Goal: Information Seeking & Learning: Learn about a topic

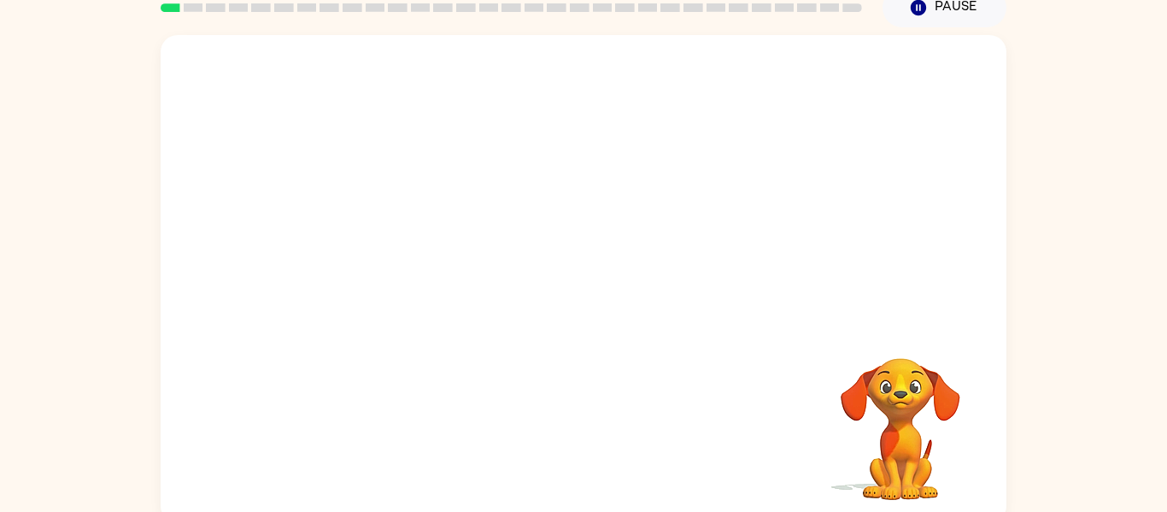
scroll to position [84, 0]
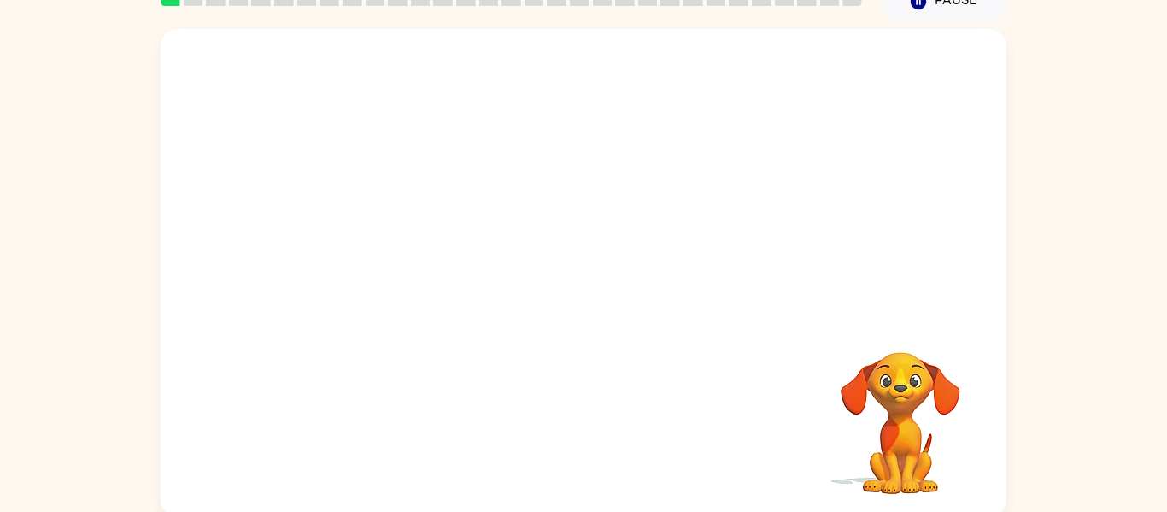
click at [374, 250] on video "Your browser must support playing .mp4 files to use Literably. Please try using…" at bounding box center [584, 172] width 846 height 287
click at [377, 236] on video "Your browser must support playing .mp4 files to use Literably. Please try using…" at bounding box center [584, 172] width 846 height 287
click at [378, 237] on video "Your browser must support playing .mp4 files to use Literably. Please try using…" at bounding box center [584, 172] width 846 height 287
click at [430, 239] on video "Your browser must support playing .mp4 files to use Literably. Please try using…" at bounding box center [584, 172] width 846 height 287
click at [808, 68] on video "Your browser must support playing .mp4 files to use Literably. Please try using…" at bounding box center [584, 172] width 846 height 287
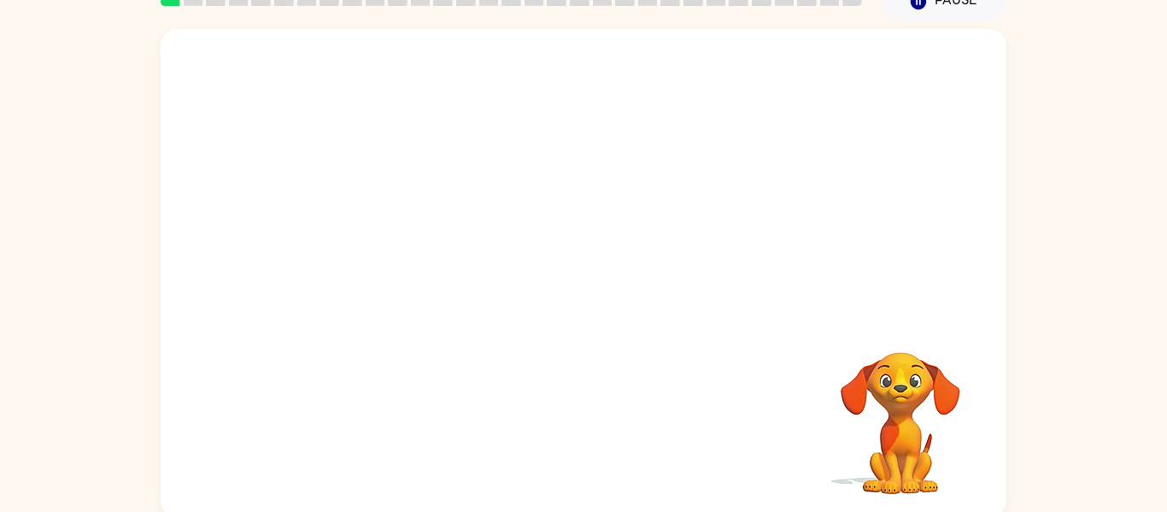
click at [802, 79] on video "Your browser must support playing .mp4 files to use Literably. Please try using…" at bounding box center [584, 172] width 846 height 287
click at [597, 267] on icon "button" at bounding box center [584, 282] width 30 height 30
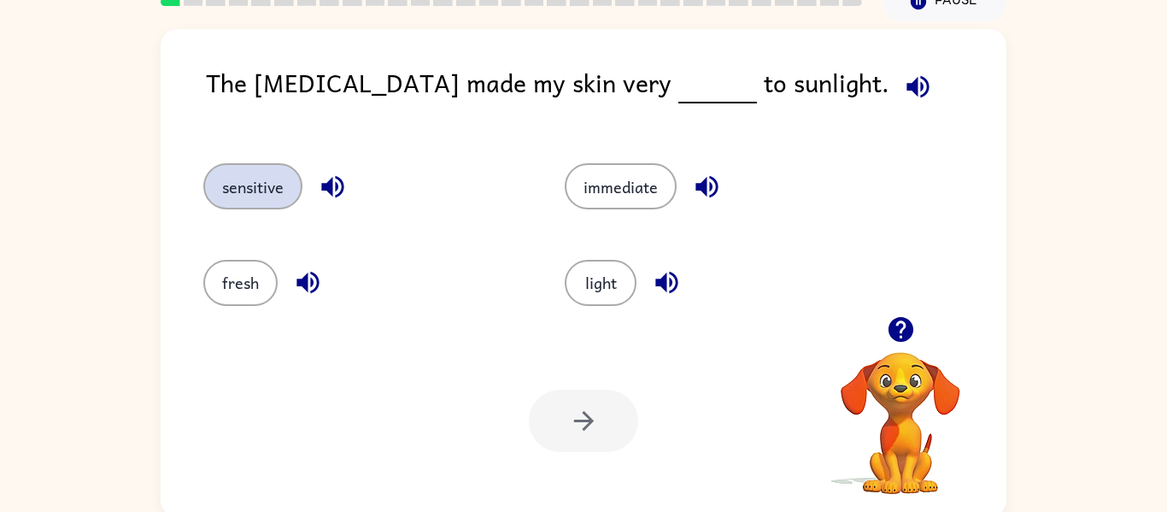
click at [275, 184] on button "sensitive" at bounding box center [252, 186] width 99 height 46
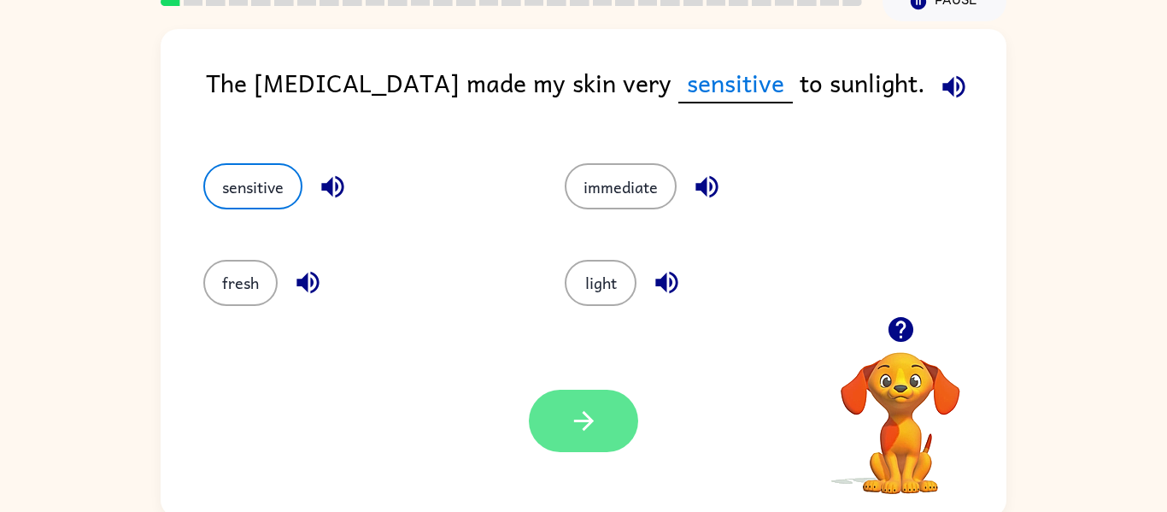
click at [619, 432] on button "button" at bounding box center [583, 421] width 109 height 62
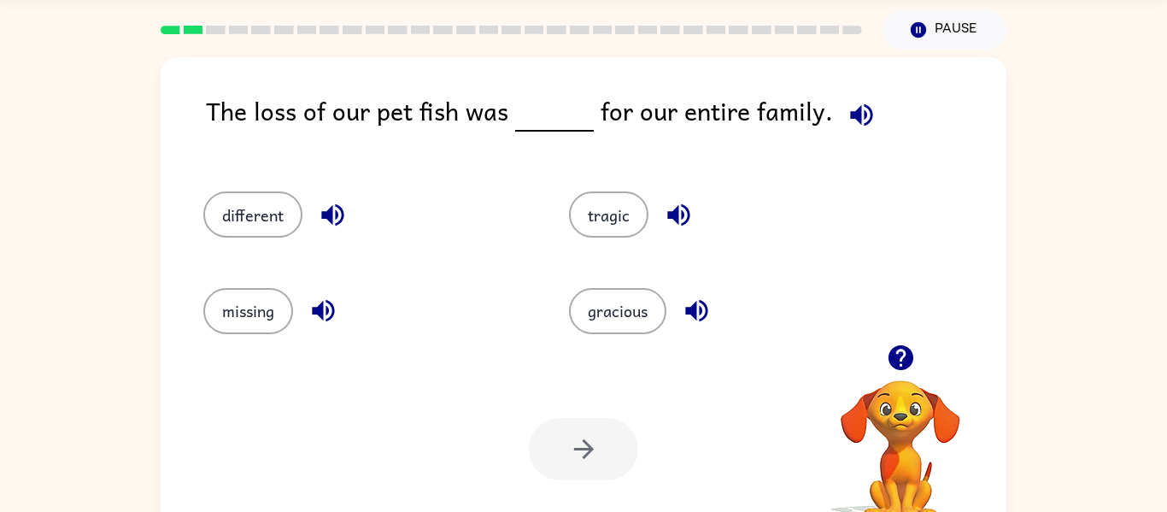
scroll to position [53, 0]
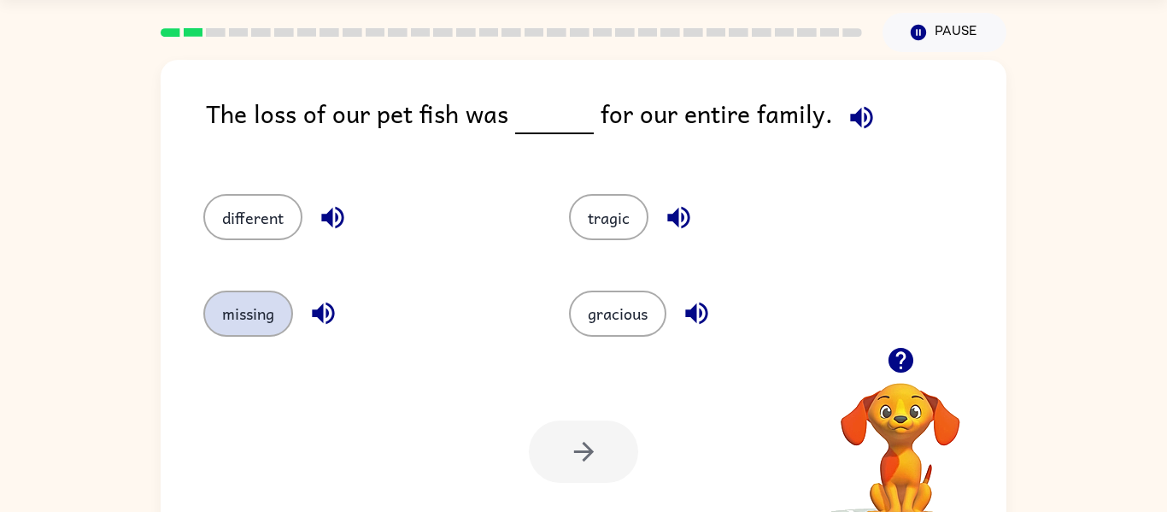
click at [267, 302] on button "missing" at bounding box center [248, 314] width 90 height 46
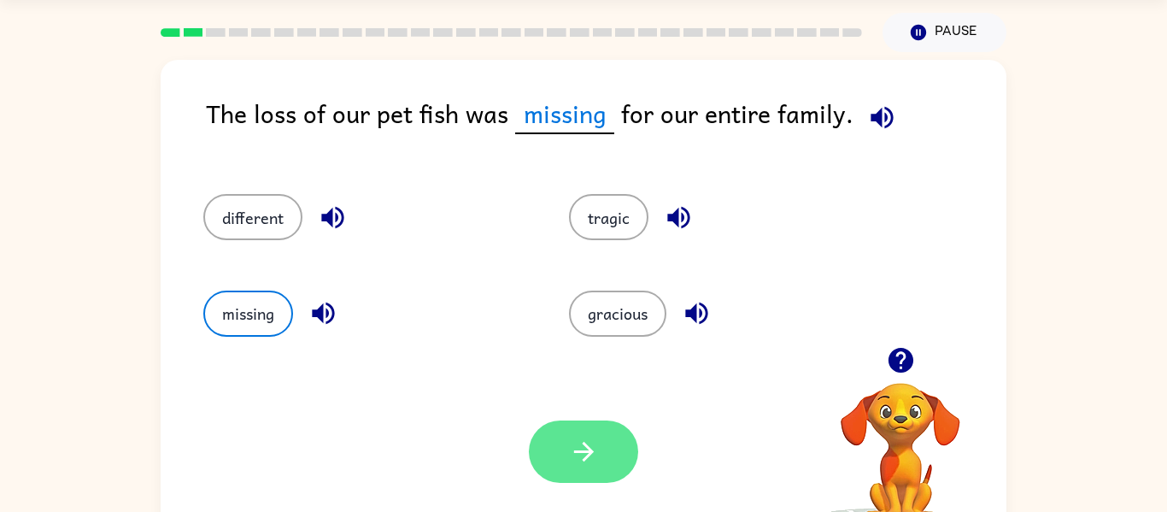
click at [600, 471] on button "button" at bounding box center [583, 451] width 109 height 62
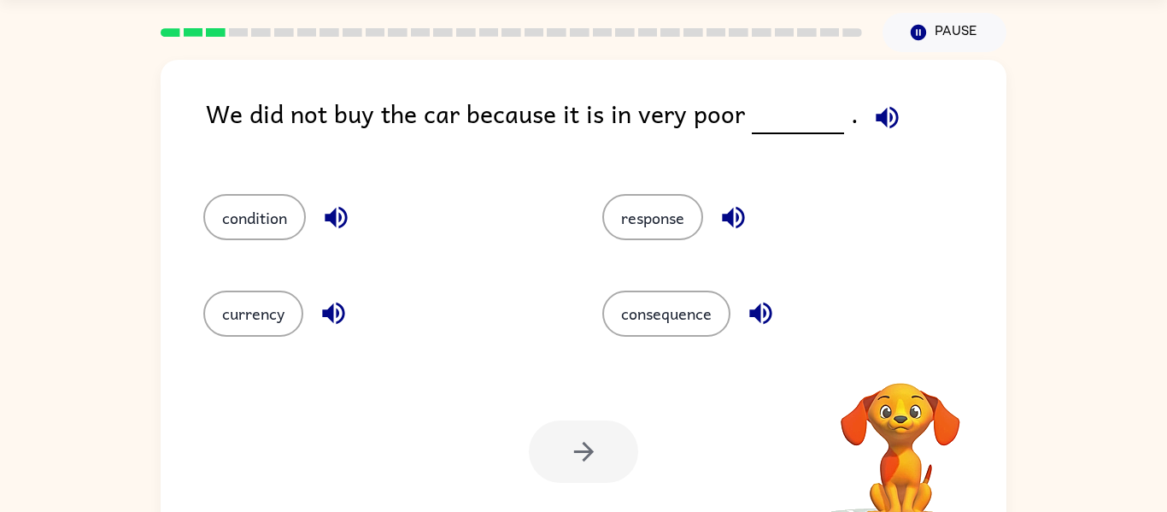
click at [266, 150] on div "We did not buy the car because it is in very poor ." at bounding box center [606, 127] width 801 height 66
click at [293, 236] on button "condition" at bounding box center [254, 217] width 103 height 46
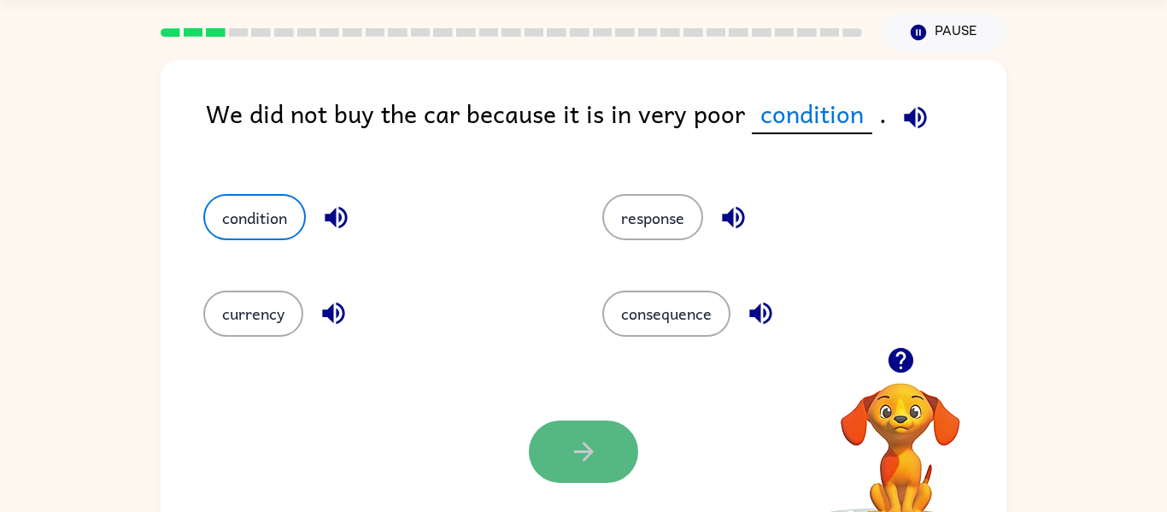
click at [602, 452] on button "button" at bounding box center [583, 451] width 109 height 62
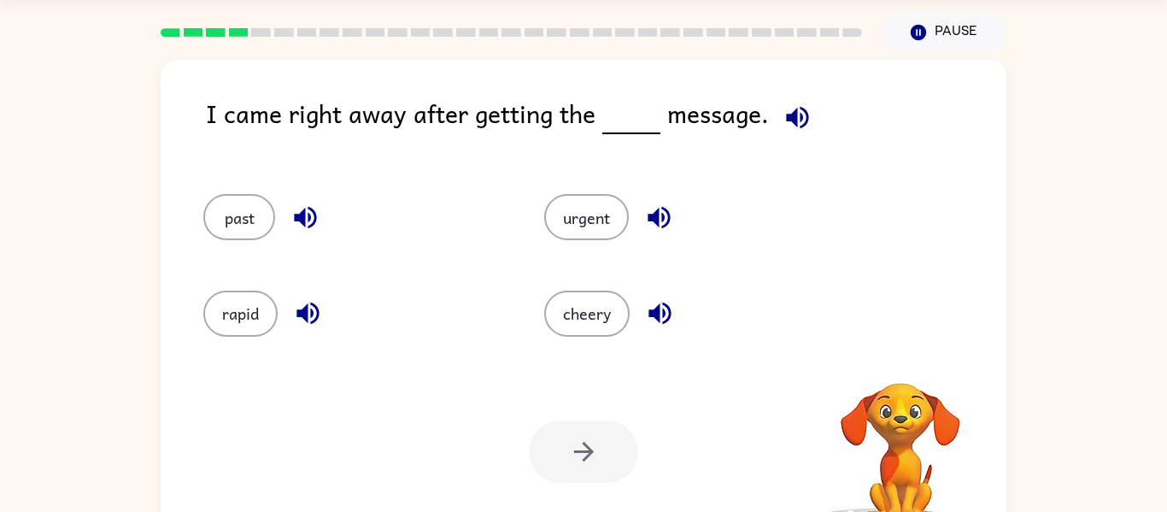
click at [602, 452] on div at bounding box center [583, 451] width 109 height 62
click at [584, 203] on button "urgent" at bounding box center [586, 217] width 85 height 46
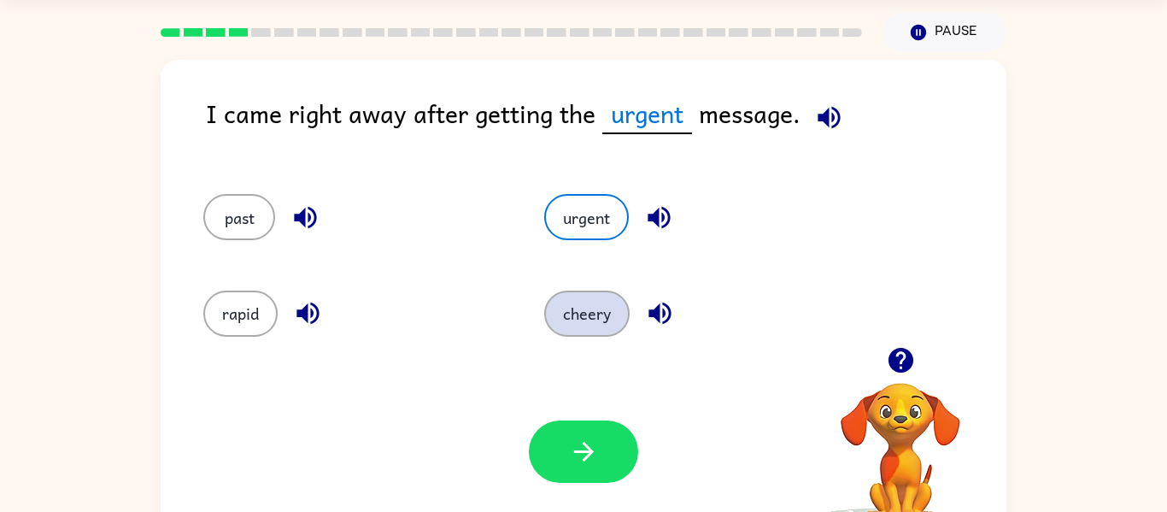
click at [609, 329] on button "cheery" at bounding box center [586, 314] width 85 height 46
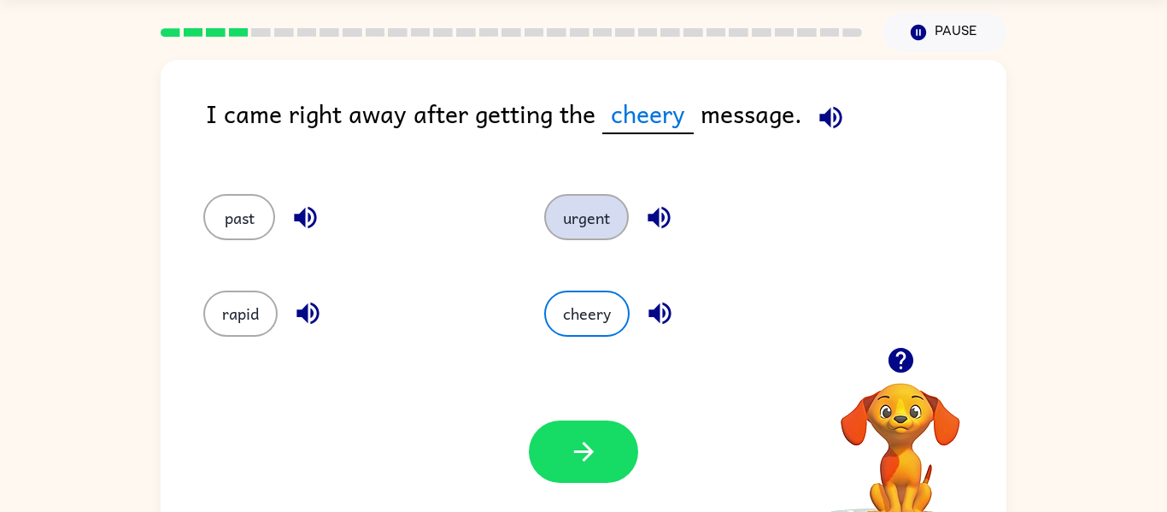
click at [580, 215] on button "urgent" at bounding box center [586, 217] width 85 height 46
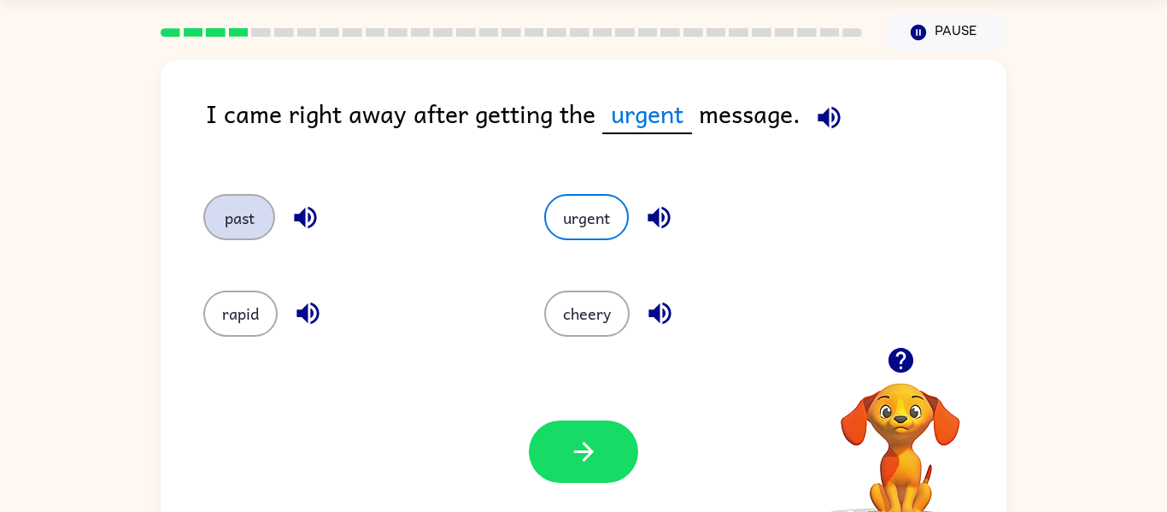
click at [250, 217] on button "past" at bounding box center [239, 217] width 72 height 46
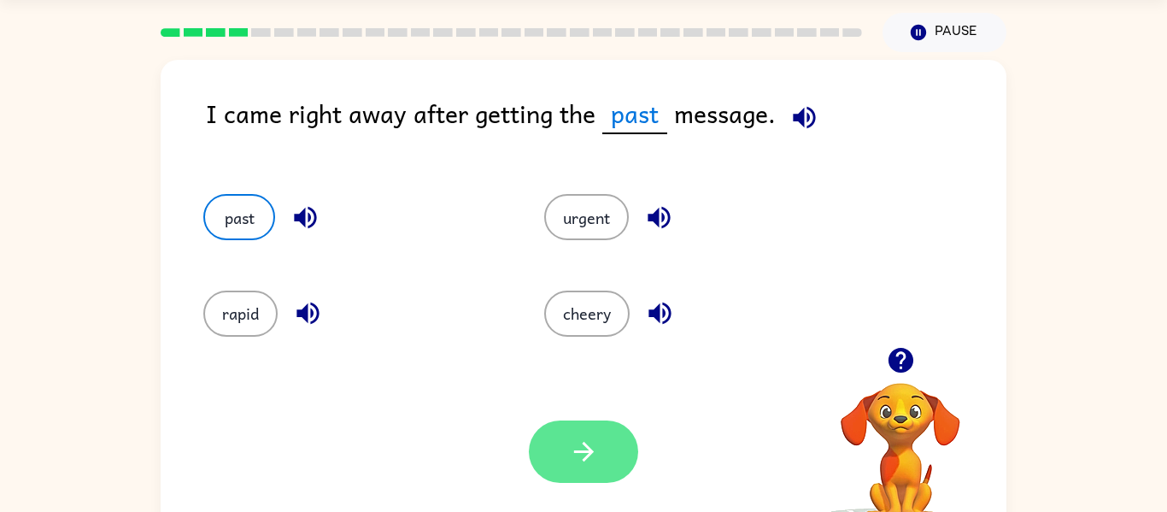
click at [574, 452] on icon "button" at bounding box center [583, 452] width 20 height 20
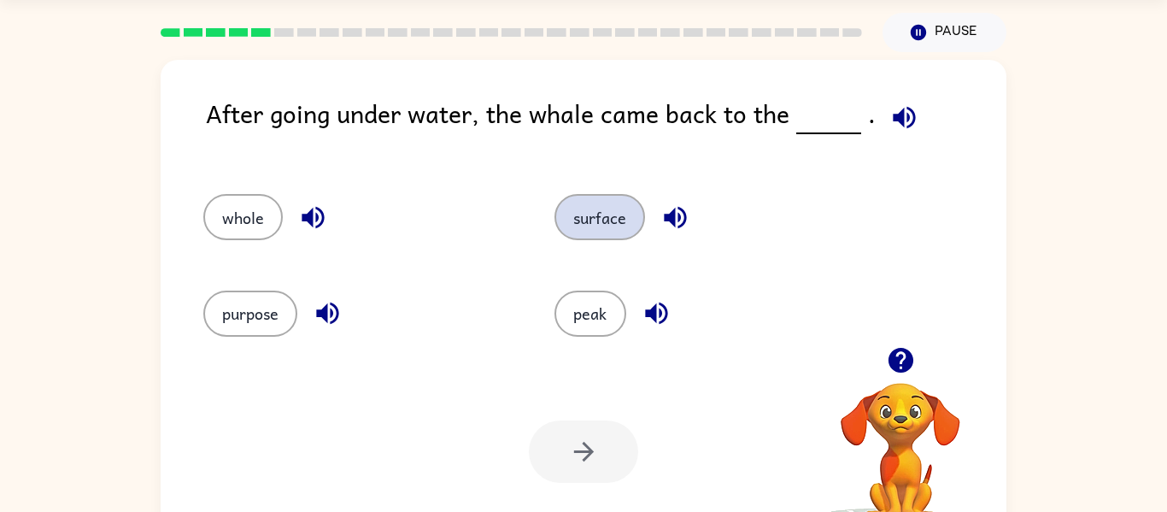
click at [606, 224] on button "surface" at bounding box center [600, 217] width 91 height 46
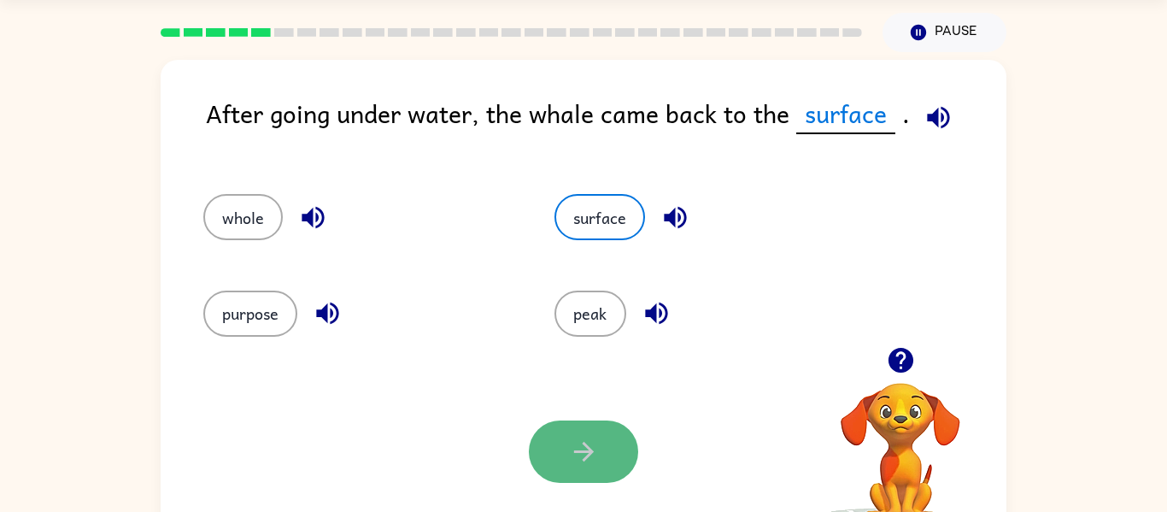
click at [604, 459] on button "button" at bounding box center [583, 451] width 109 height 62
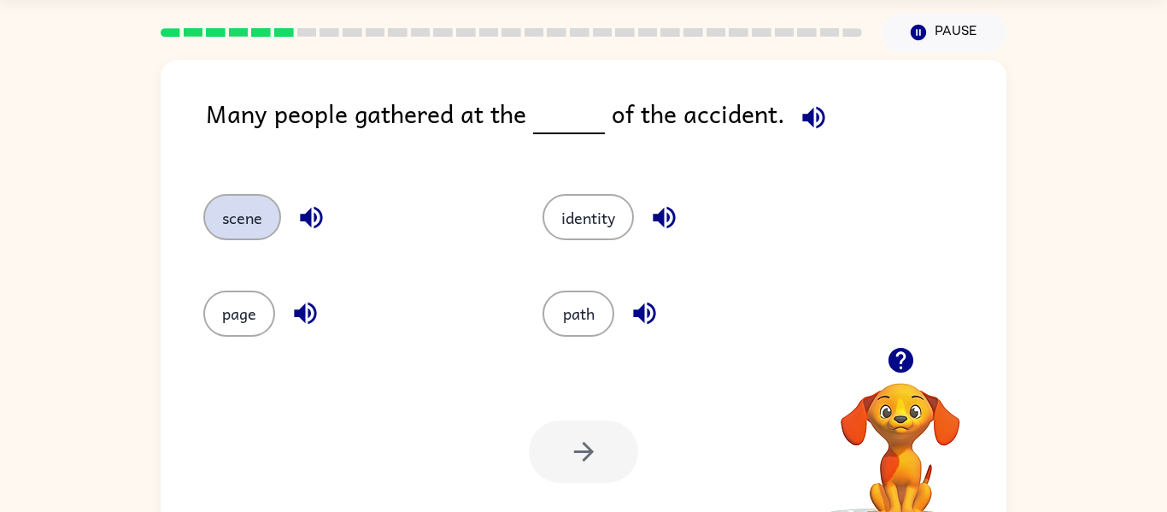
click at [245, 225] on button "scene" at bounding box center [242, 217] width 78 height 46
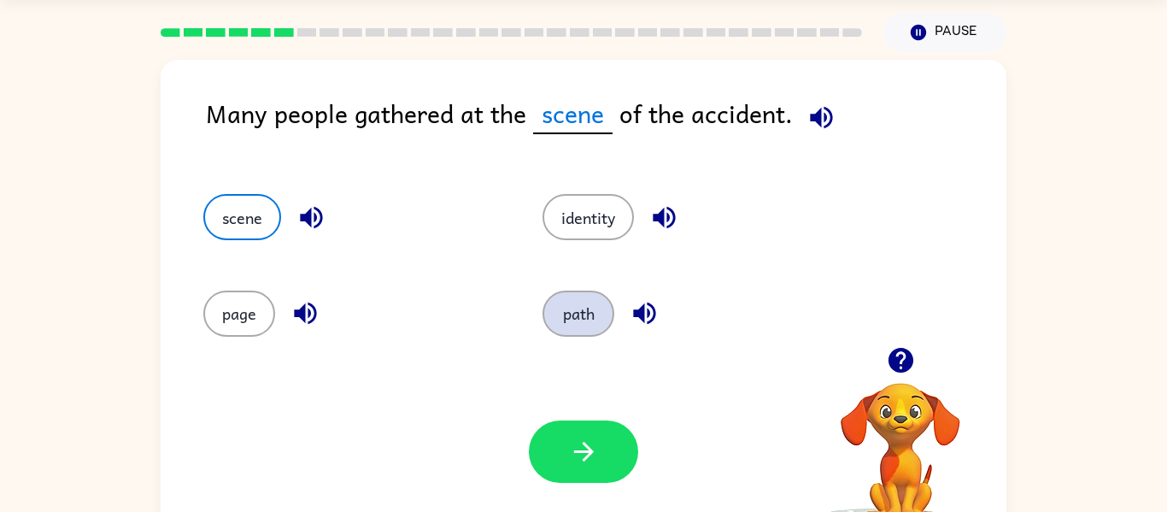
click at [569, 317] on button "path" at bounding box center [579, 314] width 72 height 46
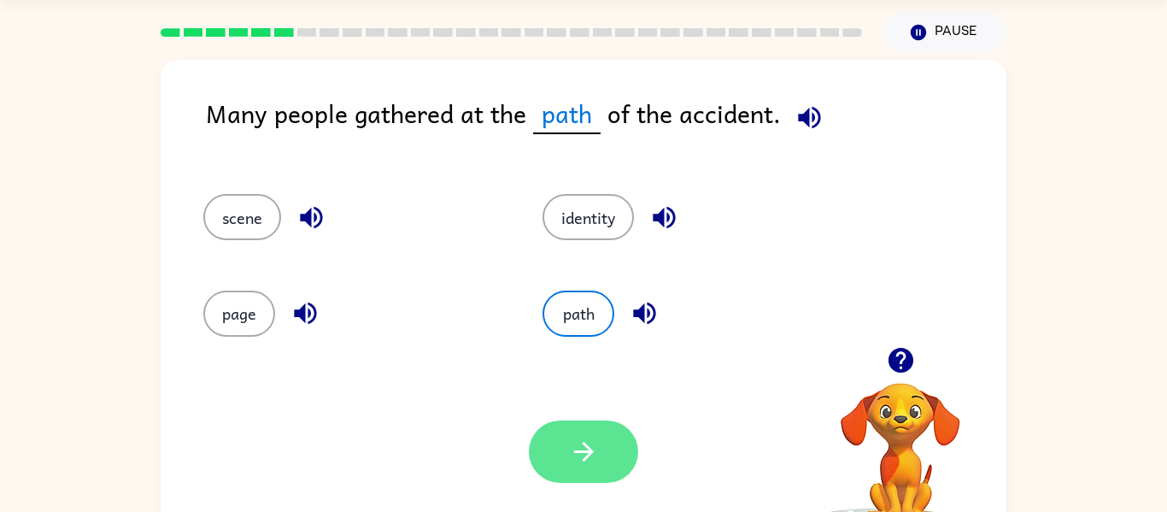
click at [604, 451] on button "button" at bounding box center [583, 451] width 109 height 62
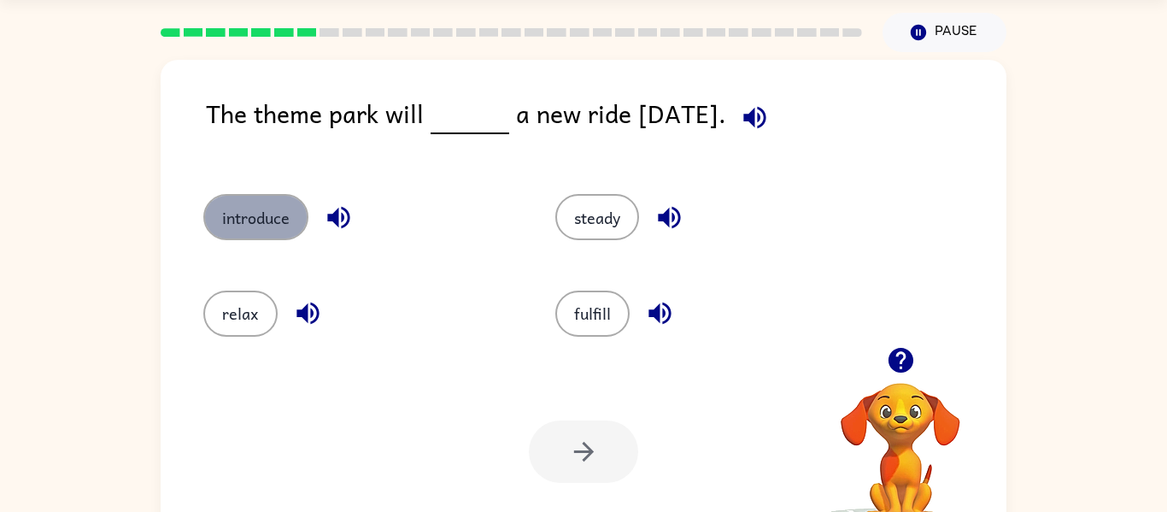
click at [273, 236] on button "introduce" at bounding box center [255, 217] width 105 height 46
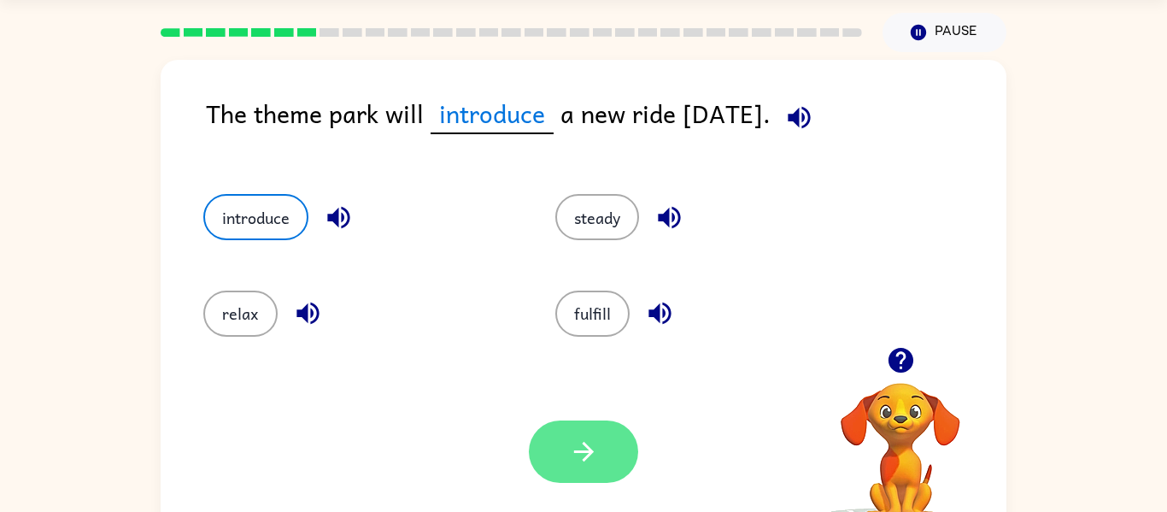
click at [617, 435] on button "button" at bounding box center [583, 451] width 109 height 62
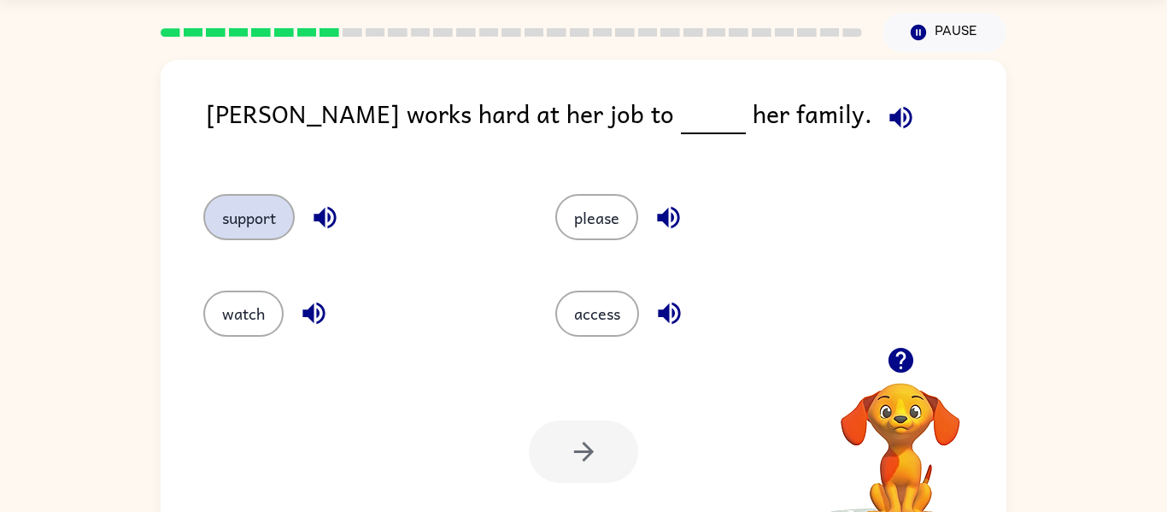
click at [276, 232] on button "support" at bounding box center [248, 217] width 91 height 46
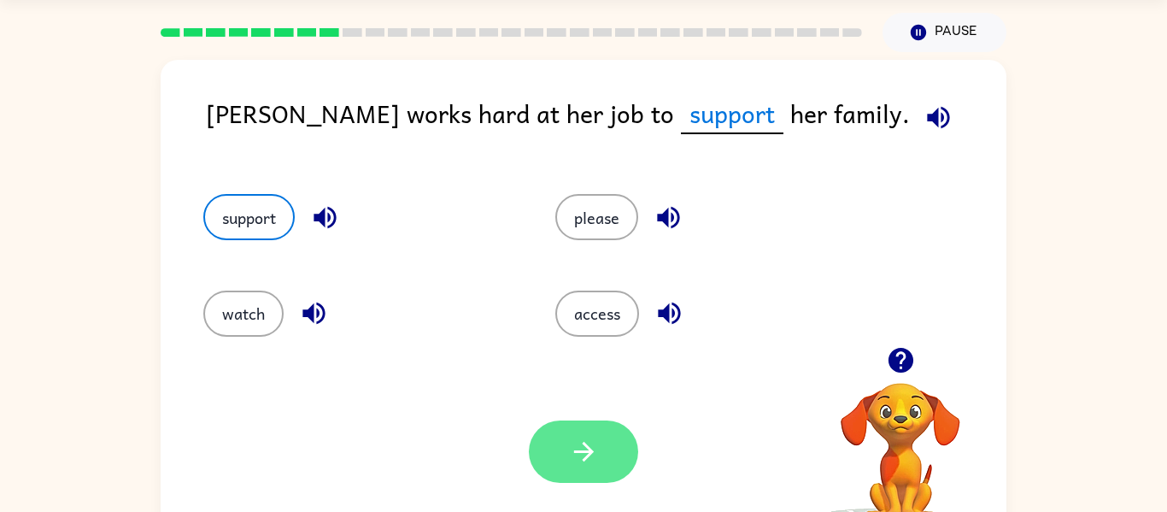
click at [602, 458] on button "button" at bounding box center [583, 451] width 109 height 62
click at [602, 458] on div at bounding box center [583, 451] width 109 height 62
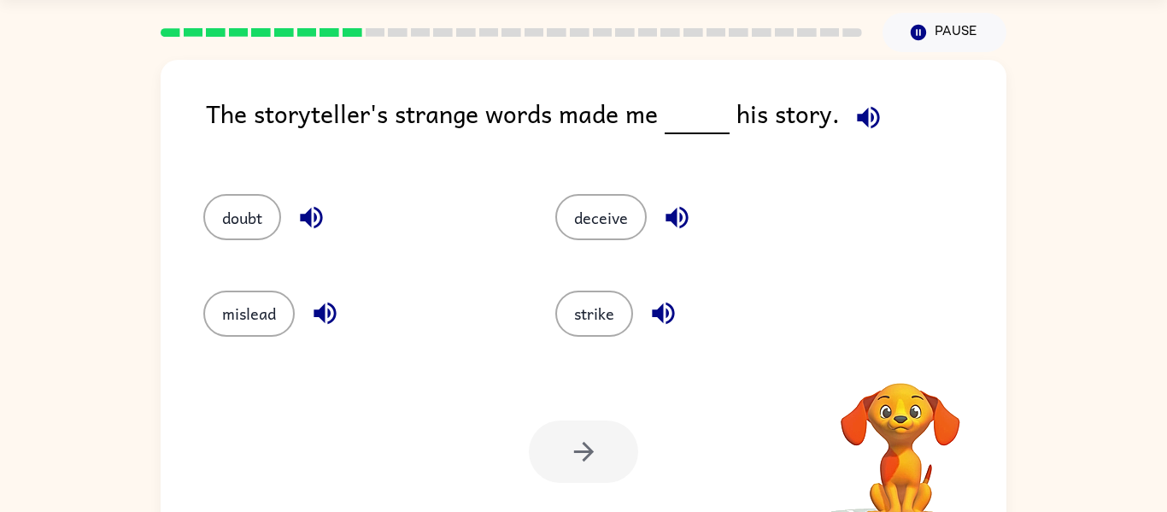
click at [602, 458] on div at bounding box center [583, 451] width 109 height 62
click at [626, 204] on button "deceive" at bounding box center [600, 217] width 91 height 46
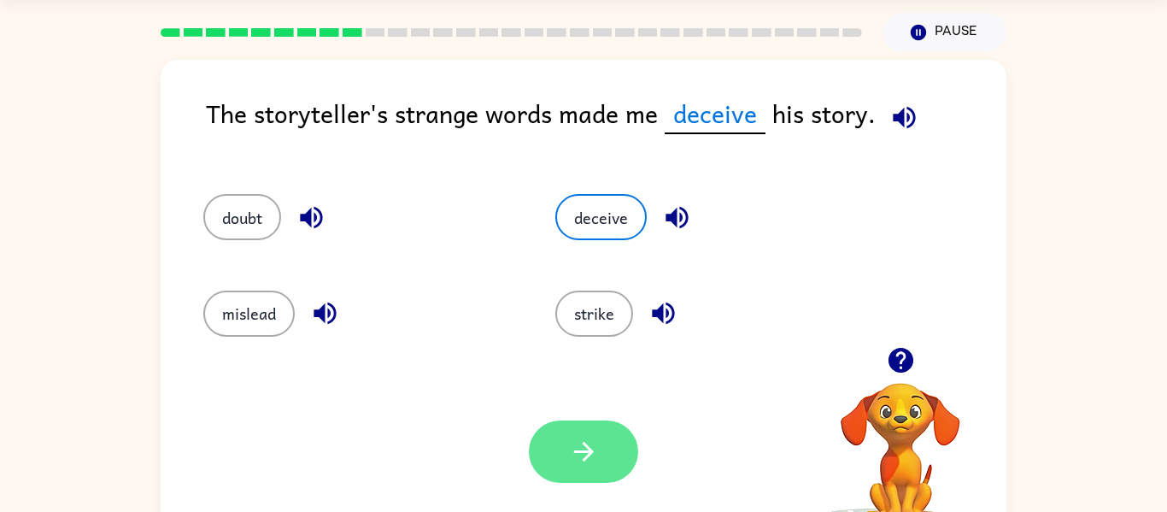
click at [546, 471] on button "button" at bounding box center [583, 451] width 109 height 62
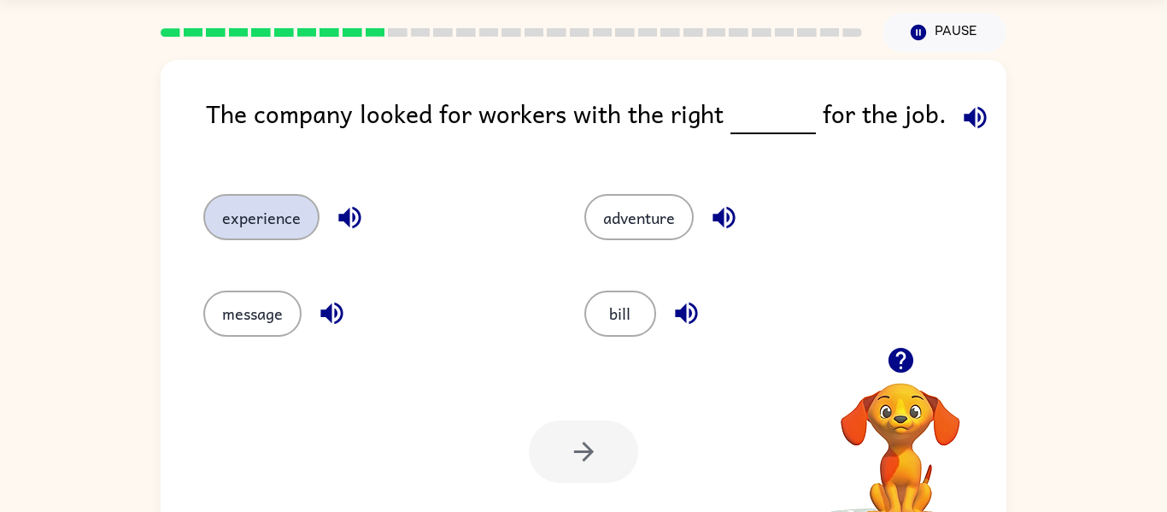
click at [288, 214] on button "experience" at bounding box center [261, 217] width 116 height 46
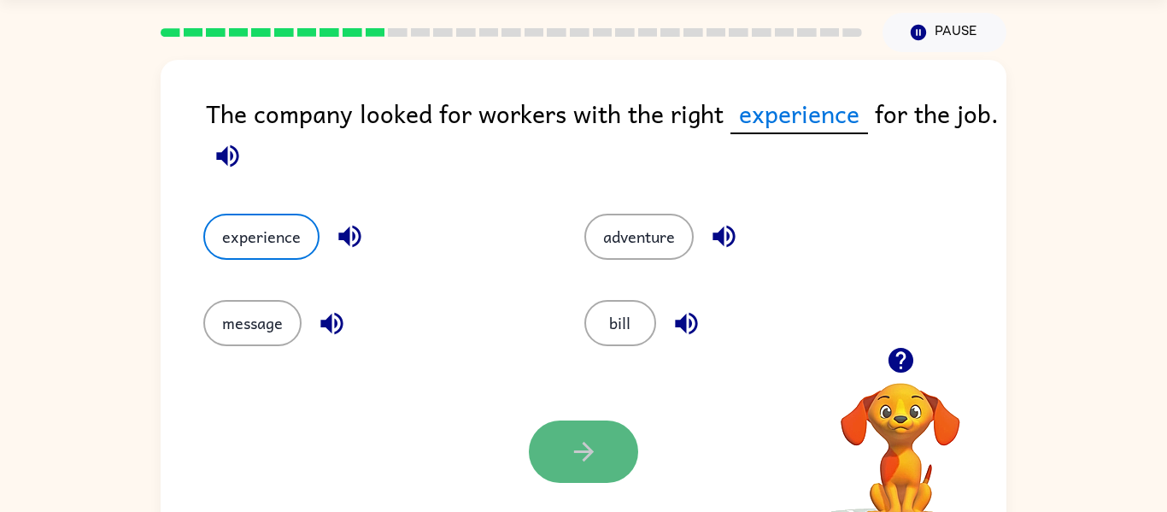
click at [545, 444] on button "button" at bounding box center [583, 451] width 109 height 62
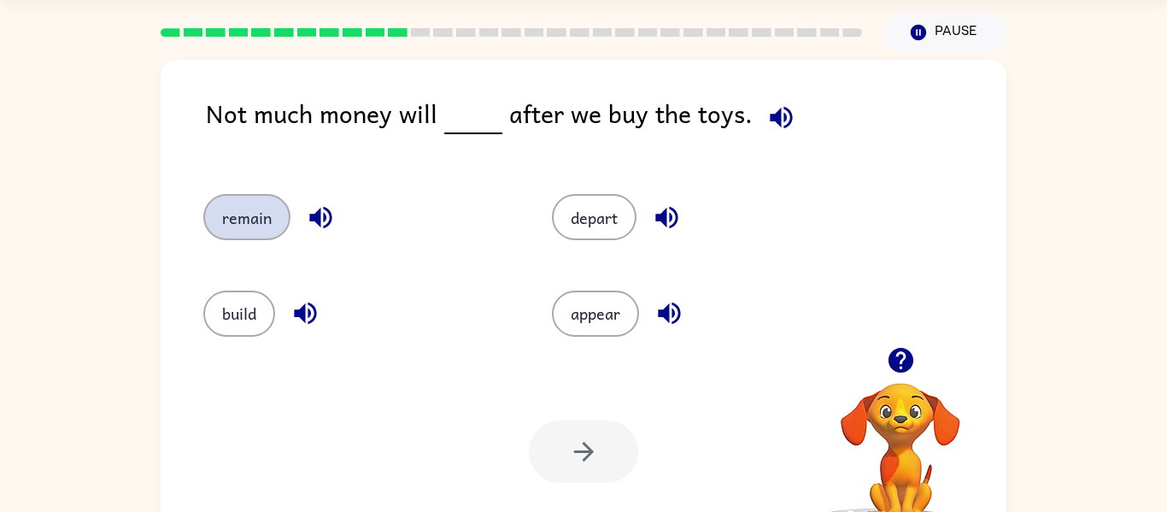
click at [255, 225] on button "remain" at bounding box center [246, 217] width 87 height 46
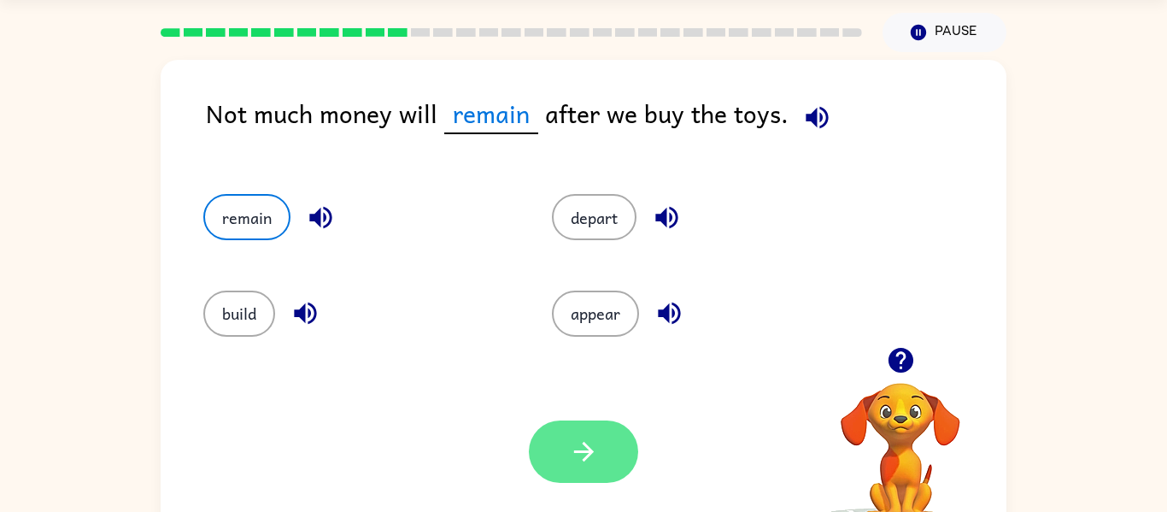
click at [577, 456] on icon "button" at bounding box center [584, 452] width 30 height 30
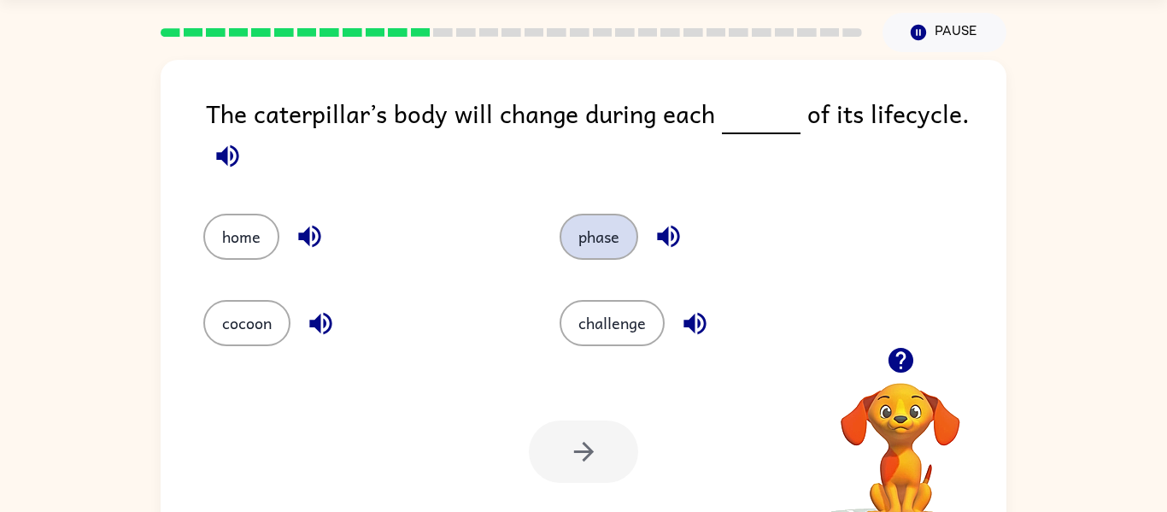
click at [573, 250] on button "phase" at bounding box center [599, 237] width 79 height 46
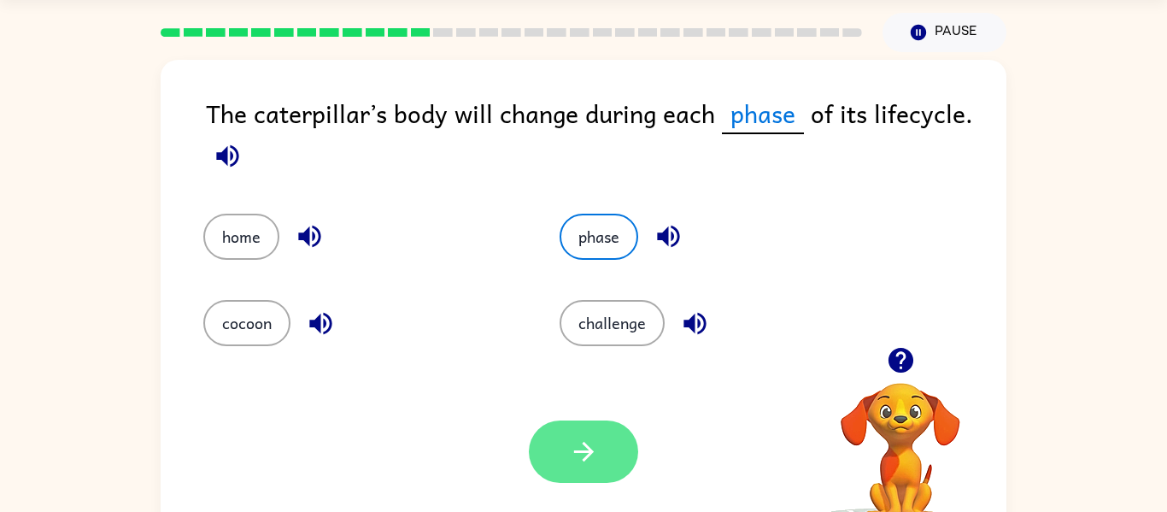
click at [606, 467] on button "button" at bounding box center [583, 451] width 109 height 62
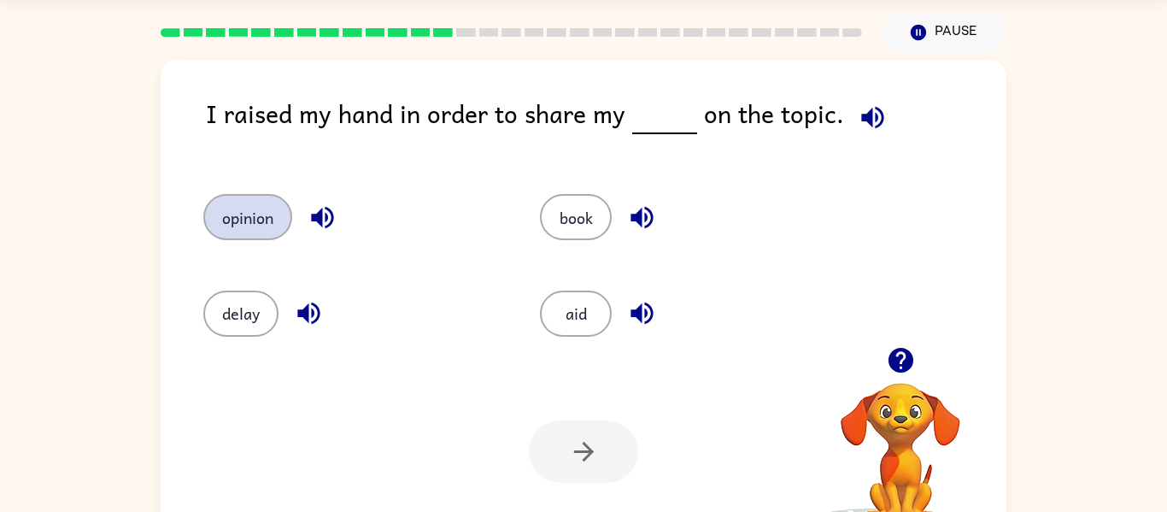
click at [242, 216] on button "opinion" at bounding box center [247, 217] width 89 height 46
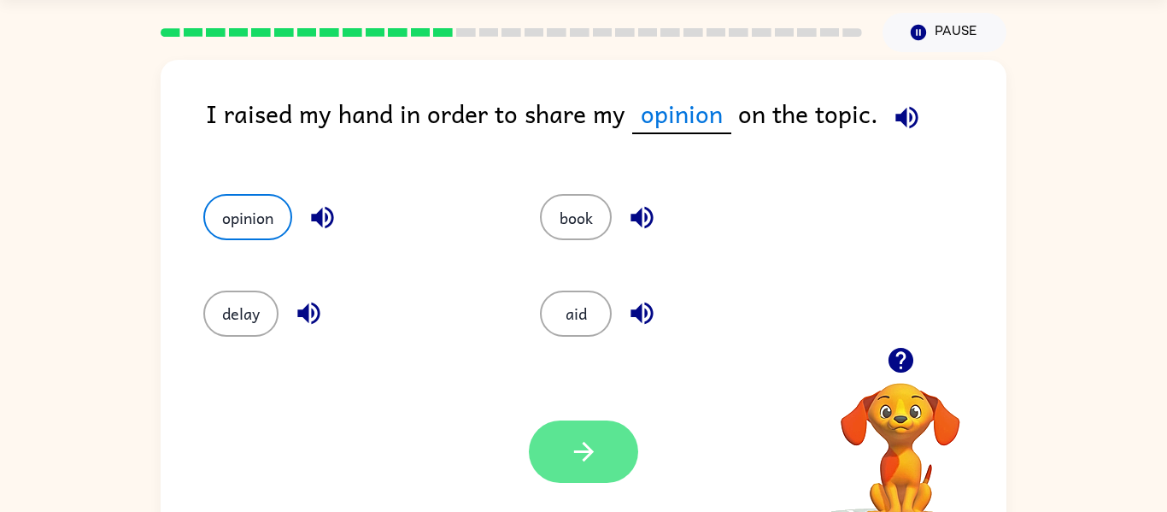
click at [586, 457] on icon "button" at bounding box center [583, 452] width 20 height 20
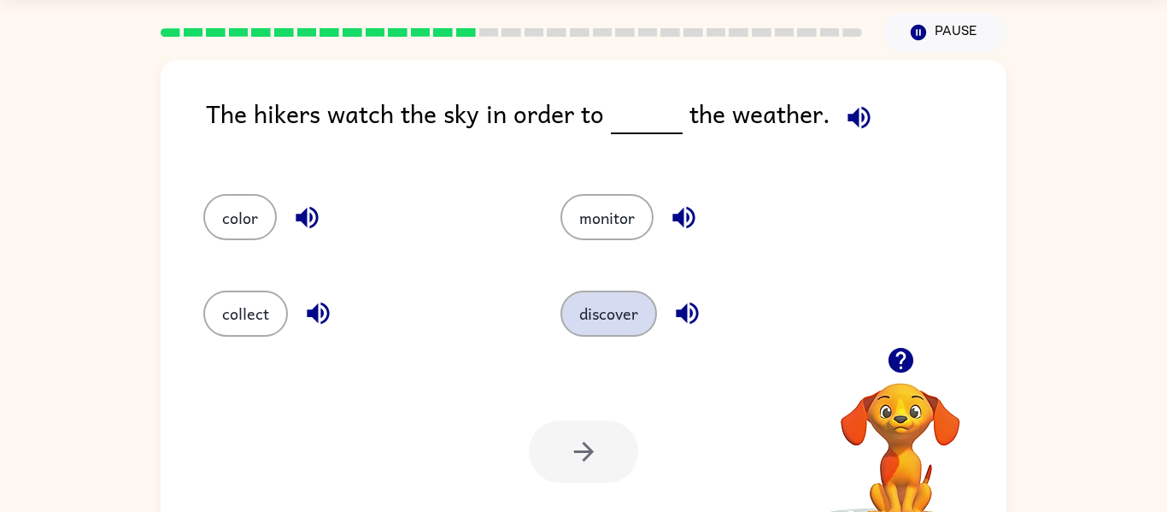
click at [629, 319] on button "discover" at bounding box center [609, 314] width 97 height 46
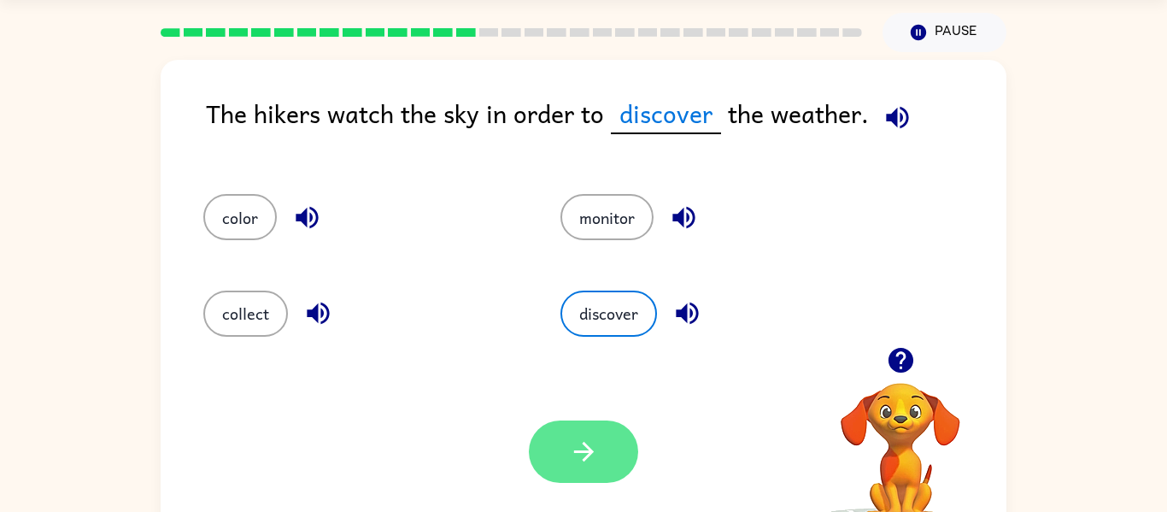
click at [624, 459] on button "button" at bounding box center [583, 451] width 109 height 62
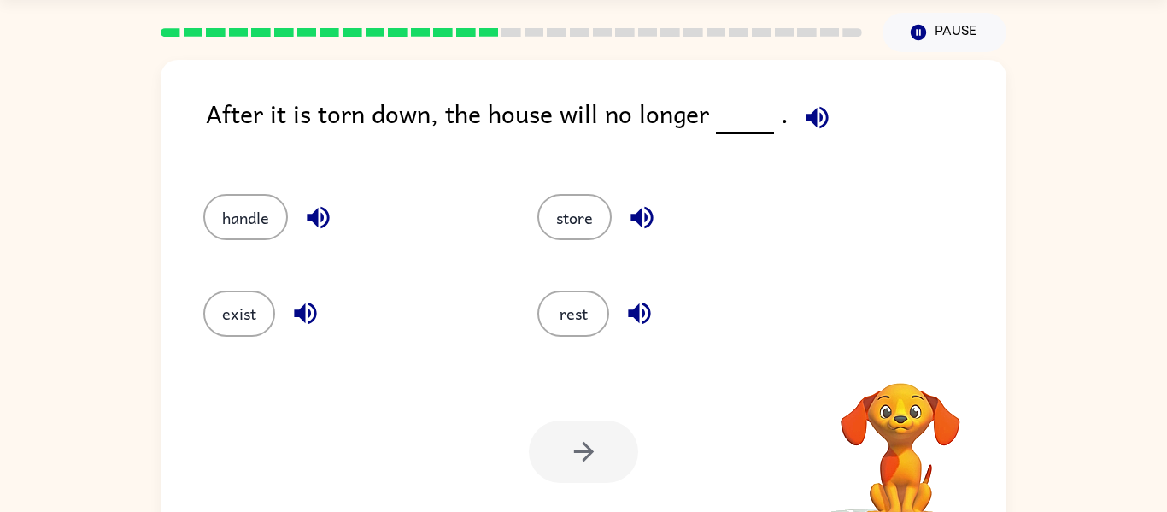
click at [624, 459] on div at bounding box center [583, 451] width 109 height 62
click at [331, 131] on div "After it is torn down, the house will no longer ." at bounding box center [606, 127] width 801 height 66
click at [248, 226] on button "handle" at bounding box center [245, 217] width 85 height 46
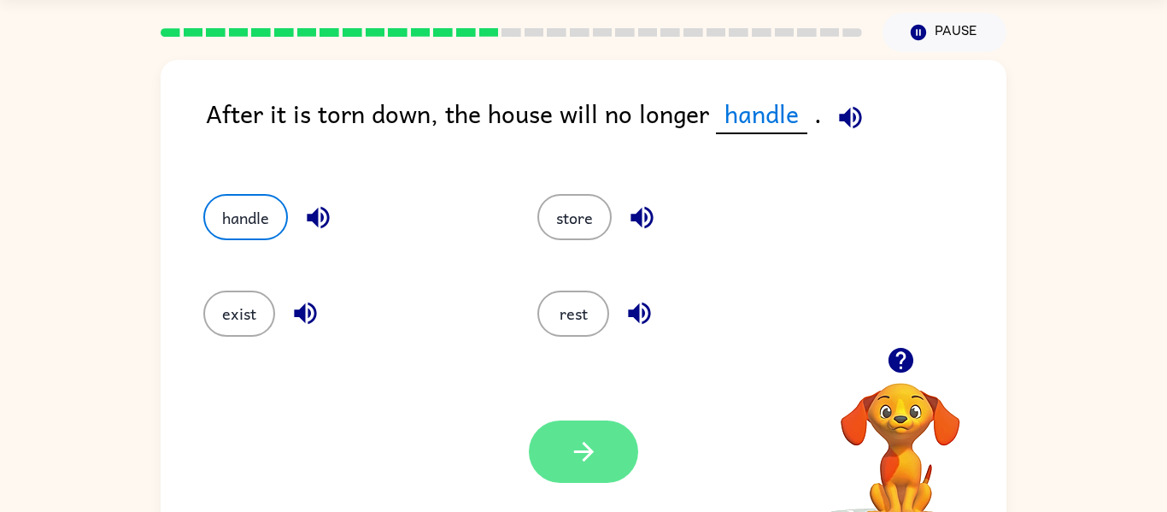
click at [570, 455] on icon "button" at bounding box center [584, 452] width 30 height 30
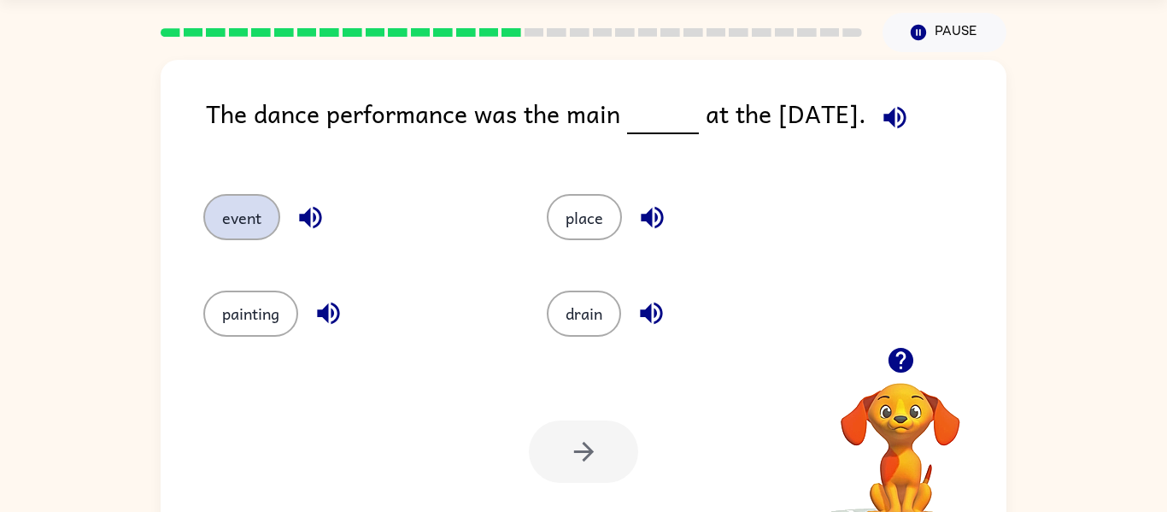
click at [253, 228] on button "event" at bounding box center [241, 217] width 77 height 46
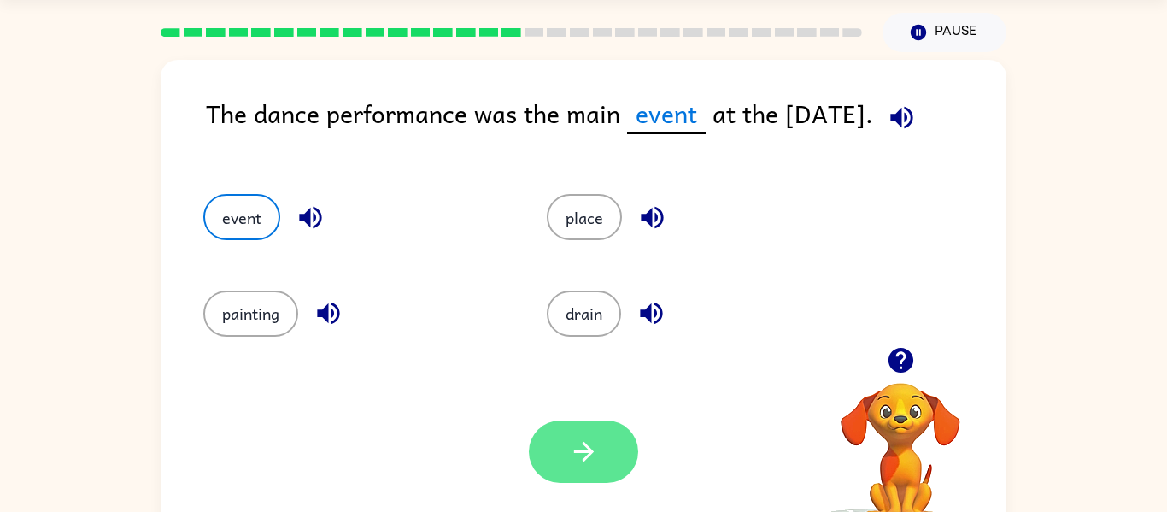
click at [566, 455] on button "button" at bounding box center [583, 451] width 109 height 62
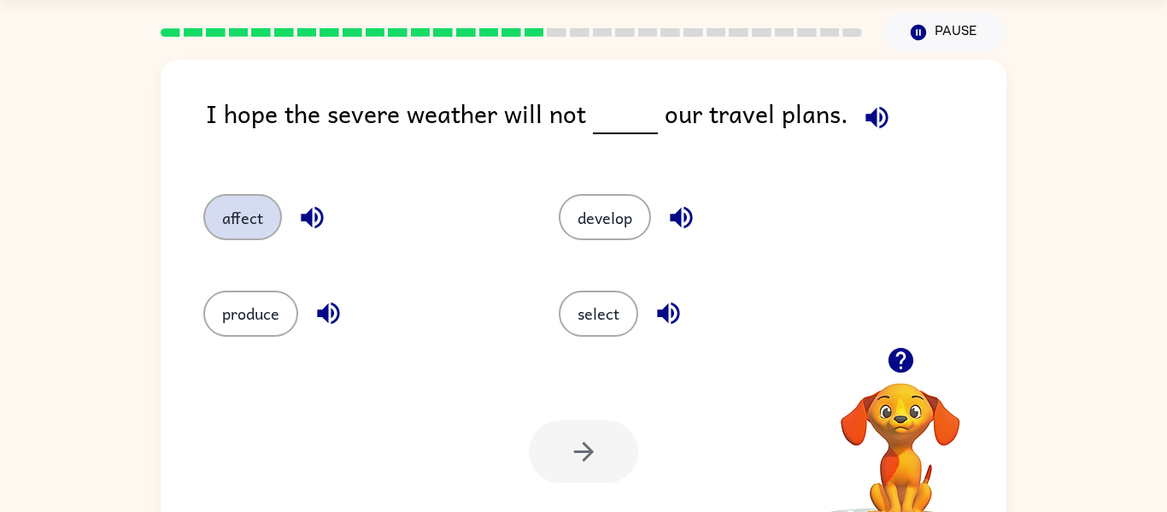
click at [267, 235] on button "affect" at bounding box center [242, 217] width 79 height 46
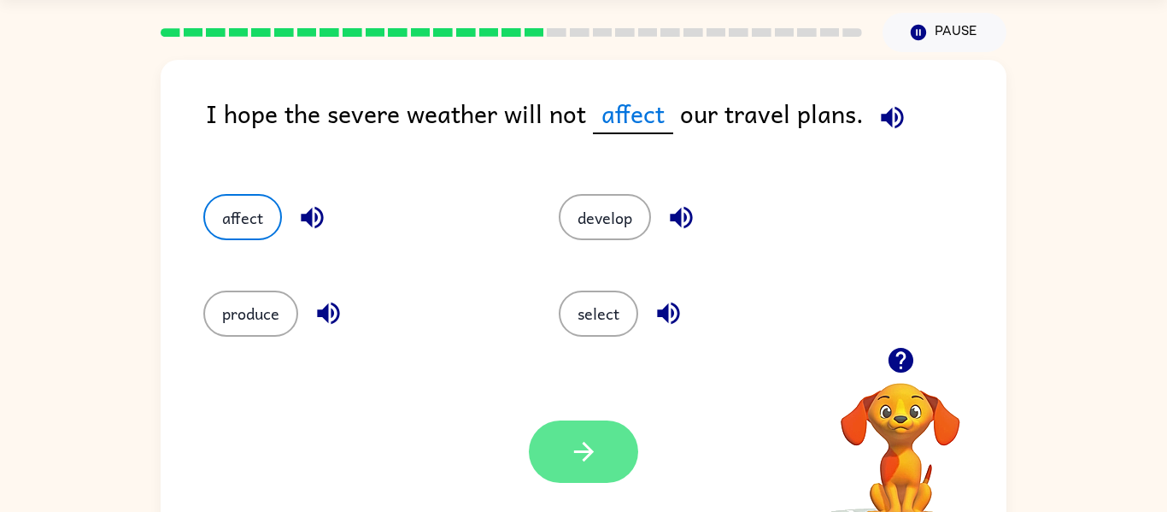
click at [608, 433] on button "button" at bounding box center [583, 451] width 109 height 62
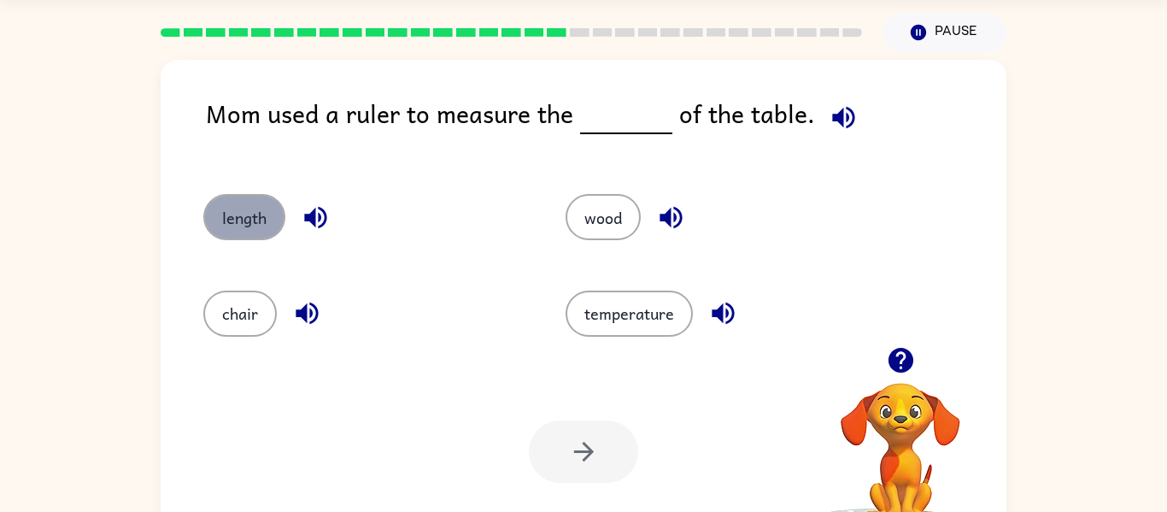
click at [262, 209] on button "length" at bounding box center [244, 217] width 82 height 46
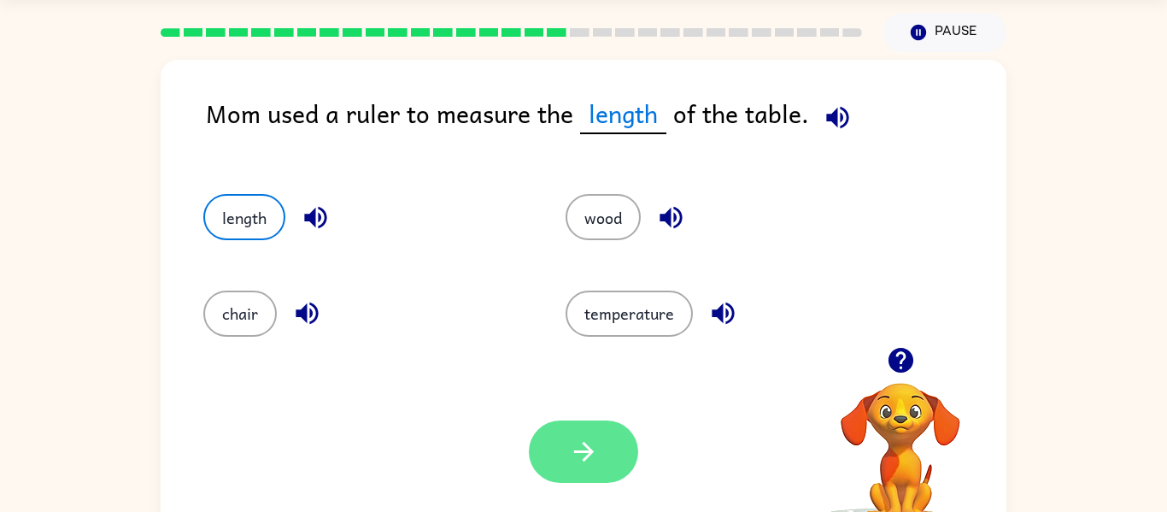
click at [568, 426] on button "button" at bounding box center [583, 451] width 109 height 62
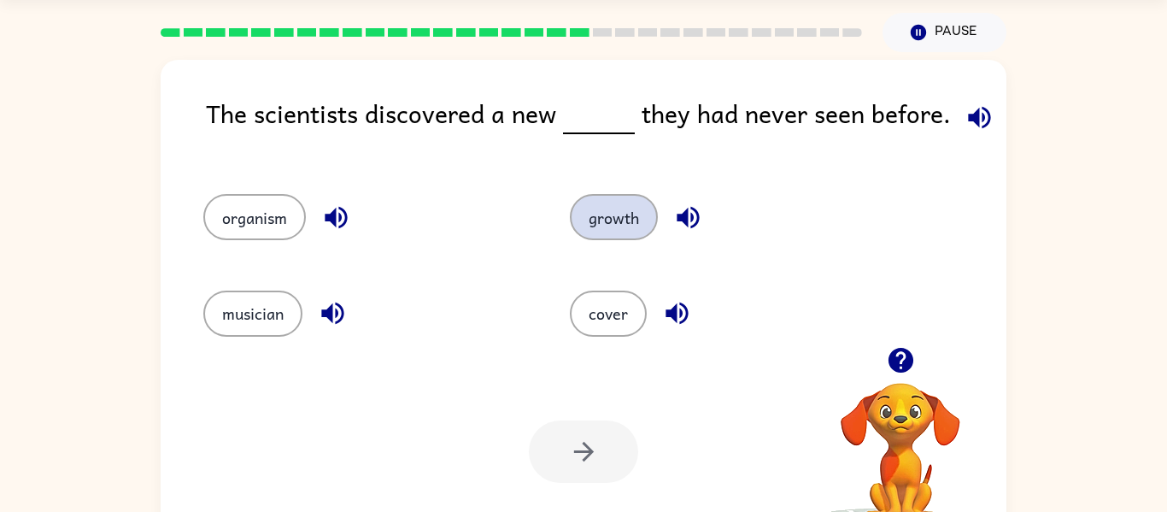
click at [596, 214] on button "growth" at bounding box center [614, 217] width 88 height 46
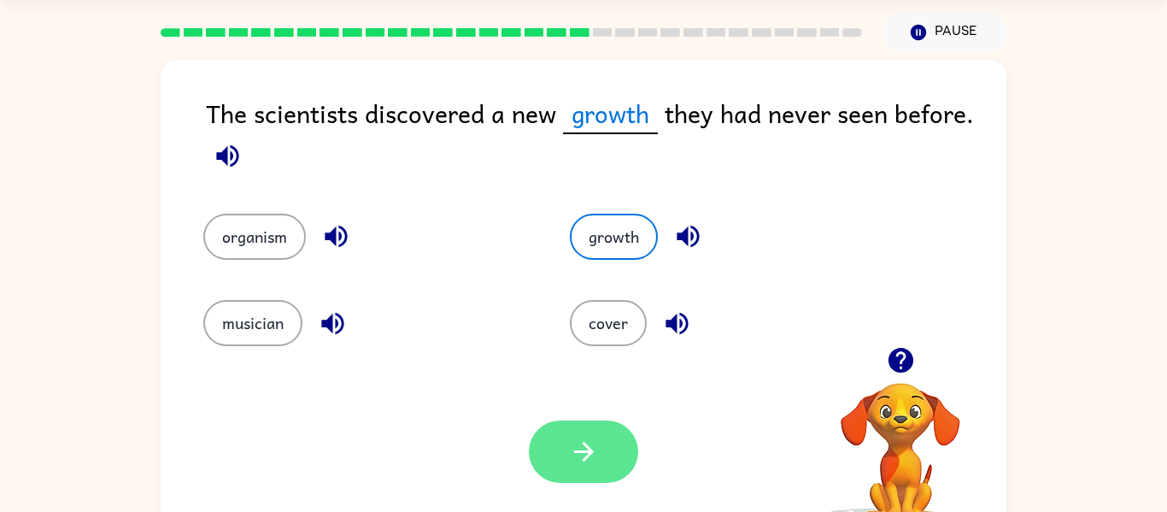
click at [557, 467] on button "button" at bounding box center [583, 451] width 109 height 62
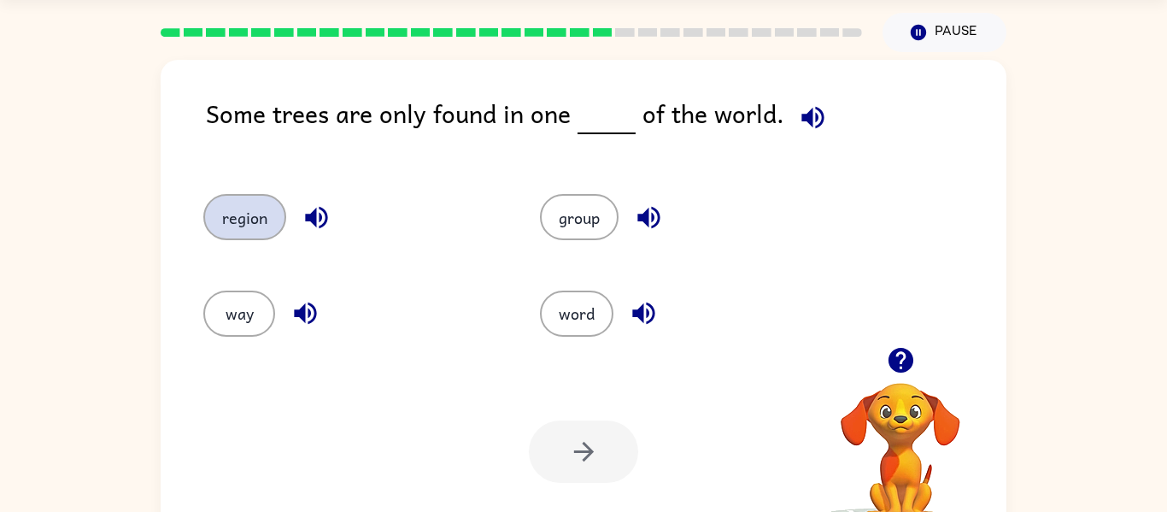
click at [256, 227] on button "region" at bounding box center [244, 217] width 83 height 46
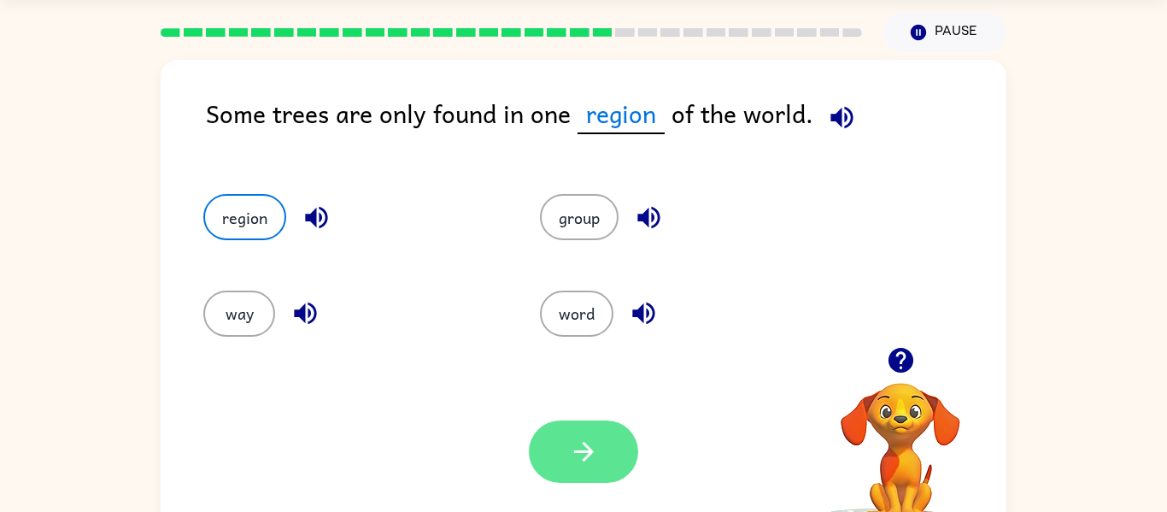
click at [589, 461] on icon "button" at bounding box center [584, 452] width 30 height 30
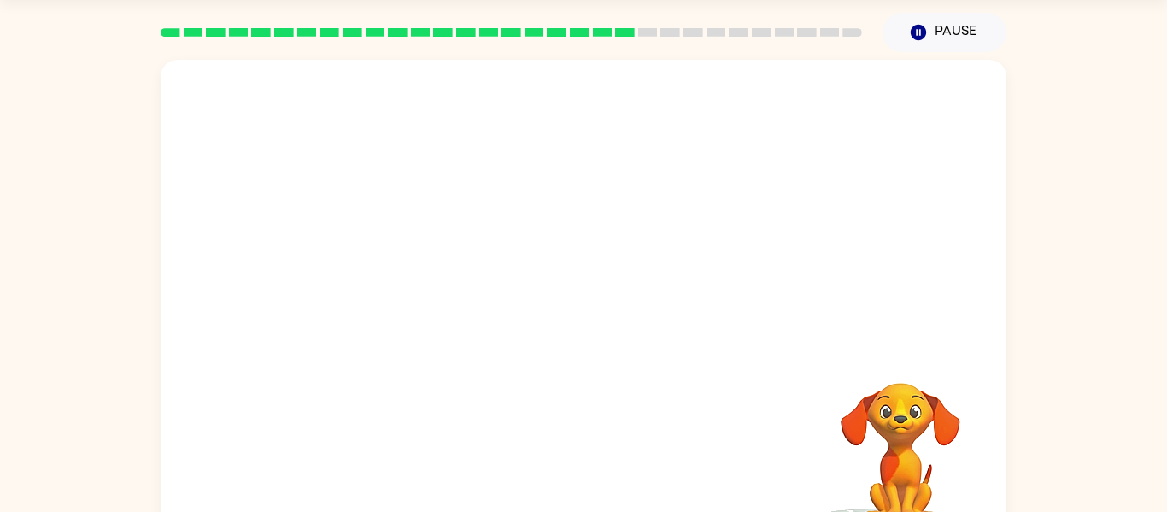
click at [530, 305] on div at bounding box center [584, 203] width 846 height 287
click at [591, 290] on video "Your browser must support playing .mp4 files to use Literably. Please try using…" at bounding box center [584, 203] width 846 height 287
click at [592, 320] on icon "button" at bounding box center [584, 312] width 30 height 30
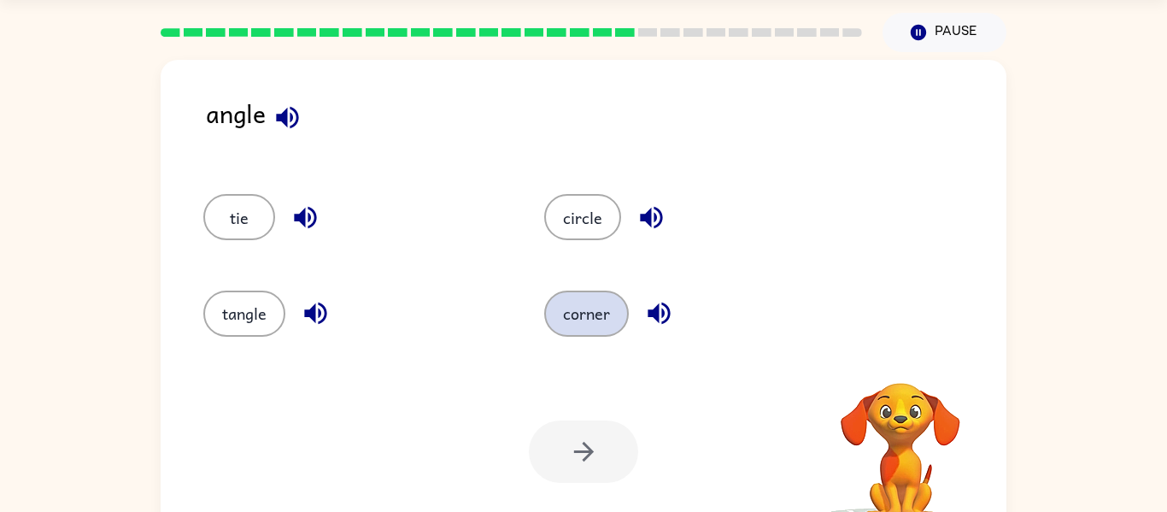
click at [578, 326] on button "corner" at bounding box center [586, 314] width 85 height 46
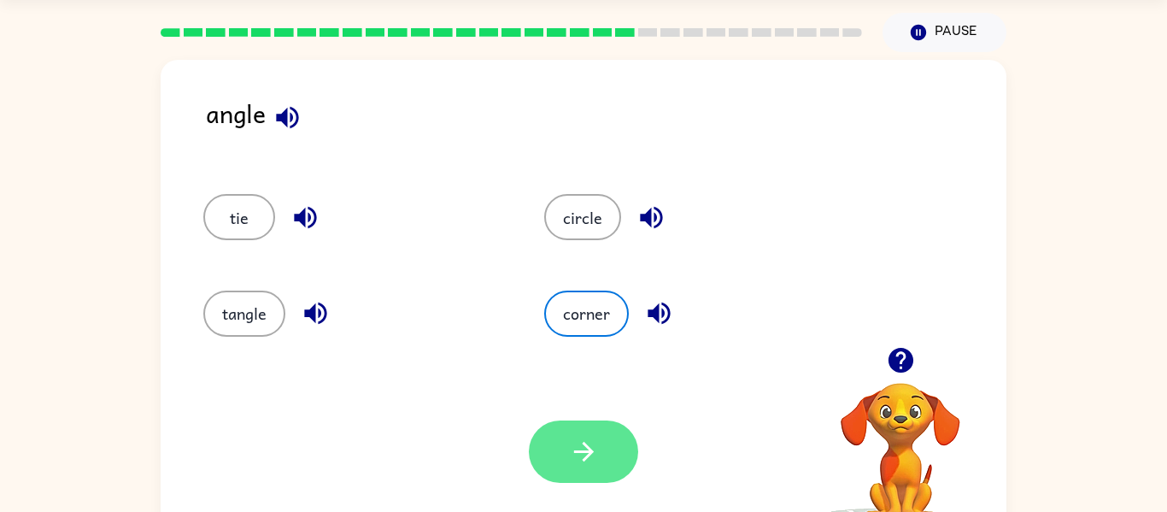
click at [590, 458] on icon "button" at bounding box center [584, 452] width 30 height 30
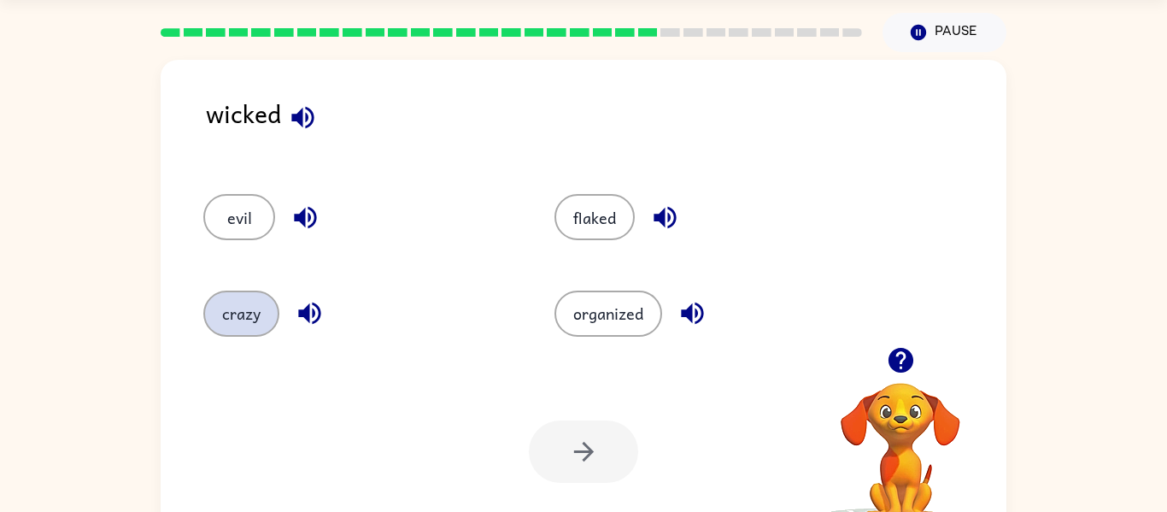
click at [235, 314] on button "crazy" at bounding box center [241, 314] width 76 height 46
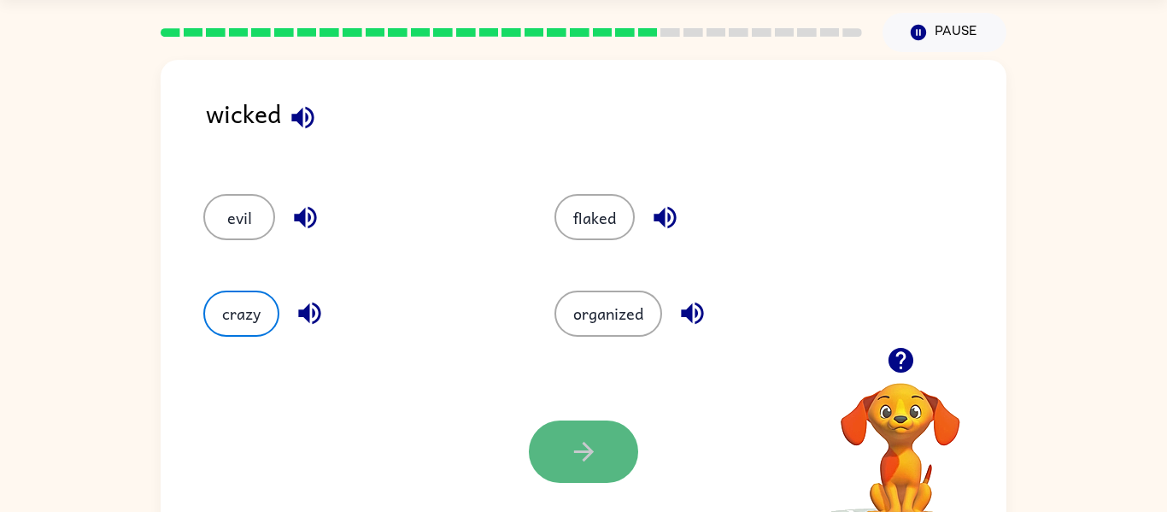
click at [566, 443] on button "button" at bounding box center [583, 451] width 109 height 62
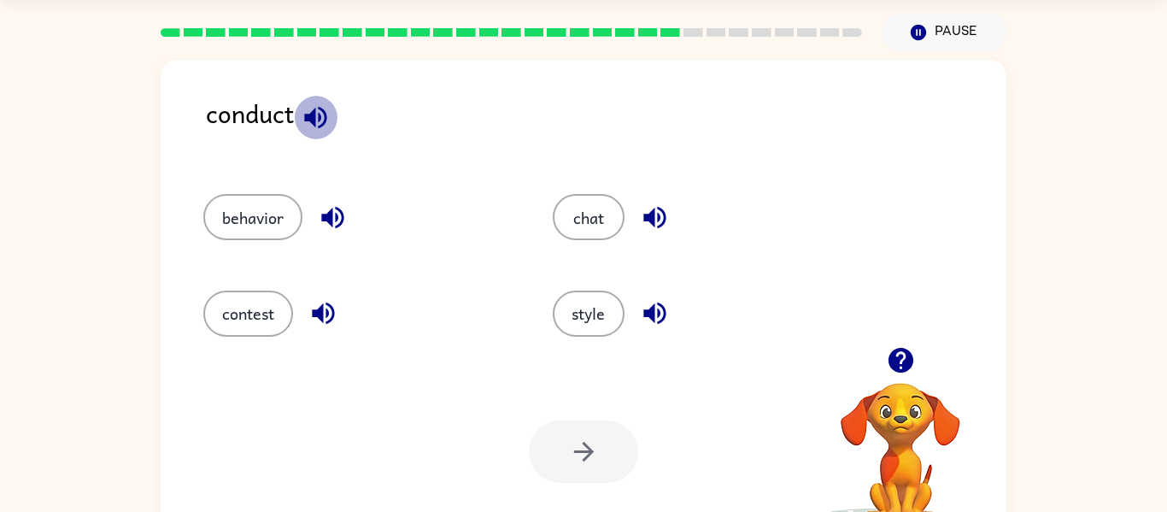
click at [316, 120] on icon "button" at bounding box center [316, 118] width 30 height 30
click at [280, 314] on button "contest" at bounding box center [248, 314] width 90 height 46
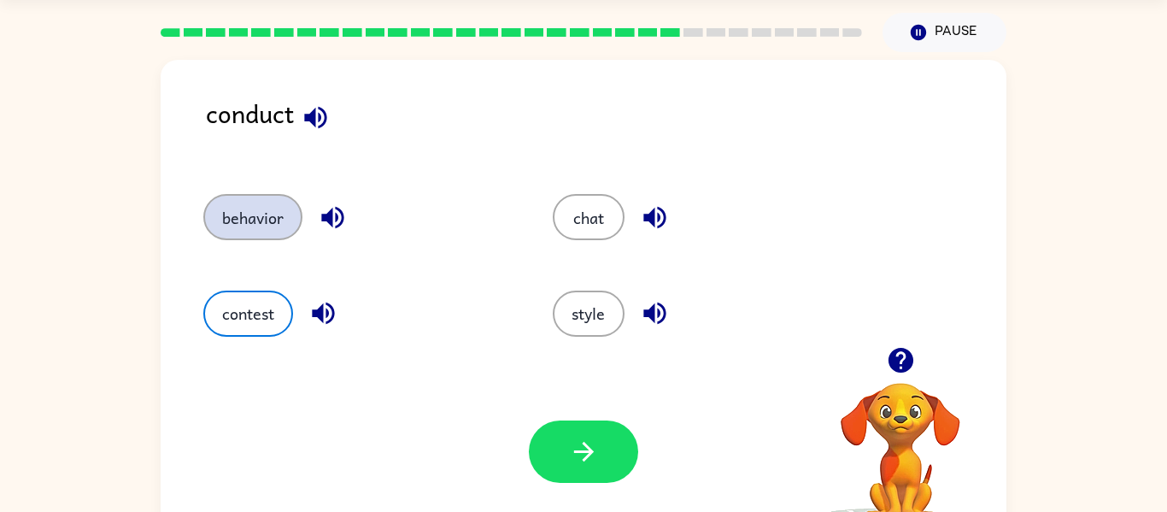
click at [295, 224] on button "behavior" at bounding box center [252, 217] width 99 height 46
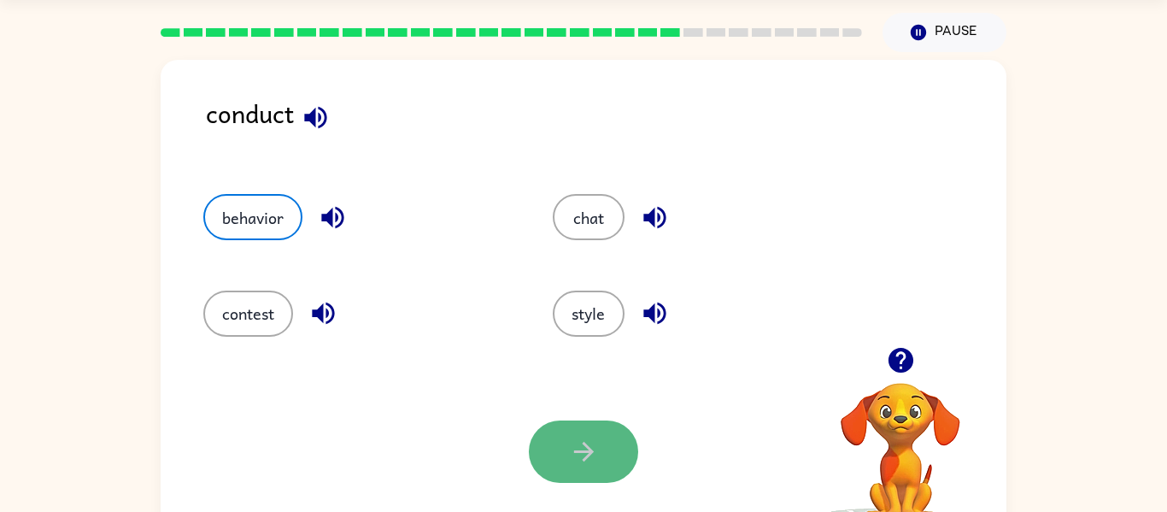
click at [588, 459] on icon "button" at bounding box center [584, 452] width 30 height 30
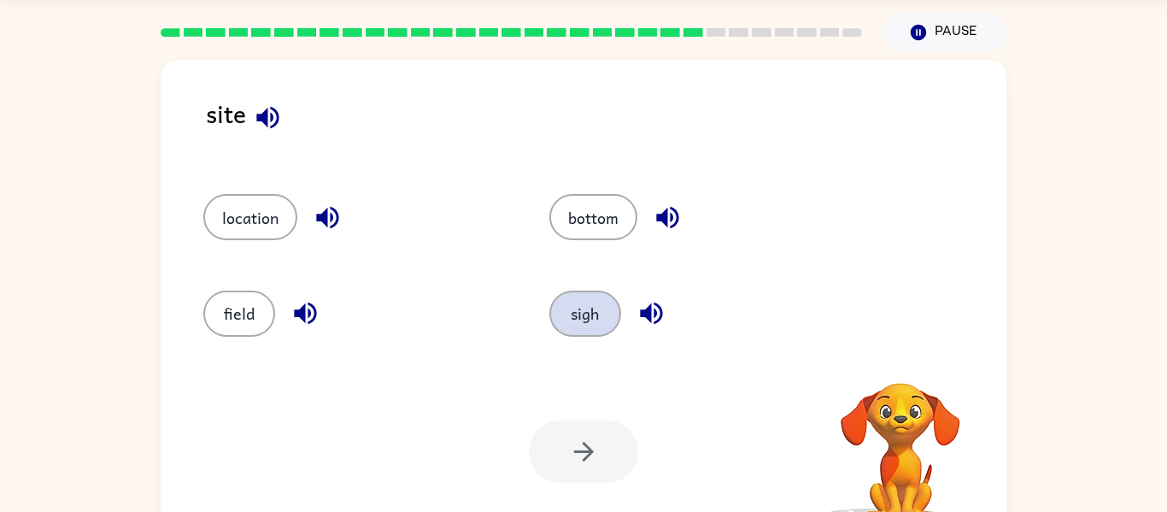
click at [584, 332] on button "sigh" at bounding box center [585, 314] width 72 height 46
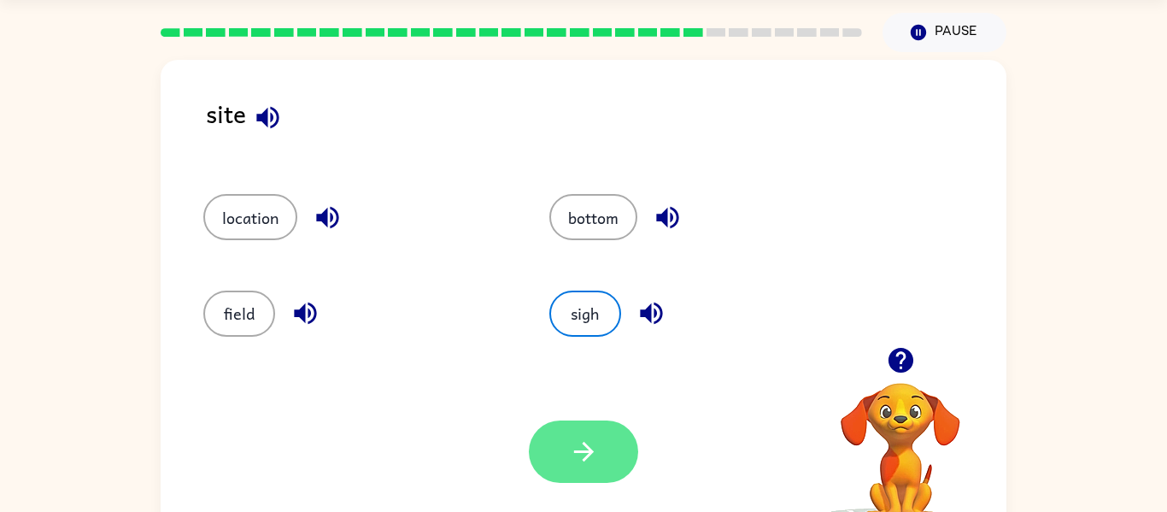
click at [605, 453] on button "button" at bounding box center [583, 451] width 109 height 62
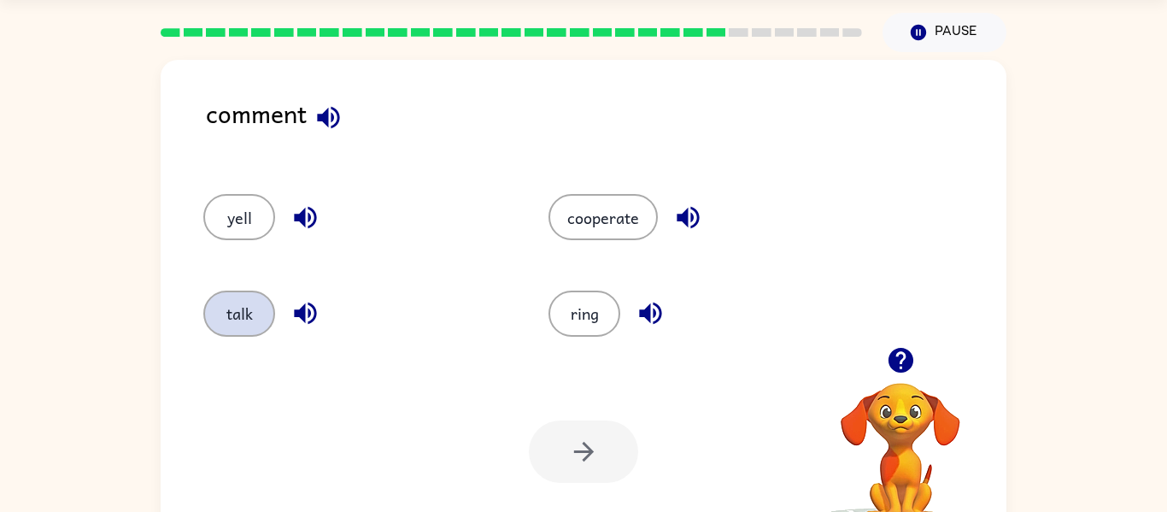
click at [262, 314] on button "talk" at bounding box center [239, 314] width 72 height 46
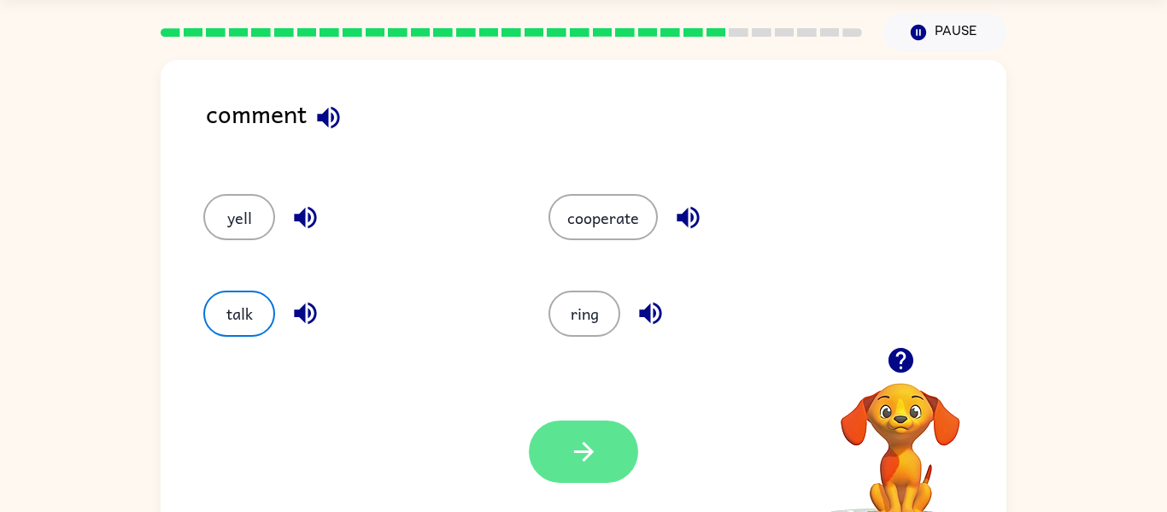
click at [576, 455] on icon "button" at bounding box center [584, 452] width 30 height 30
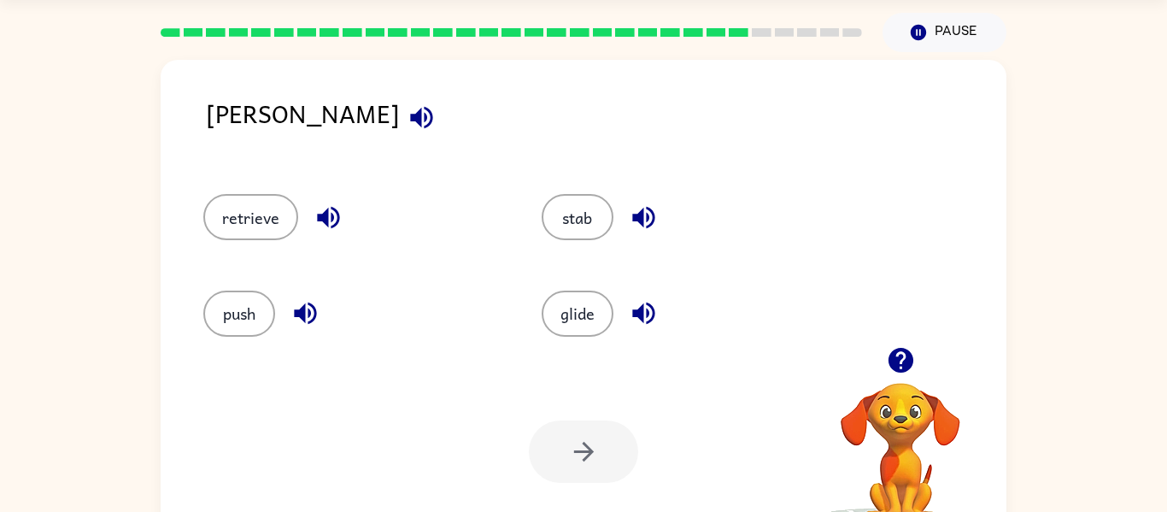
click at [271, 329] on div "push" at bounding box center [352, 314] width 299 height 46
click at [254, 317] on button "push" at bounding box center [239, 314] width 72 height 46
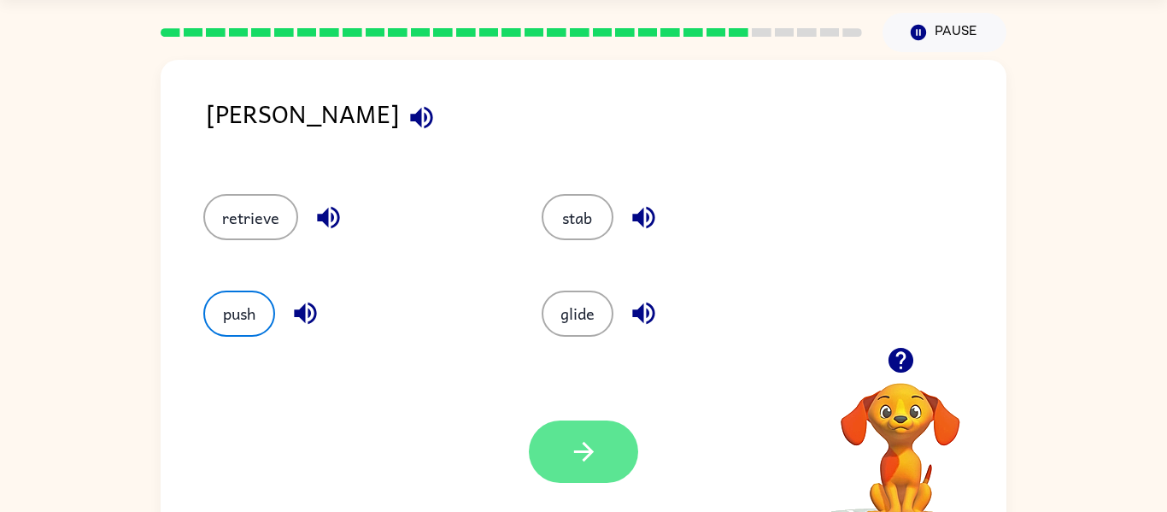
click at [569, 468] on button "button" at bounding box center [583, 451] width 109 height 62
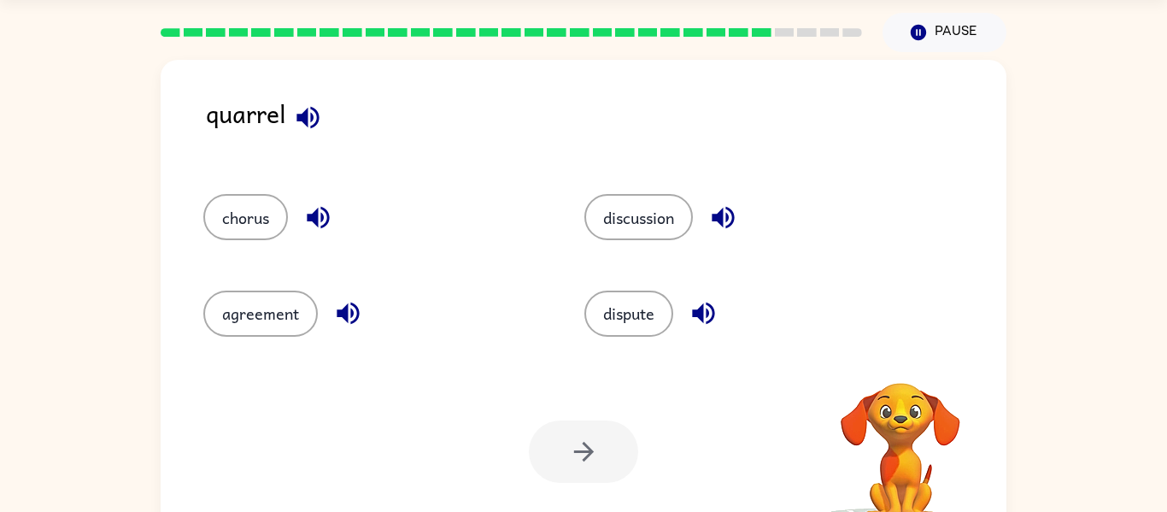
click at [307, 125] on icon "button" at bounding box center [308, 117] width 22 height 22
click at [303, 128] on icon "button" at bounding box center [308, 118] width 30 height 30
click at [639, 320] on button "dispute" at bounding box center [629, 314] width 89 height 46
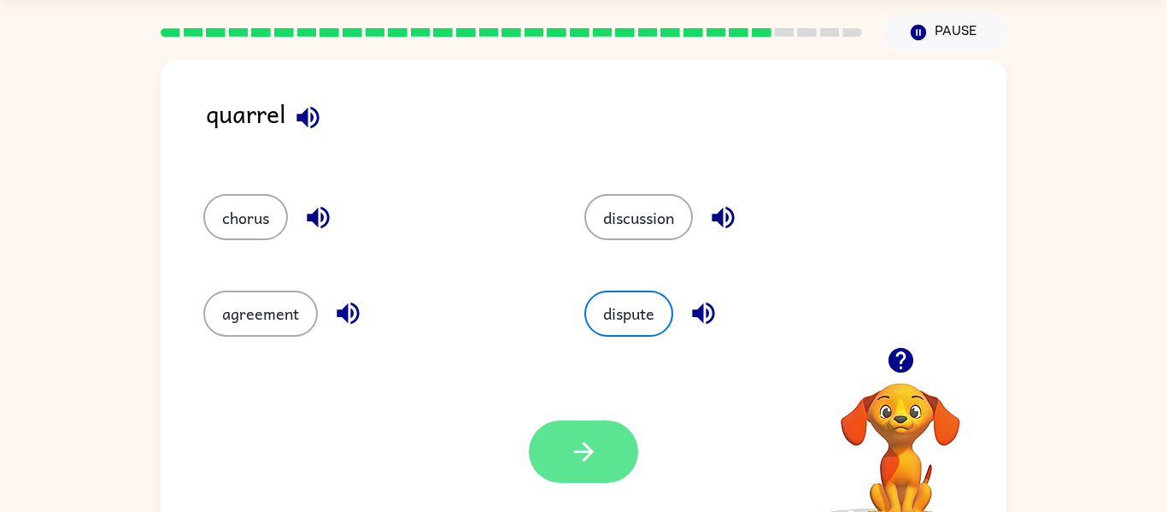
click at [619, 454] on button "button" at bounding box center [583, 451] width 109 height 62
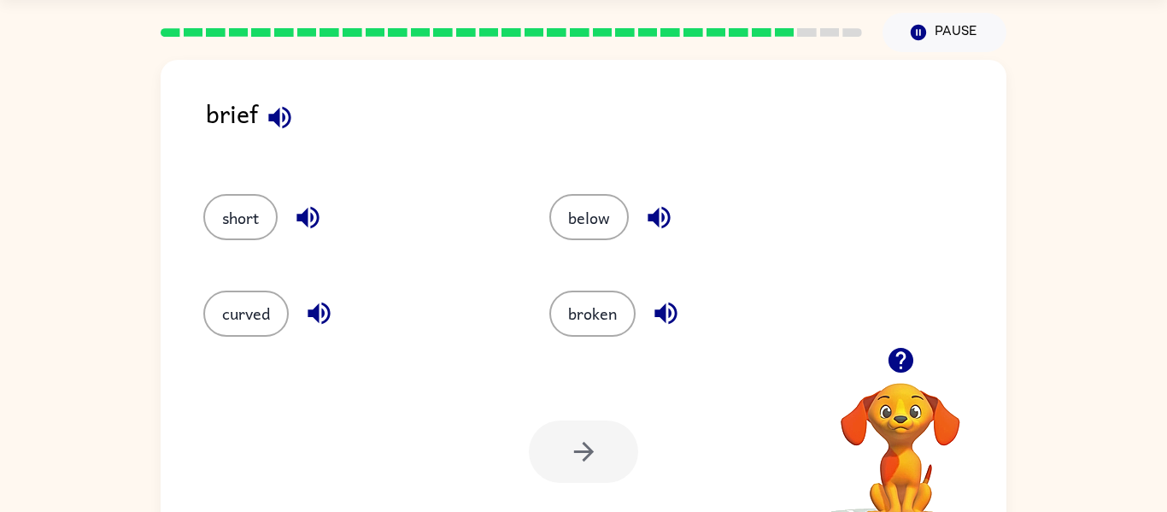
click at [289, 132] on icon "button" at bounding box center [280, 118] width 30 height 30
click at [563, 223] on button "below" at bounding box center [588, 217] width 79 height 46
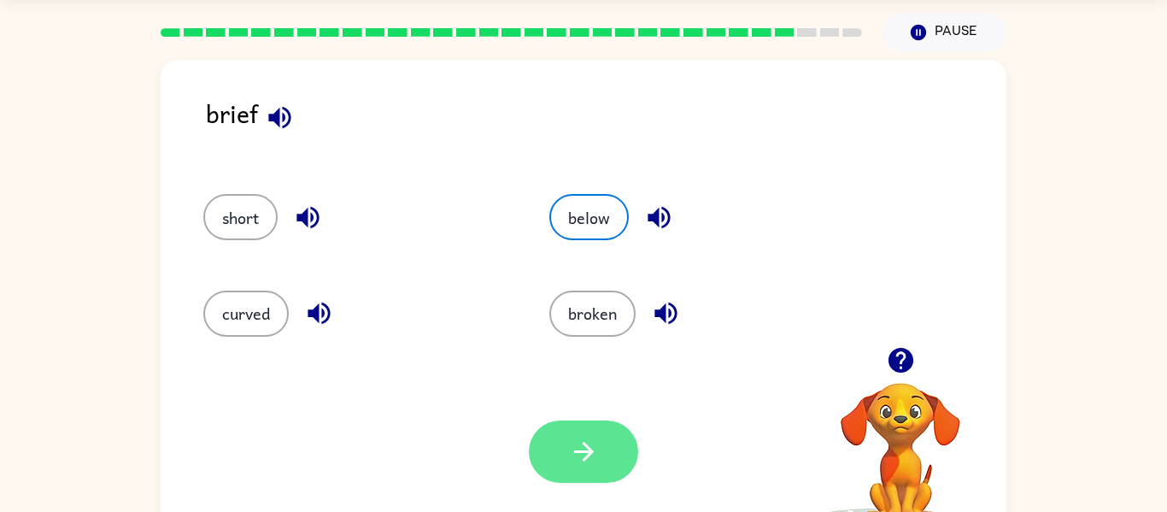
click at [554, 450] on button "button" at bounding box center [583, 451] width 109 height 62
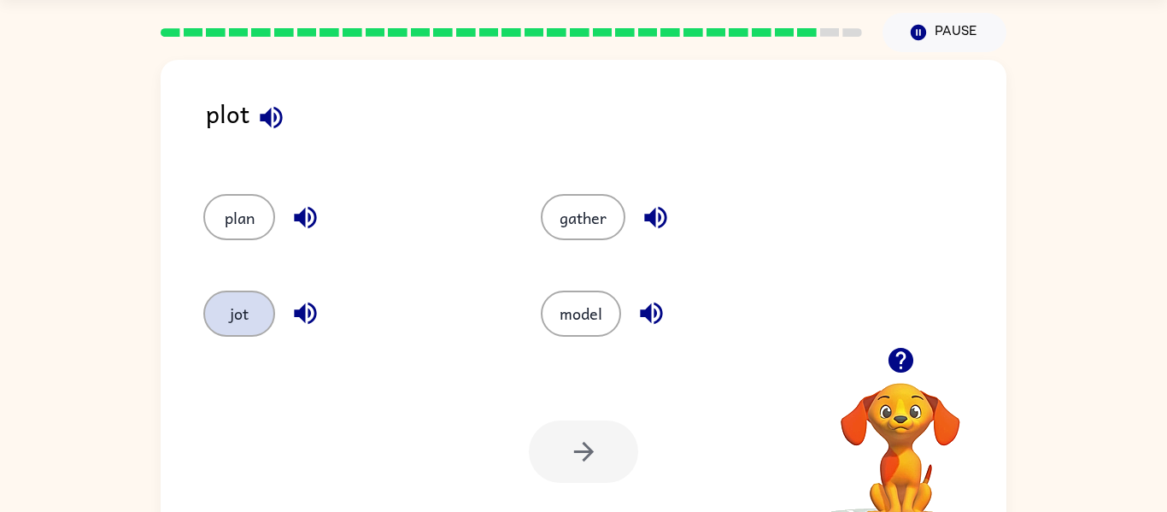
click at [261, 327] on button "jot" at bounding box center [239, 314] width 72 height 46
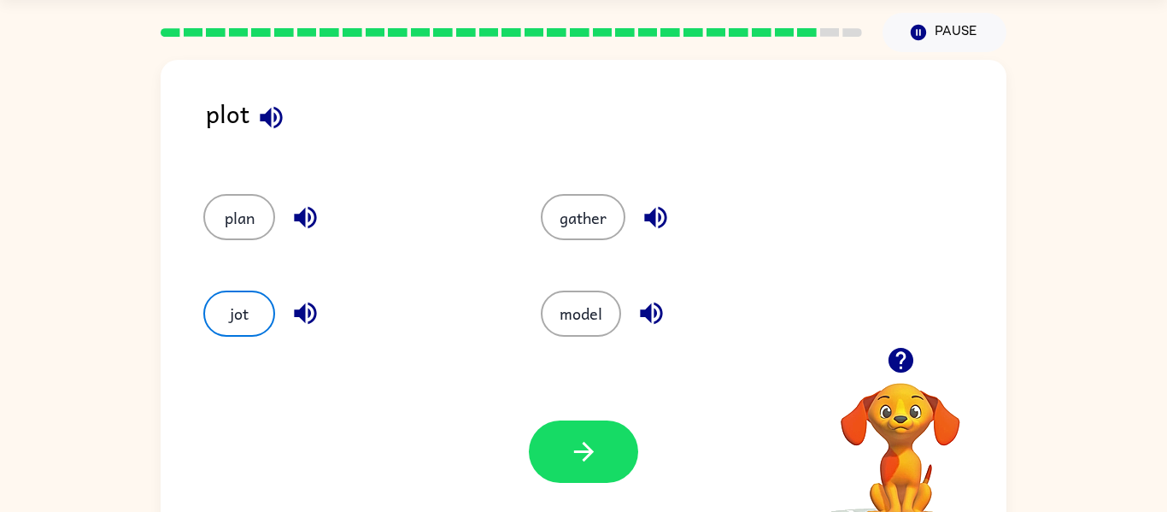
click at [272, 121] on icon "button" at bounding box center [271, 118] width 30 height 30
click at [320, 313] on icon "button" at bounding box center [306, 313] width 30 height 30
click at [549, 476] on button "button" at bounding box center [583, 451] width 109 height 62
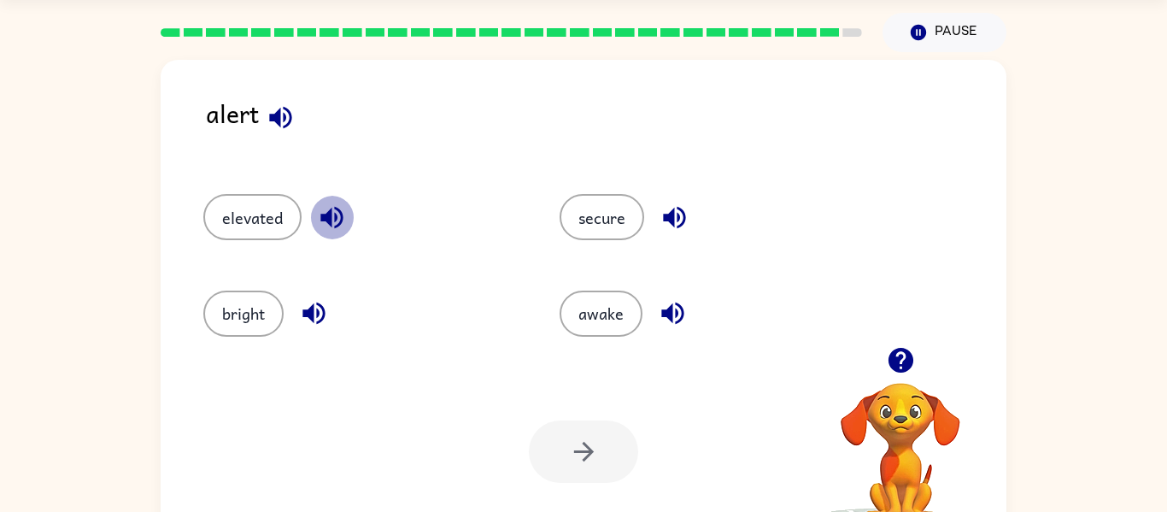
click at [327, 222] on icon "button" at bounding box center [331, 218] width 22 height 22
click at [673, 231] on icon "button" at bounding box center [675, 218] width 30 height 30
click at [683, 317] on icon "button" at bounding box center [673, 313] width 30 height 30
click at [665, 216] on icon "button" at bounding box center [674, 218] width 22 height 22
click at [591, 222] on button "secure" at bounding box center [602, 217] width 85 height 46
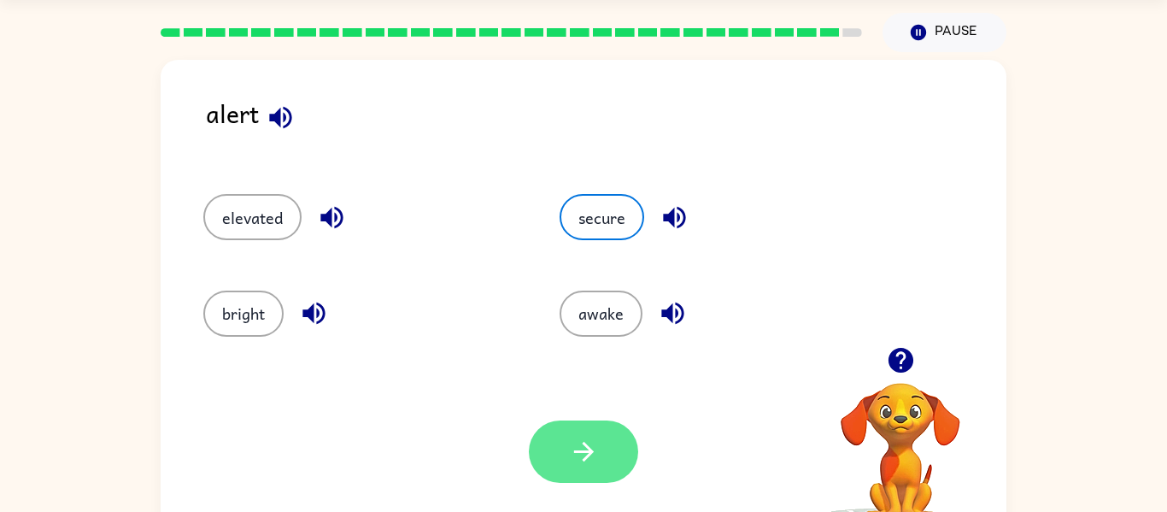
click at [626, 434] on button "button" at bounding box center [583, 451] width 109 height 62
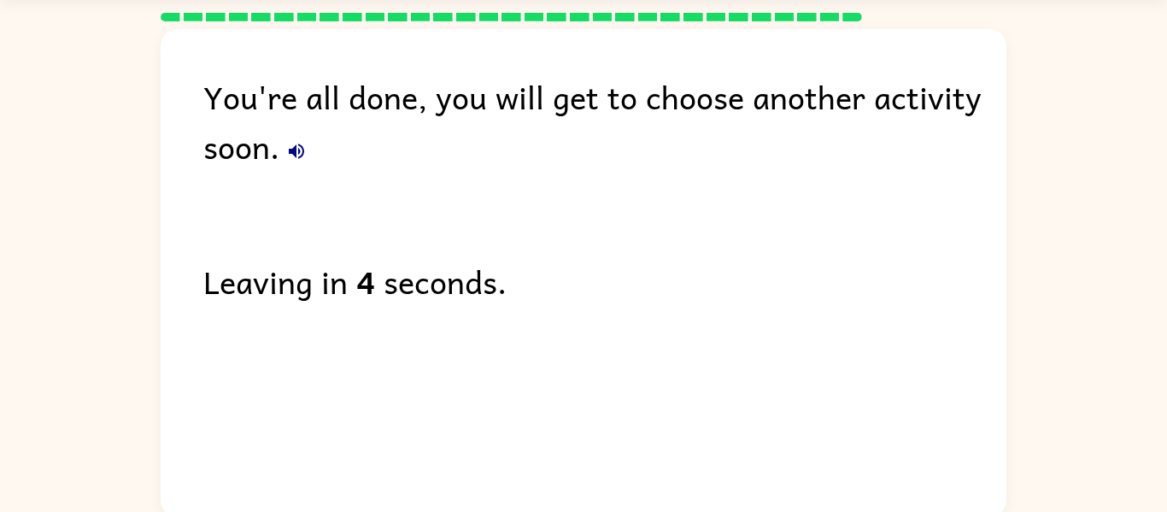
click at [289, 287] on div "Leaving in 4 seconds." at bounding box center [604, 281] width 803 height 50
click at [424, 162] on div "You're all done, you will get to choose another activity soon." at bounding box center [604, 121] width 803 height 99
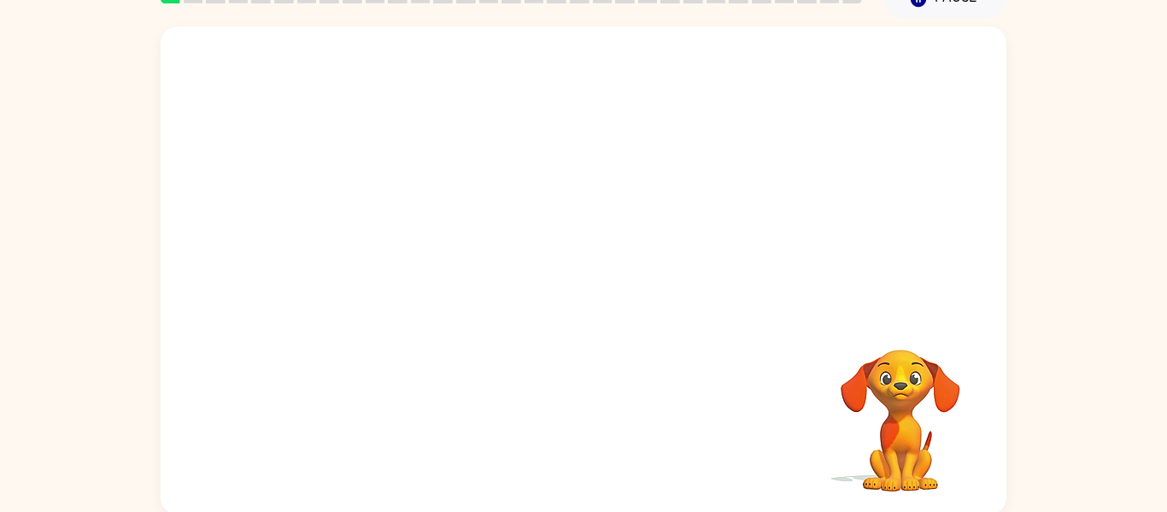
scroll to position [89, 0]
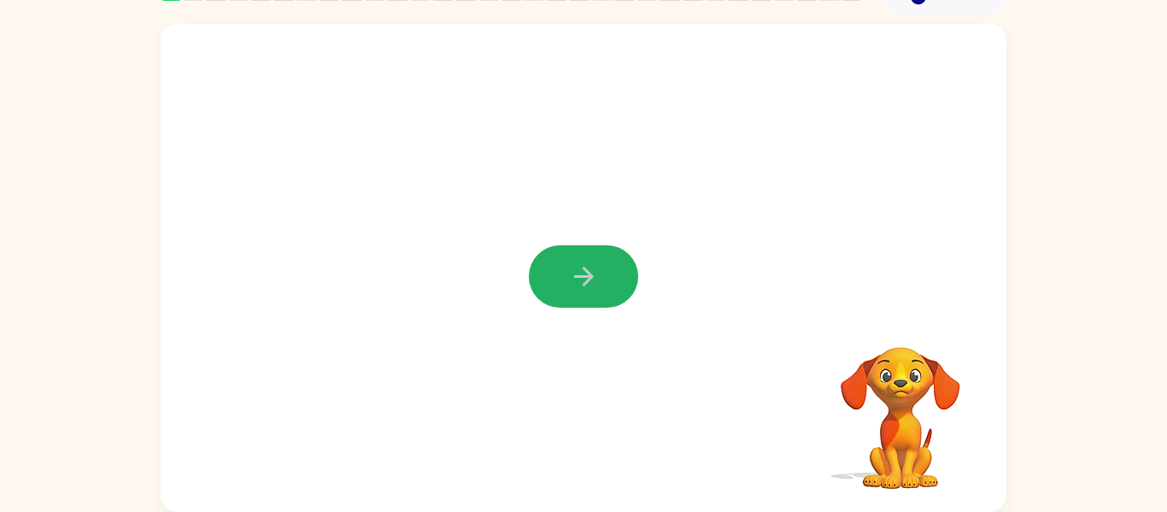
click at [570, 281] on icon "button" at bounding box center [584, 276] width 30 height 30
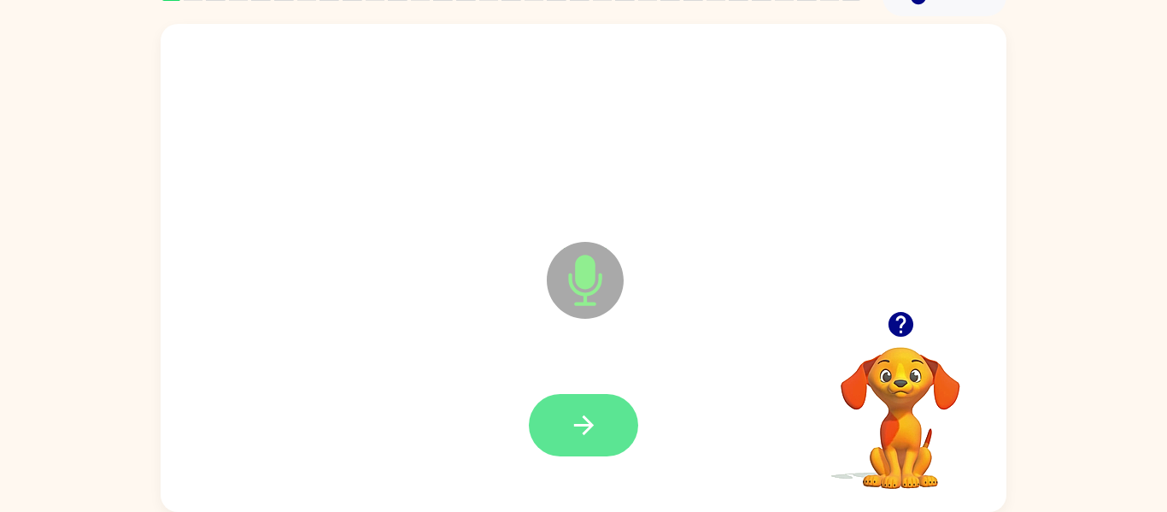
click at [594, 439] on icon "button" at bounding box center [584, 425] width 30 height 30
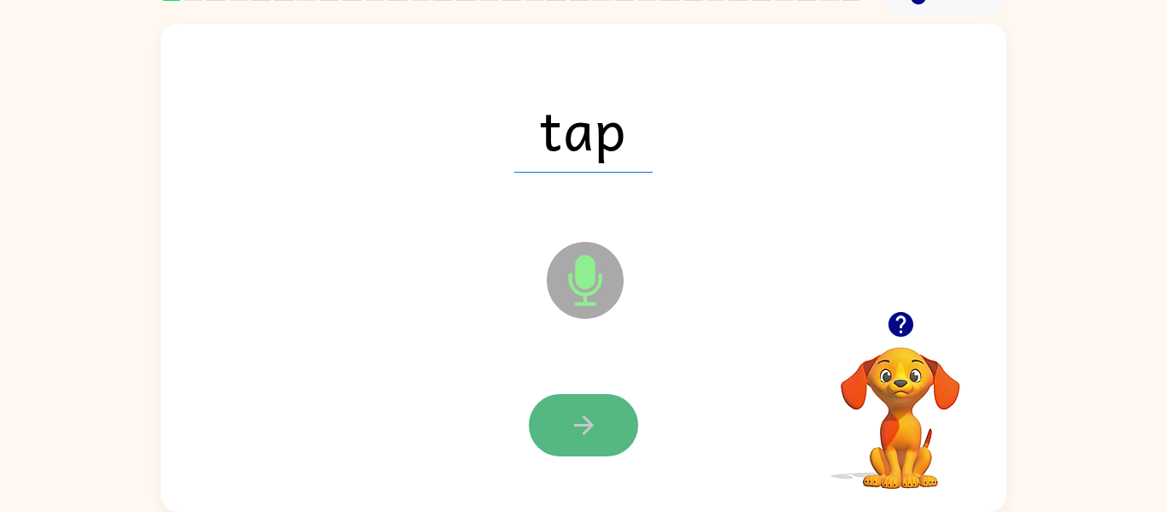
click at [601, 432] on button "button" at bounding box center [583, 425] width 109 height 62
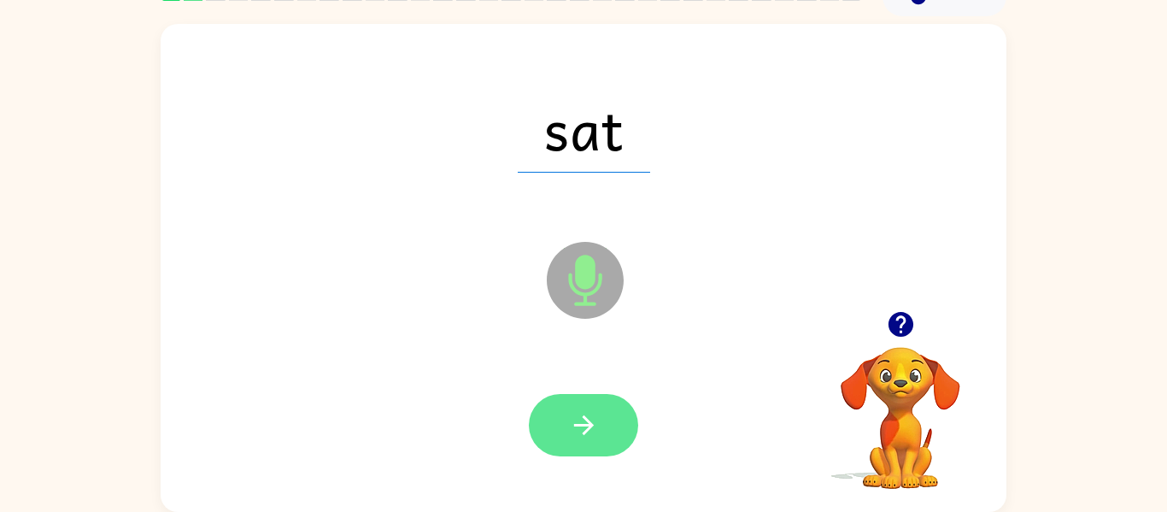
click at [599, 427] on button "button" at bounding box center [583, 425] width 109 height 62
click at [598, 428] on button "button" at bounding box center [583, 425] width 109 height 62
click at [601, 431] on button "button" at bounding box center [583, 425] width 109 height 62
click at [597, 428] on icon "button" at bounding box center [584, 425] width 30 height 30
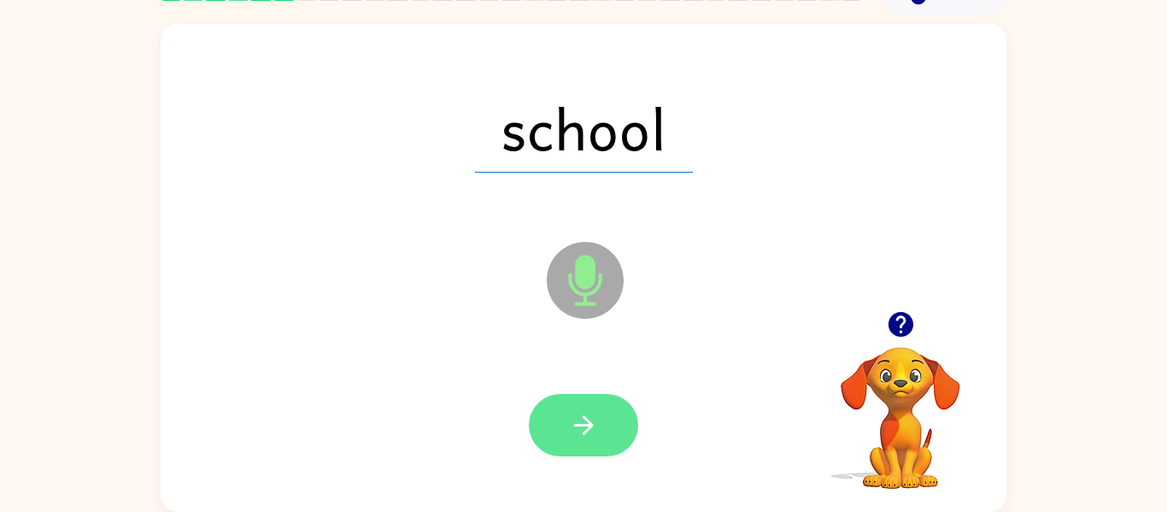
click at [601, 416] on button "button" at bounding box center [583, 425] width 109 height 62
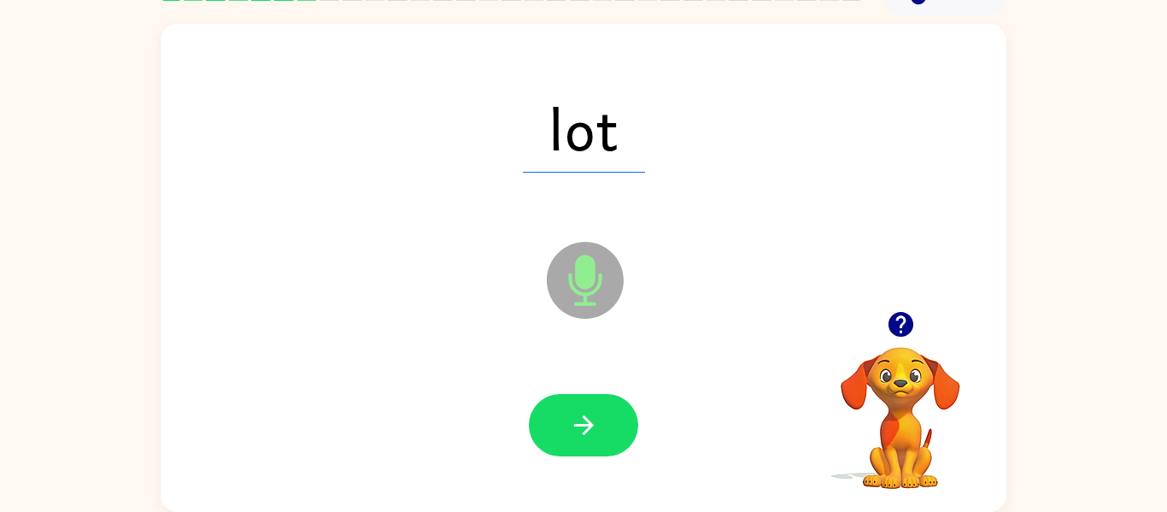
click at [601, 416] on button "button" at bounding box center [583, 425] width 109 height 62
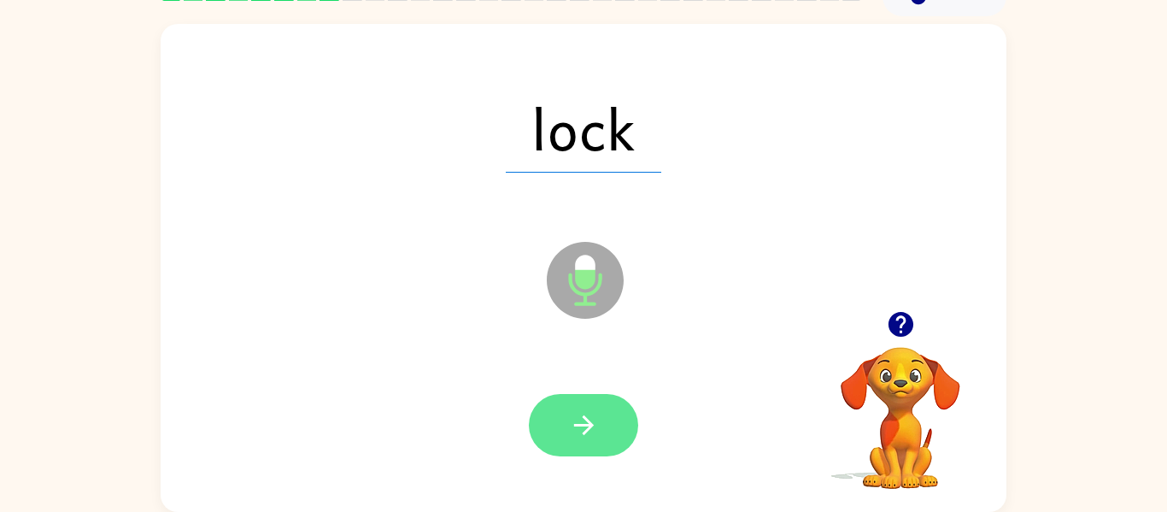
click at [596, 412] on icon "button" at bounding box center [584, 425] width 30 height 30
click at [599, 414] on button "button" at bounding box center [583, 425] width 109 height 62
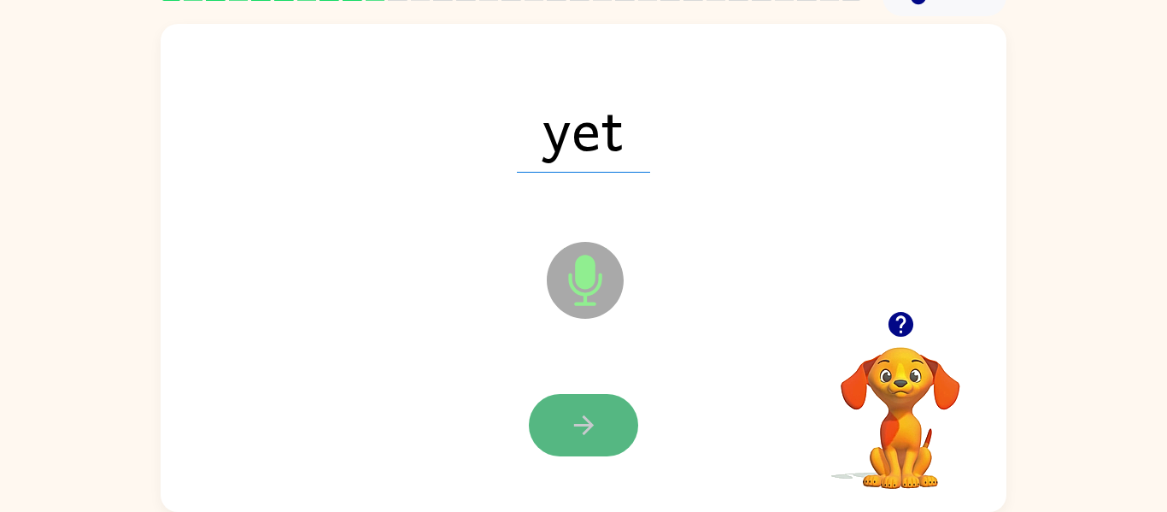
click at [592, 411] on icon "button" at bounding box center [584, 425] width 30 height 30
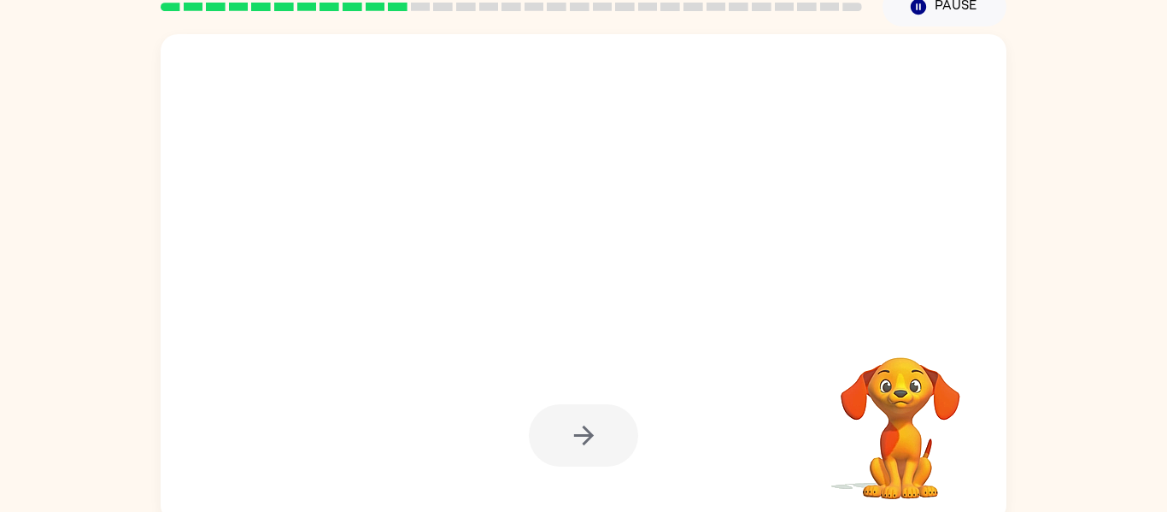
scroll to position [85, 0]
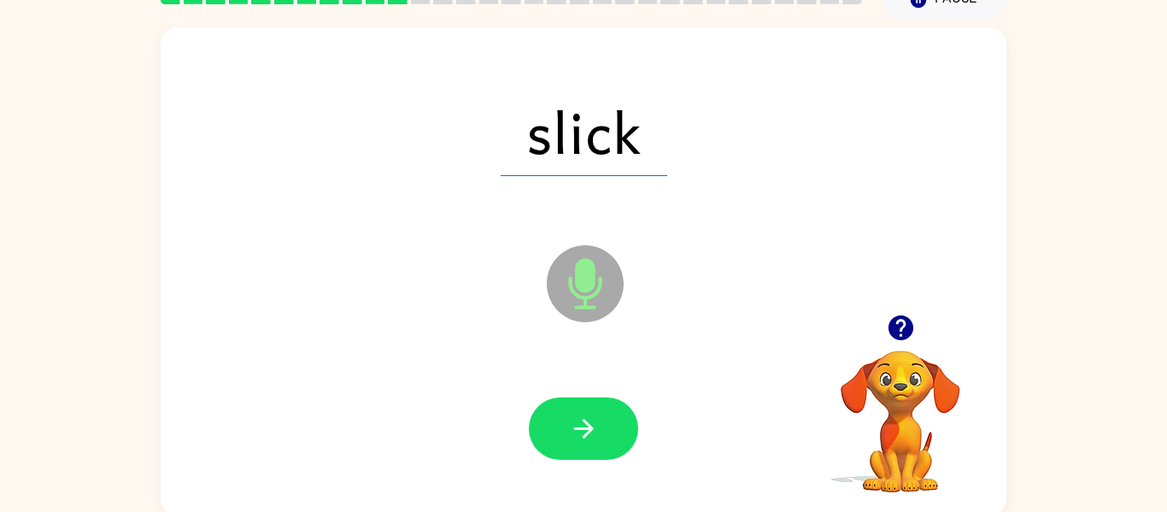
click at [592, 421] on icon "button" at bounding box center [584, 429] width 30 height 30
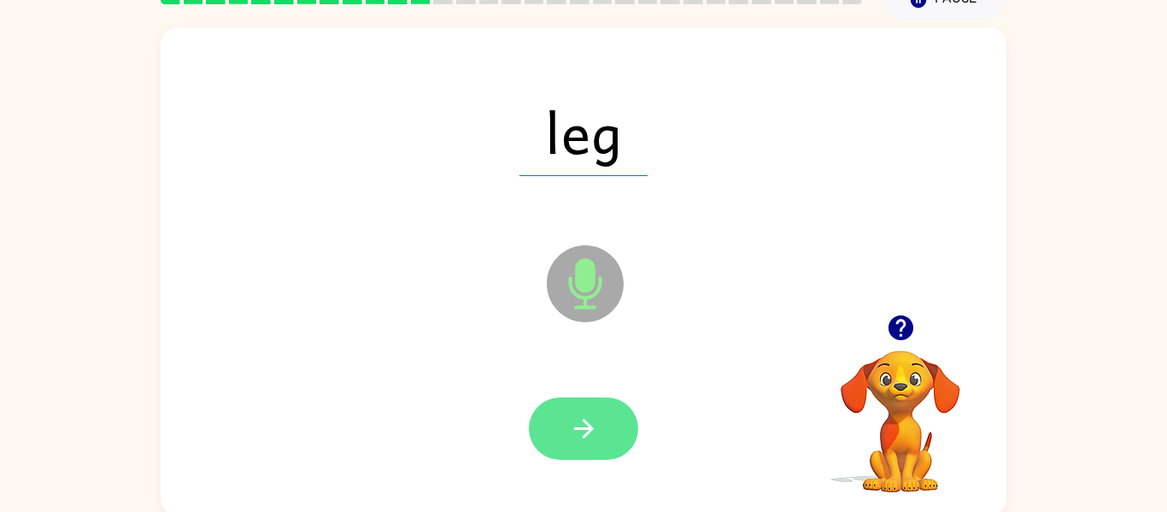
click at [593, 425] on icon "button" at bounding box center [584, 429] width 30 height 30
click at [595, 427] on icon "button" at bounding box center [584, 429] width 30 height 30
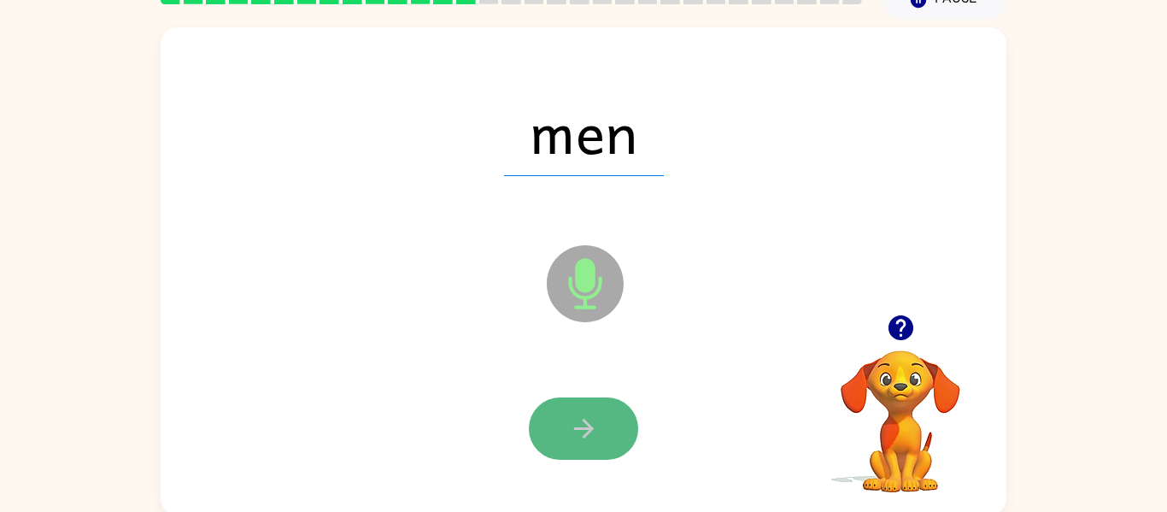
click at [592, 425] on icon "button" at bounding box center [584, 429] width 30 height 30
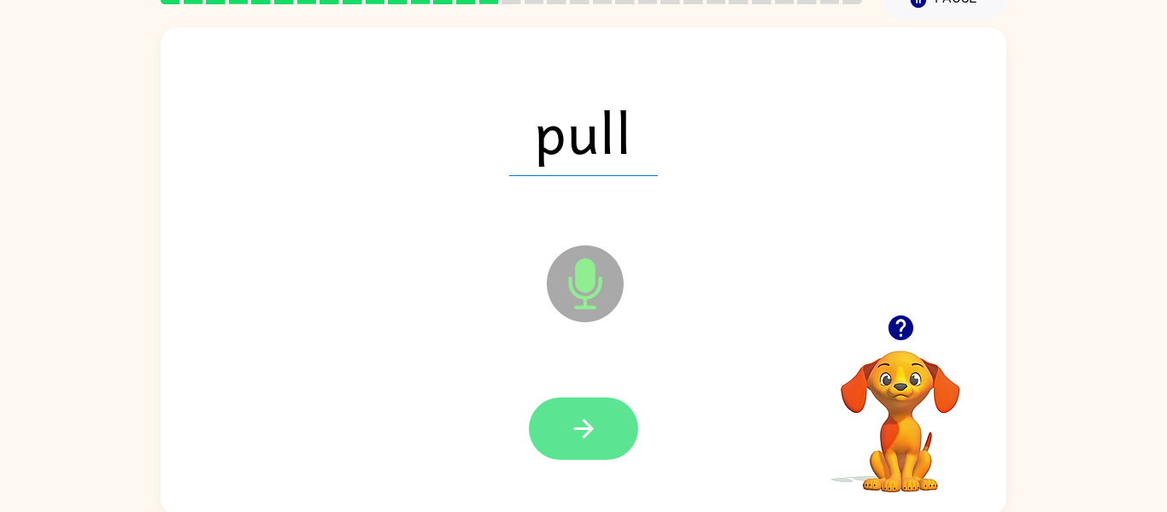
click at [592, 425] on icon "button" at bounding box center [584, 429] width 30 height 30
click at [591, 425] on icon "button" at bounding box center [584, 429] width 30 height 30
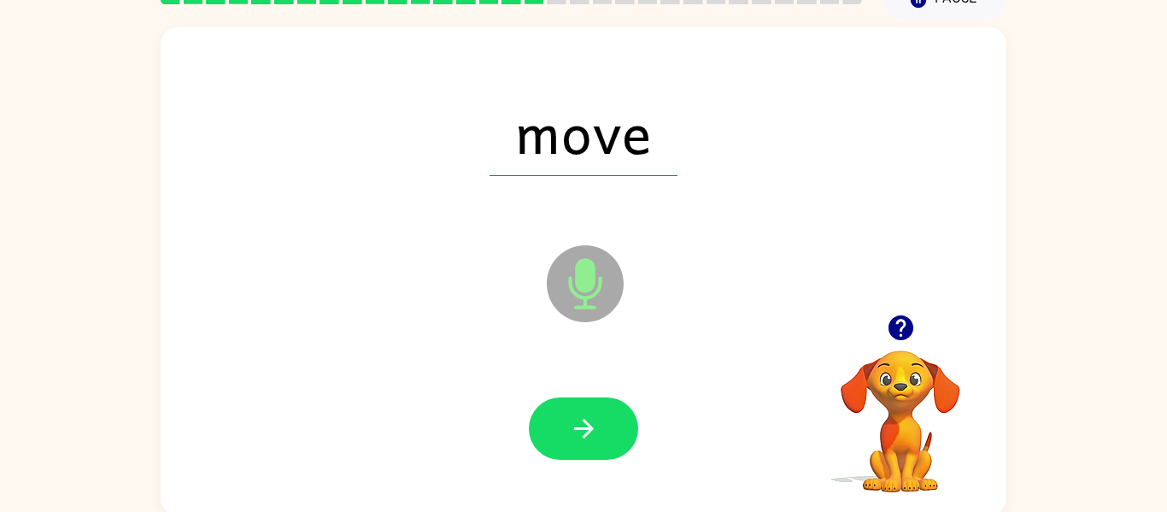
click at [591, 425] on icon "button" at bounding box center [584, 429] width 30 height 30
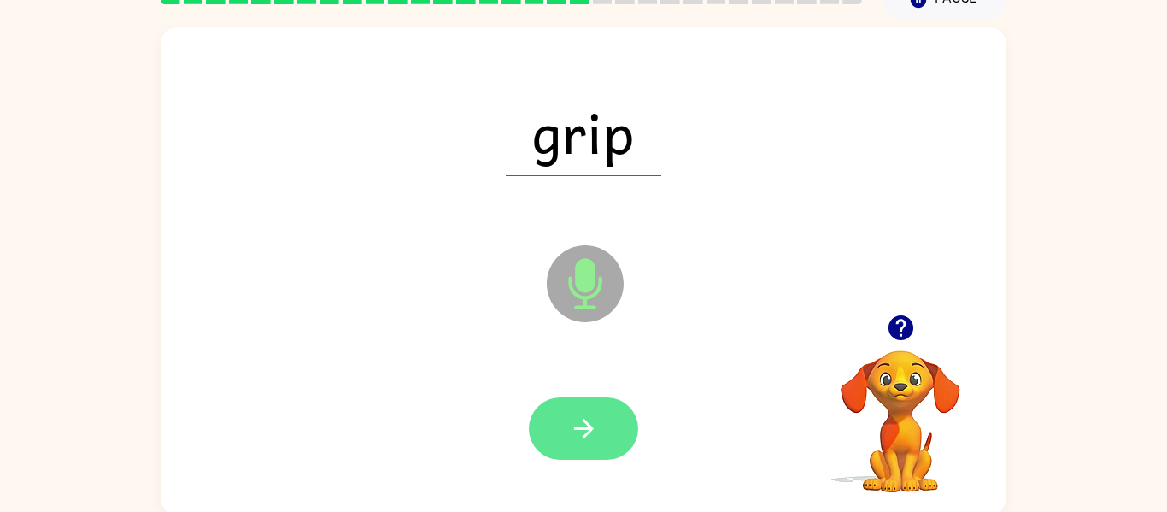
click at [592, 426] on icon "button" at bounding box center [584, 429] width 30 height 30
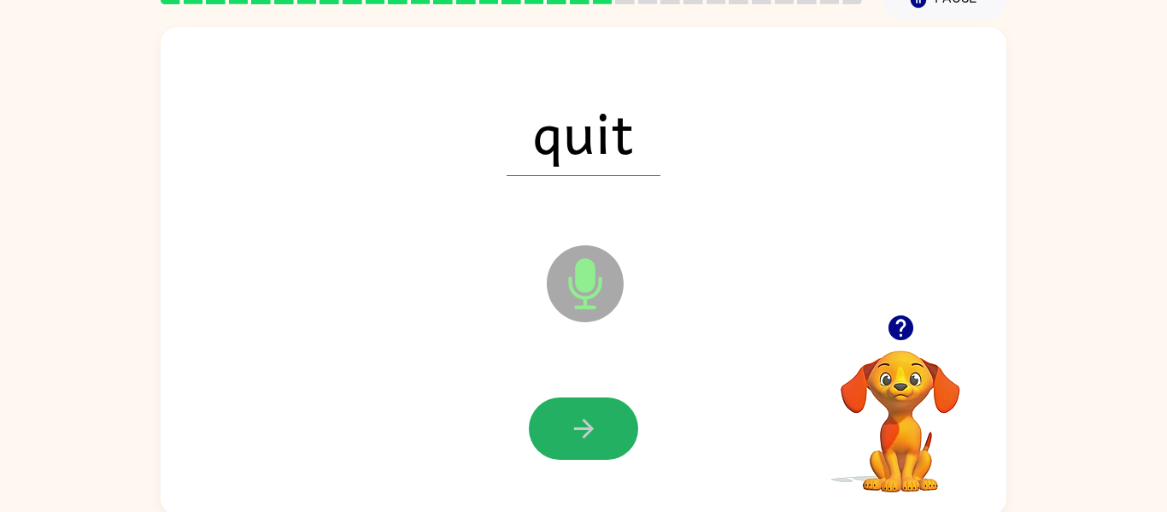
click at [592, 426] on icon "button" at bounding box center [584, 429] width 30 height 30
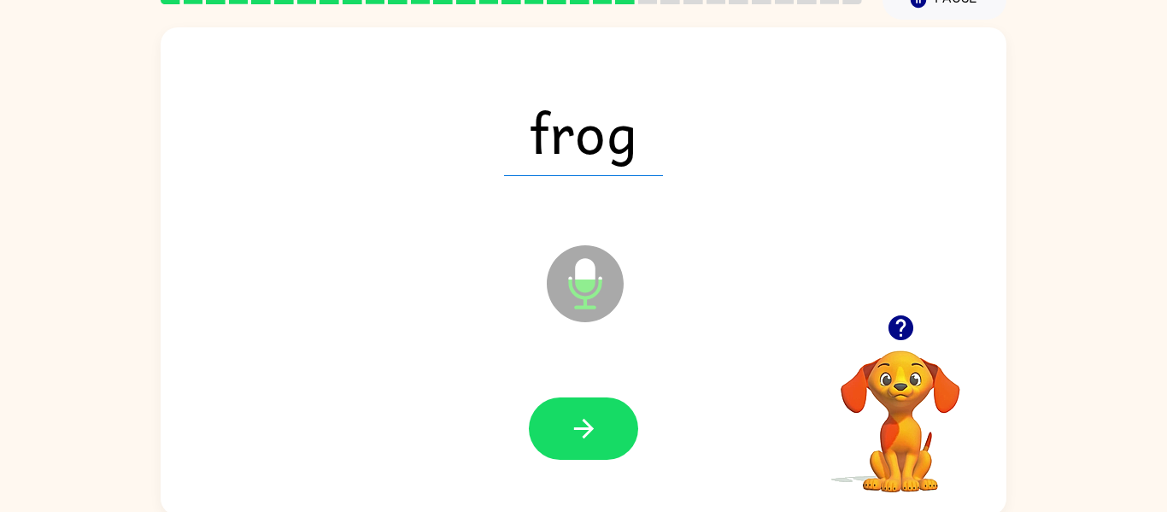
click at [592, 426] on icon "button" at bounding box center [584, 429] width 30 height 30
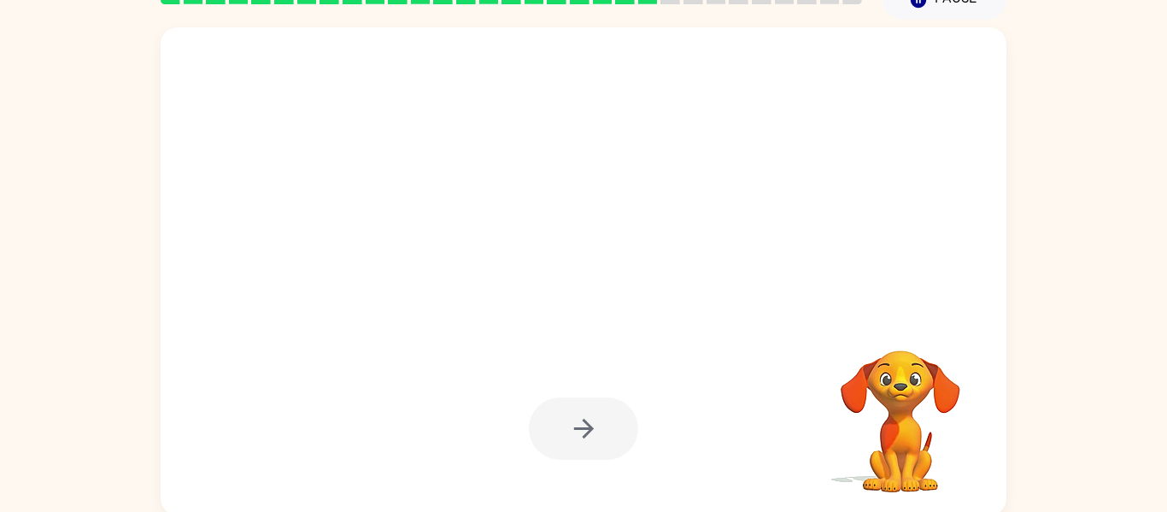
click at [592, 426] on div at bounding box center [583, 428] width 109 height 62
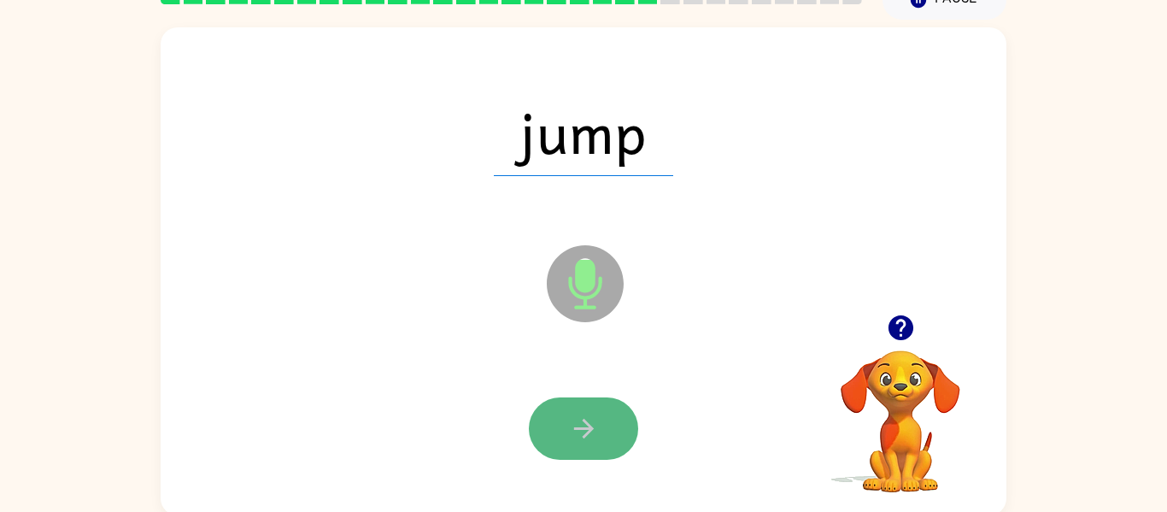
click at [596, 427] on icon "button" at bounding box center [584, 429] width 30 height 30
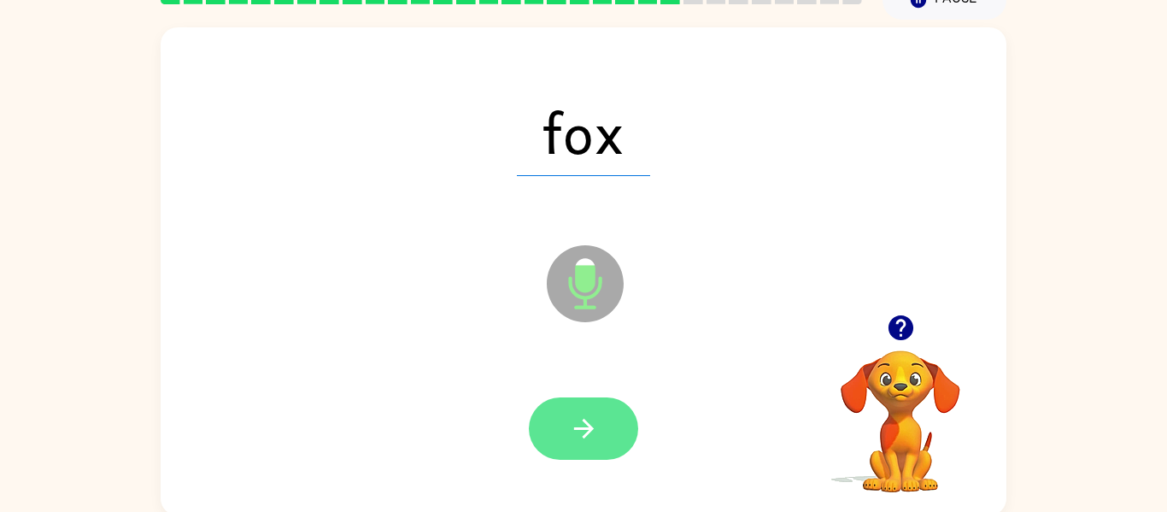
click at [598, 431] on button "button" at bounding box center [583, 428] width 109 height 62
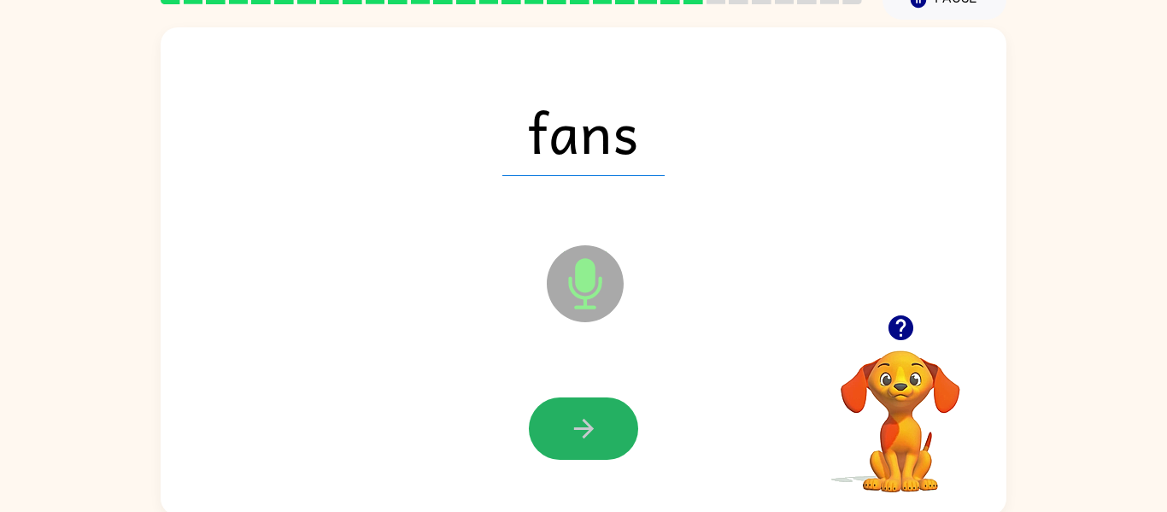
click at [598, 431] on button "button" at bounding box center [583, 428] width 109 height 62
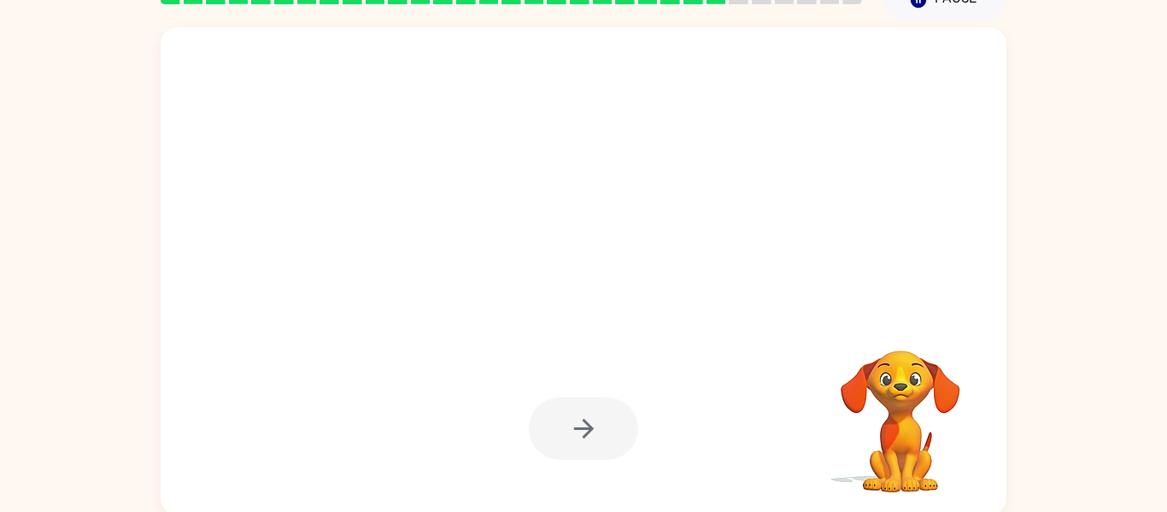
click at [598, 431] on div at bounding box center [583, 428] width 109 height 62
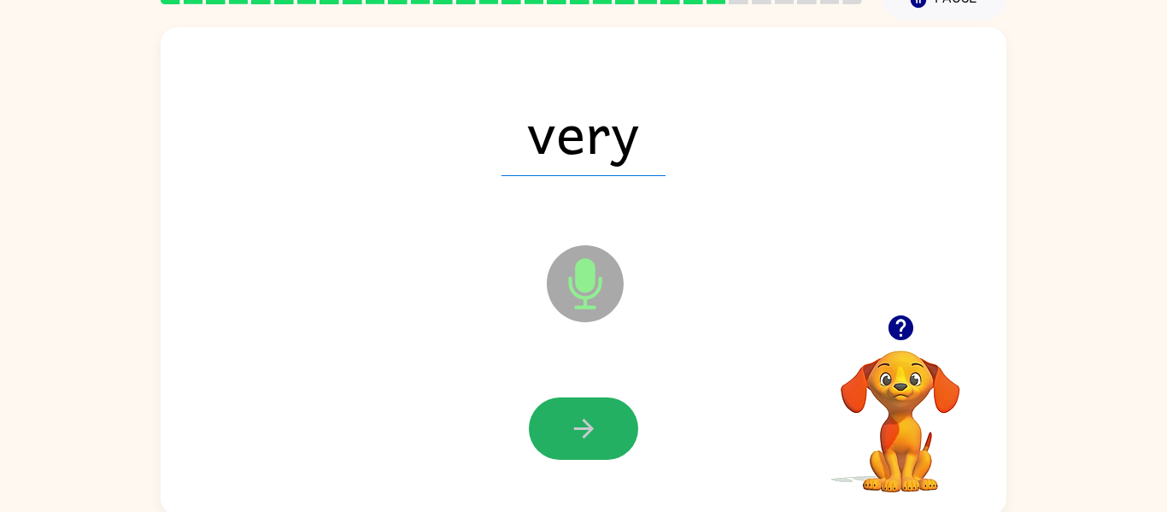
click at [598, 431] on button "button" at bounding box center [583, 428] width 109 height 62
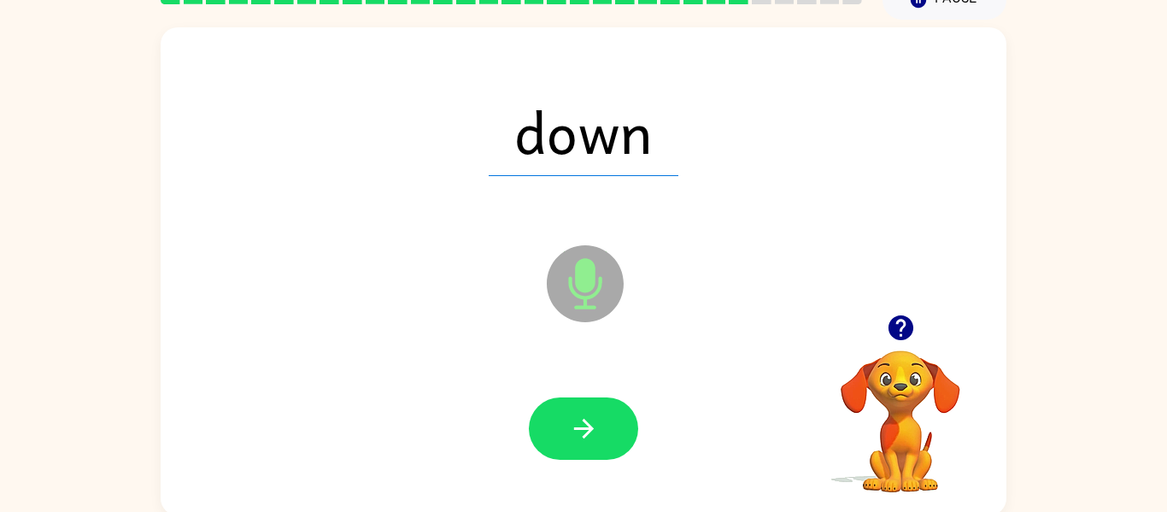
click at [598, 431] on button "button" at bounding box center [583, 428] width 109 height 62
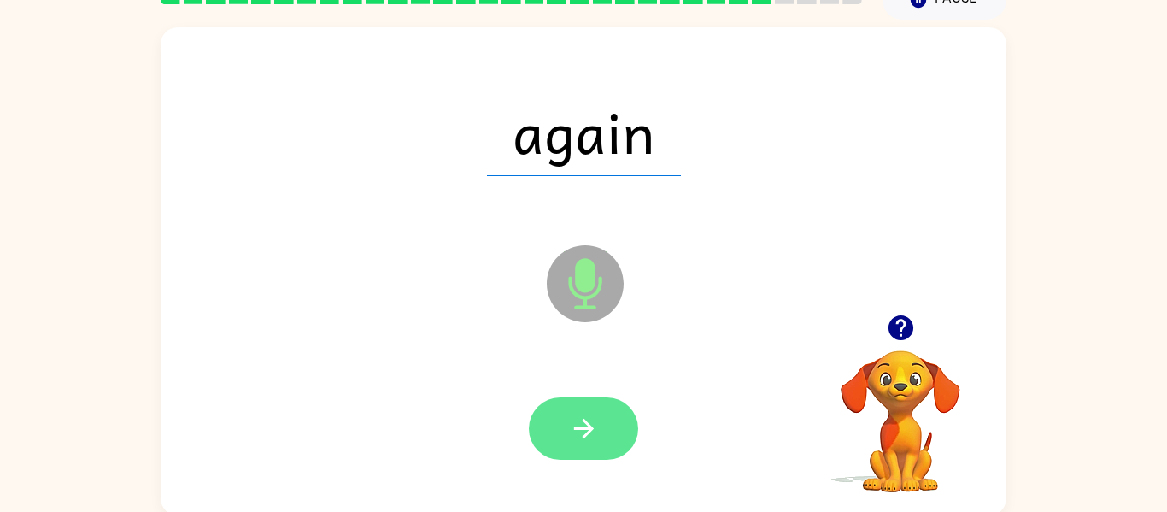
click at [599, 431] on button "button" at bounding box center [583, 428] width 109 height 62
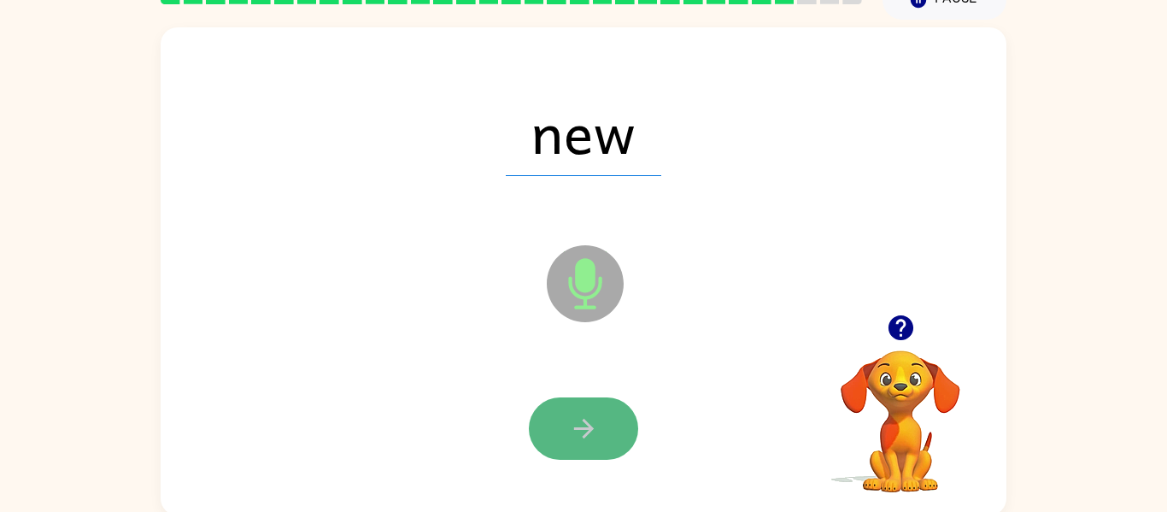
click at [600, 431] on button "button" at bounding box center [583, 428] width 109 height 62
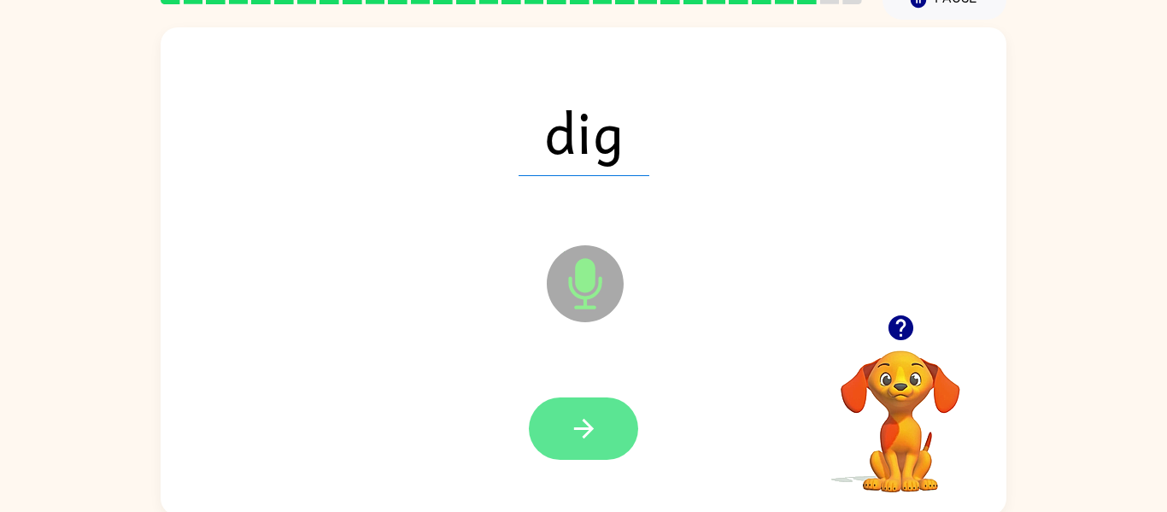
click at [598, 432] on button "button" at bounding box center [583, 428] width 109 height 62
click at [598, 434] on button "button" at bounding box center [583, 428] width 109 height 62
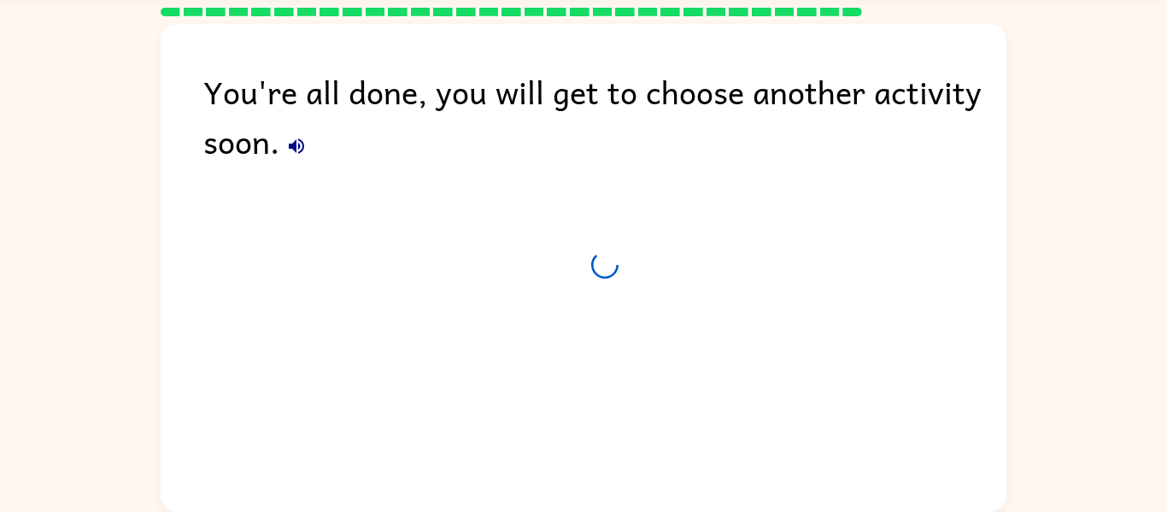
scroll to position [58, 0]
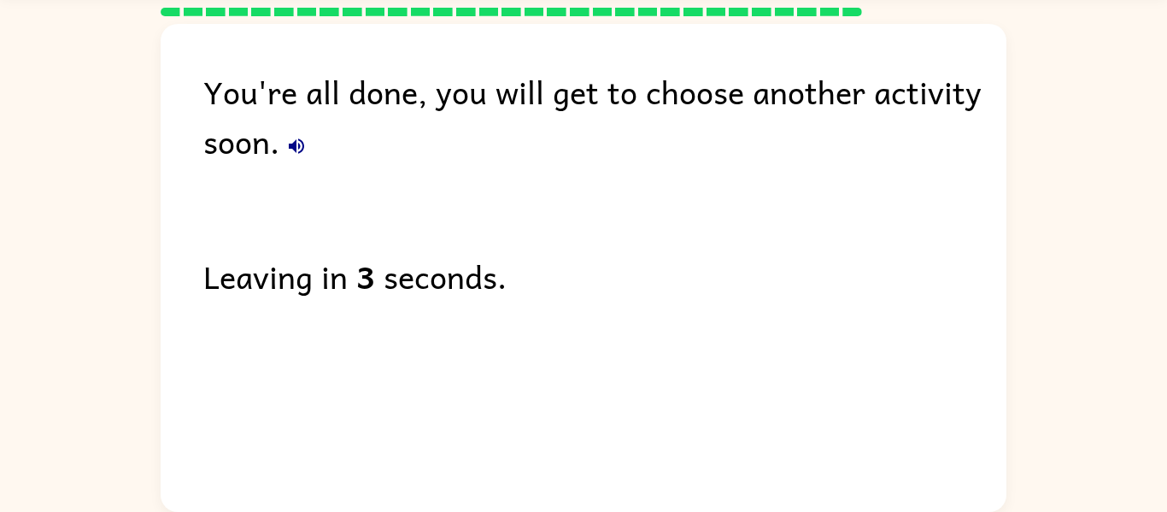
click at [429, 282] on div "Leaving in 3 seconds." at bounding box center [604, 276] width 803 height 50
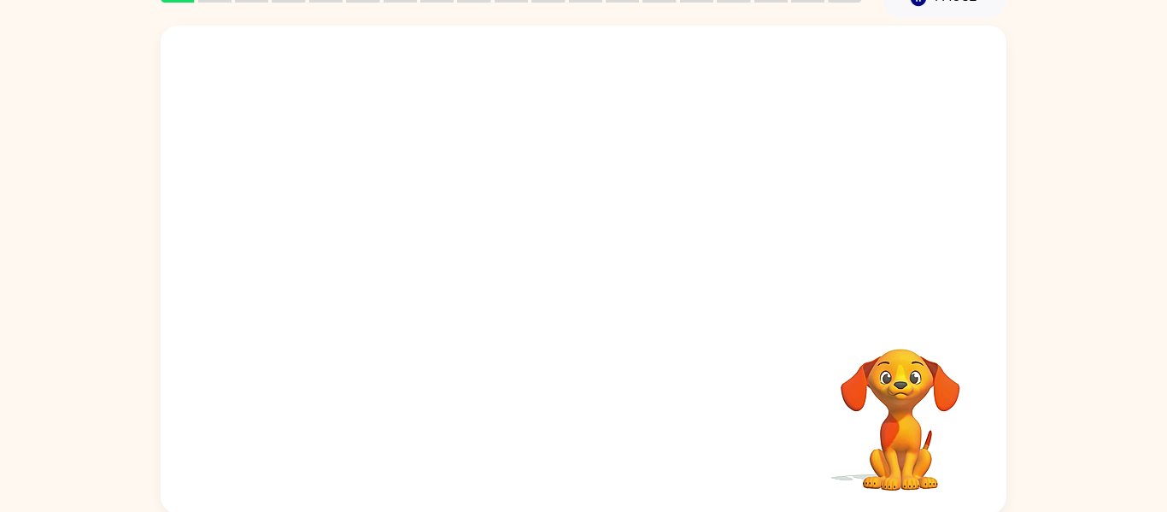
scroll to position [86, 0]
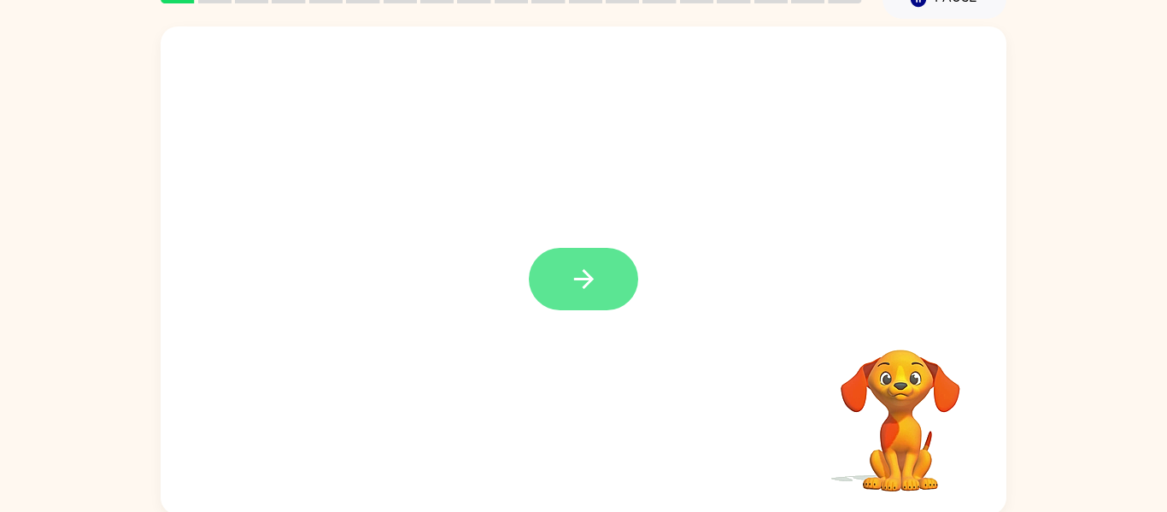
click at [533, 271] on button "button" at bounding box center [583, 279] width 109 height 62
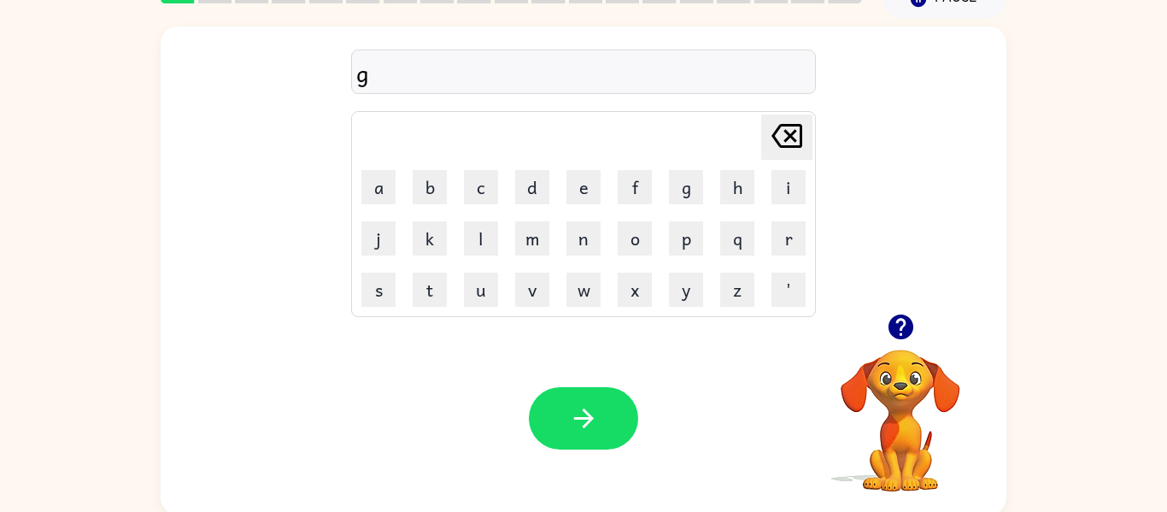
click at [533, 261] on td "m" at bounding box center [533, 239] width 50 height 50
click at [368, 85] on div "grop" at bounding box center [583, 73] width 455 height 36
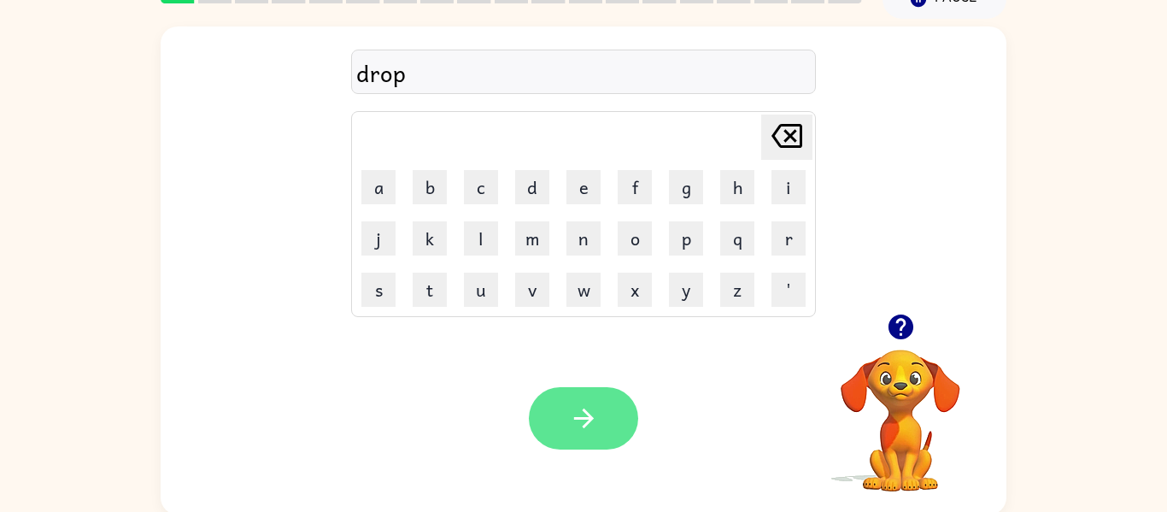
click at [596, 430] on icon "button" at bounding box center [584, 418] width 30 height 30
click at [572, 426] on icon "button" at bounding box center [584, 418] width 30 height 30
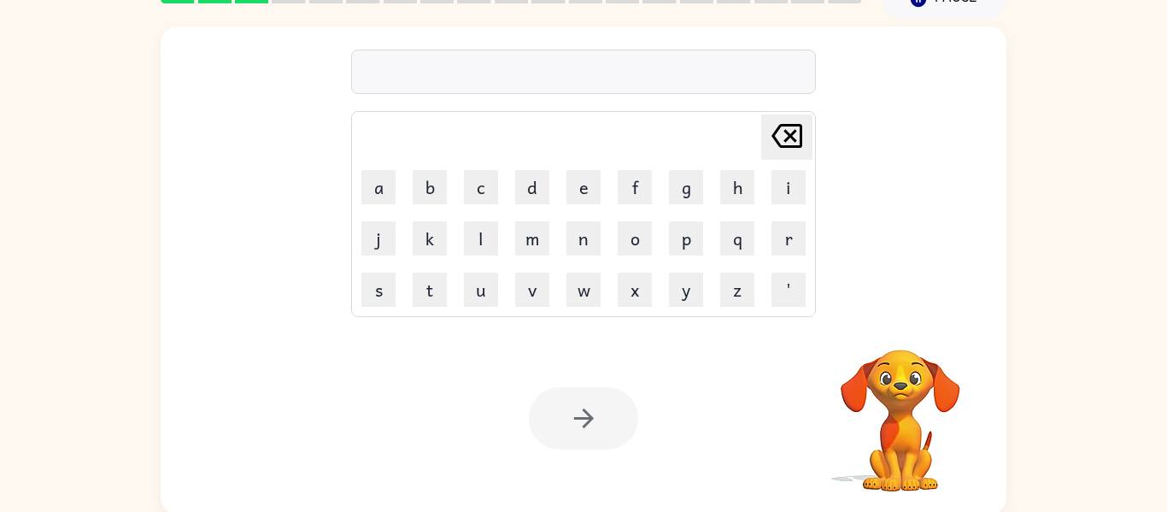
click at [581, 422] on div at bounding box center [583, 418] width 109 height 62
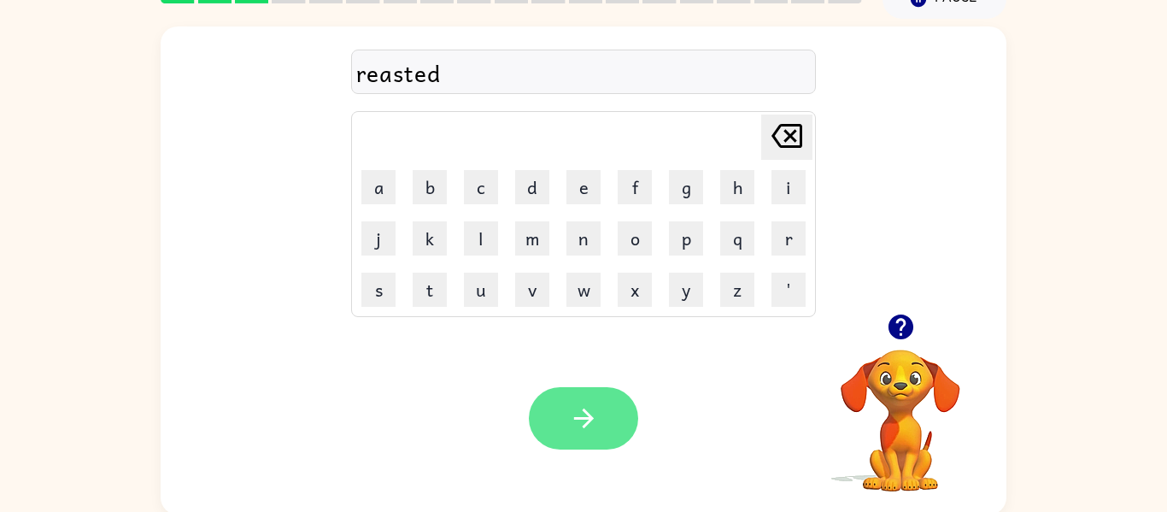
click at [547, 415] on button "button" at bounding box center [583, 418] width 109 height 62
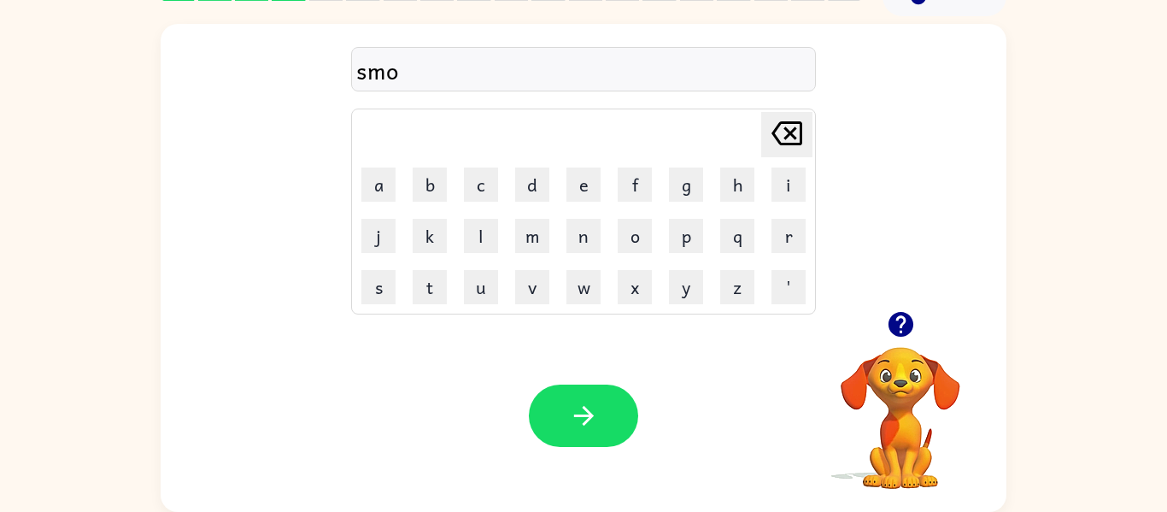
scroll to position [0, 0]
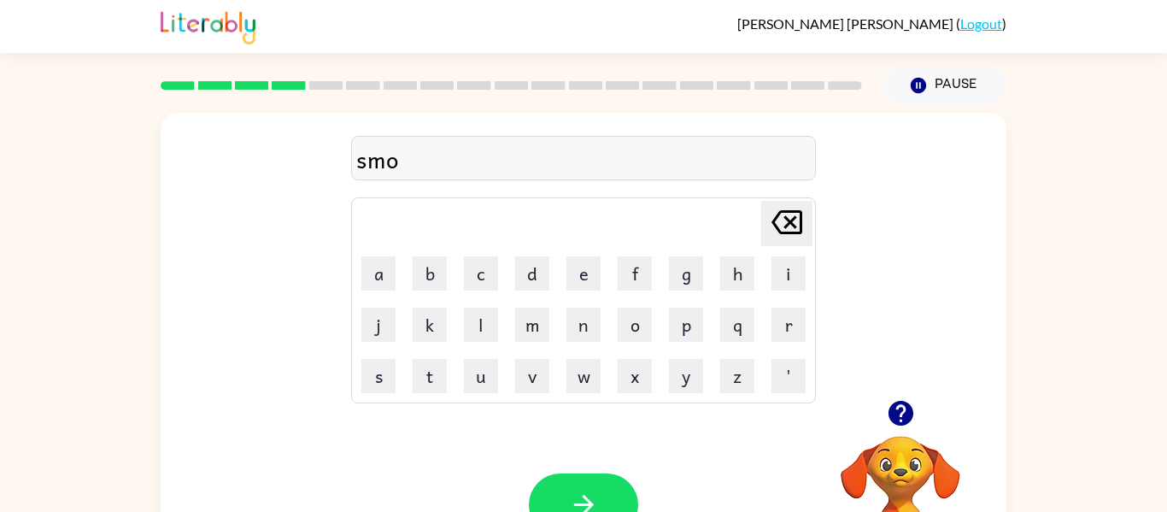
click at [973, 21] on link "Logout" at bounding box center [982, 23] width 42 height 16
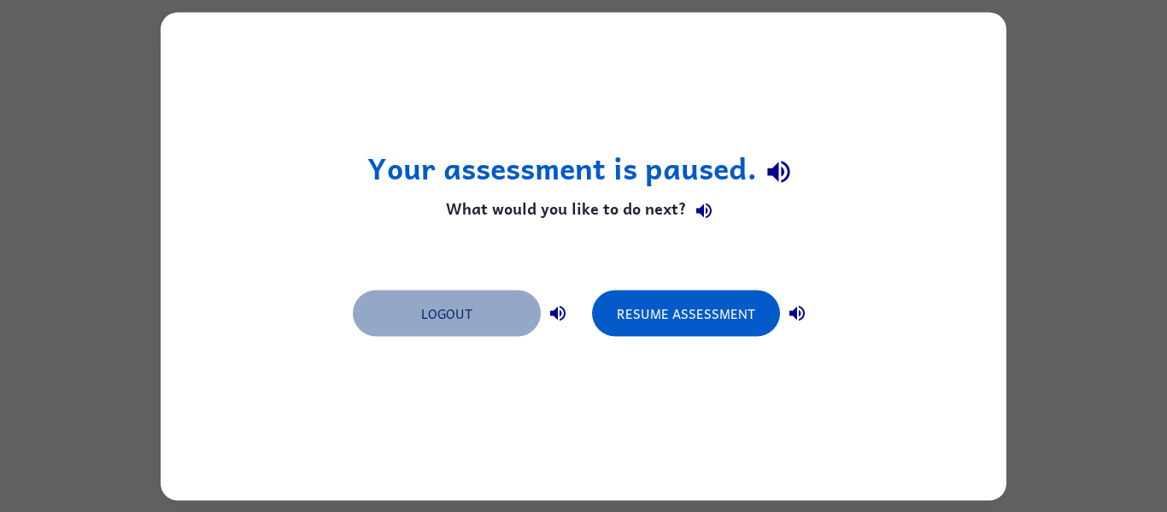
click at [473, 309] on button "Logout" at bounding box center [447, 313] width 188 height 46
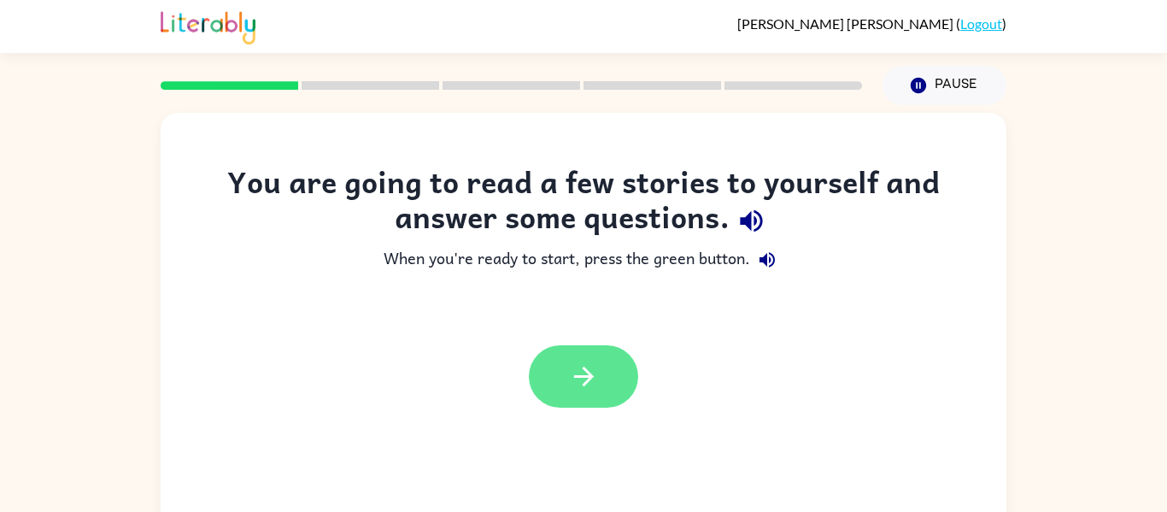
click at [609, 360] on button "button" at bounding box center [583, 376] width 109 height 62
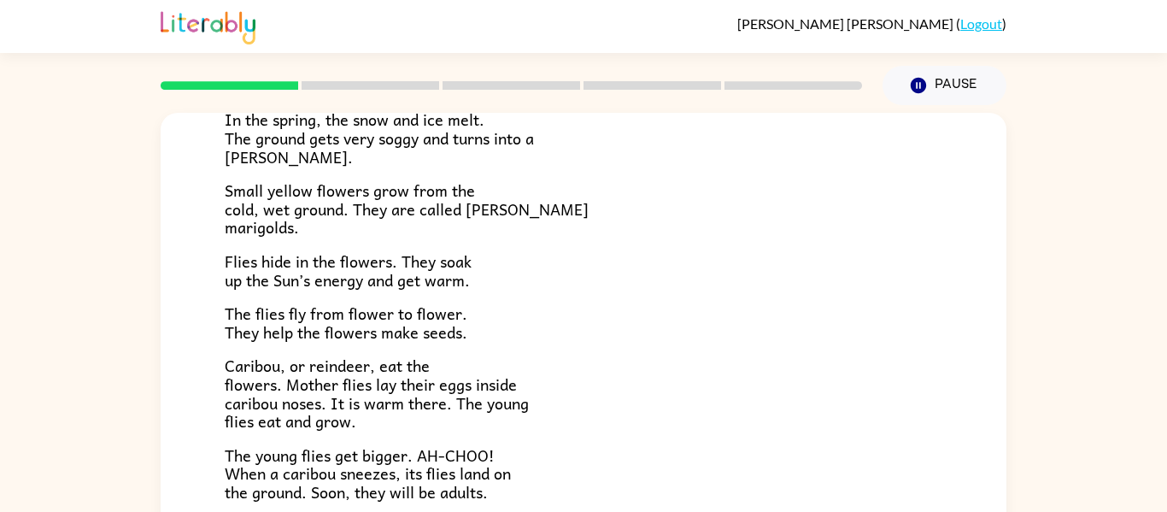
scroll to position [232, 0]
click at [298, 214] on span "Small yellow flowers grow from the cold, wet ground. They are called [PERSON_NA…" at bounding box center [407, 208] width 364 height 62
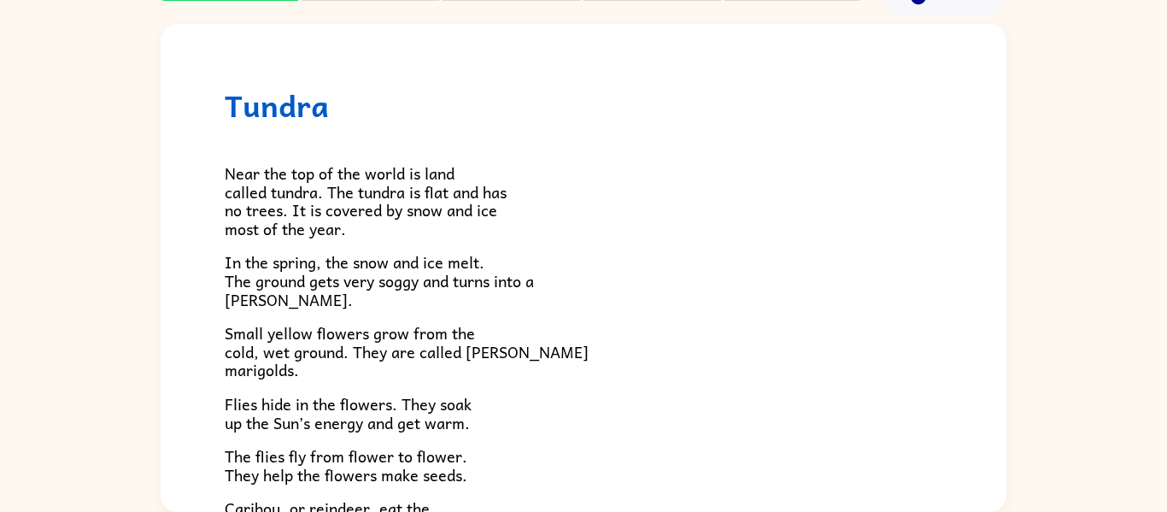
scroll to position [351, 0]
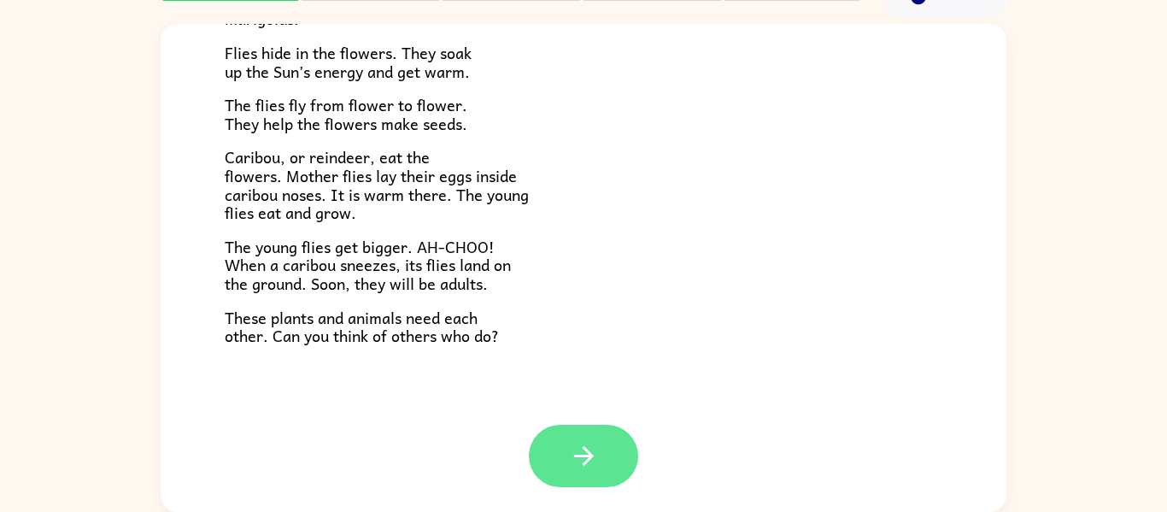
click at [602, 448] on button "button" at bounding box center [583, 456] width 109 height 62
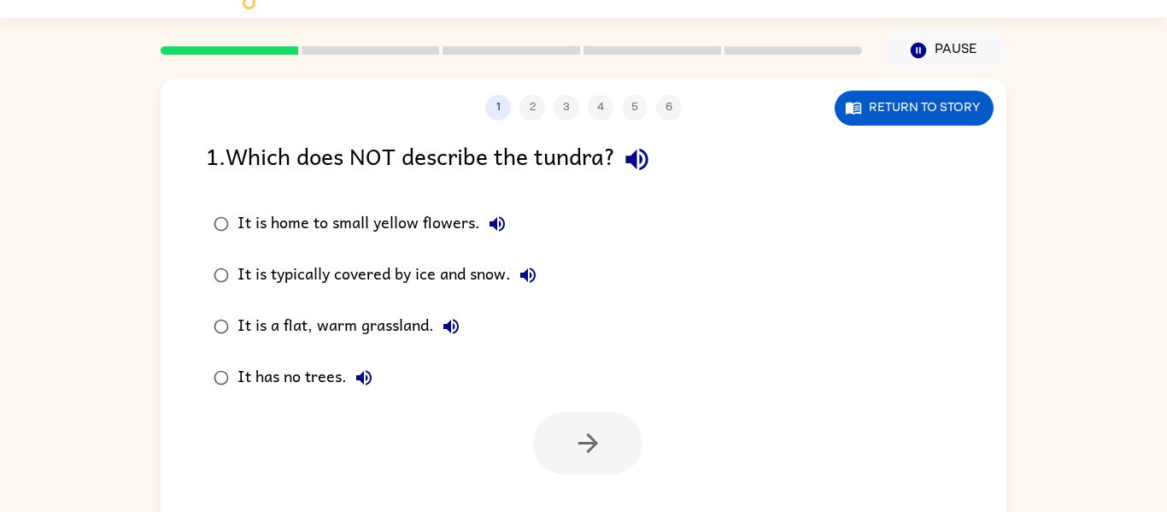
scroll to position [32, 0]
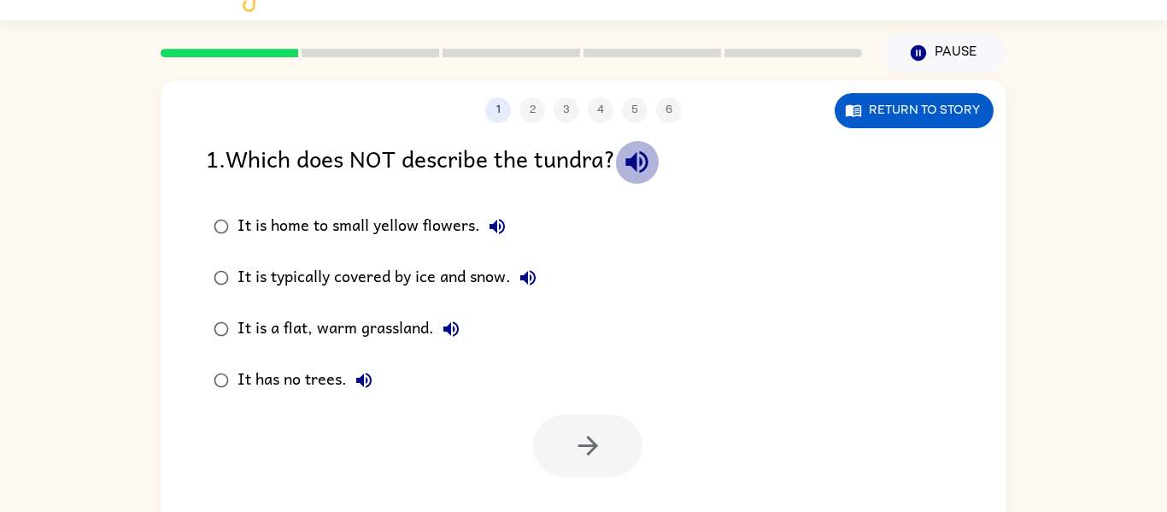
click at [648, 168] on icon "button" at bounding box center [637, 162] width 22 height 22
click at [473, 329] on label "It is a flat, warm grassland." at bounding box center [375, 328] width 357 height 51
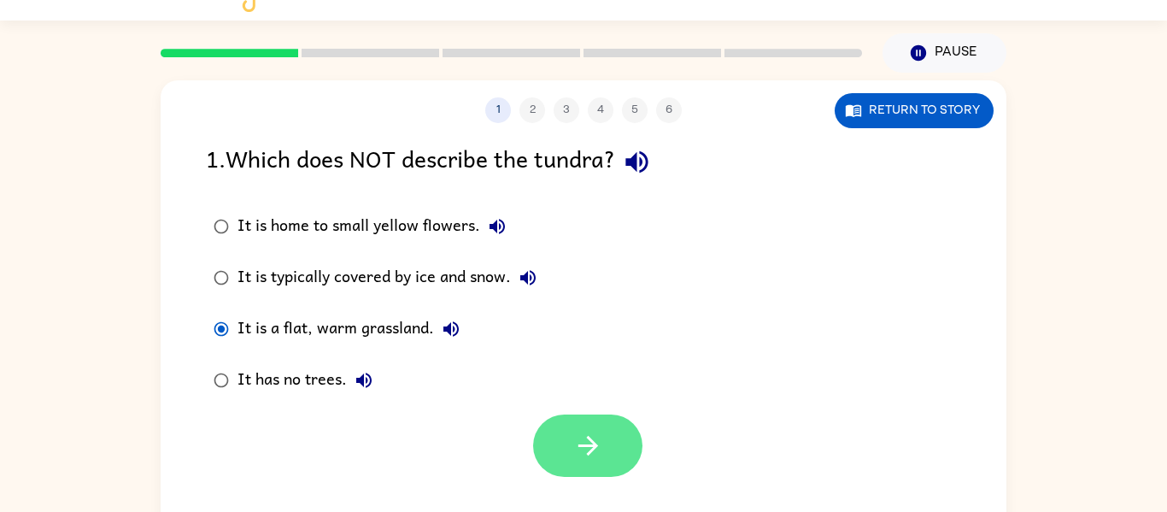
click at [581, 468] on button "button" at bounding box center [587, 445] width 109 height 62
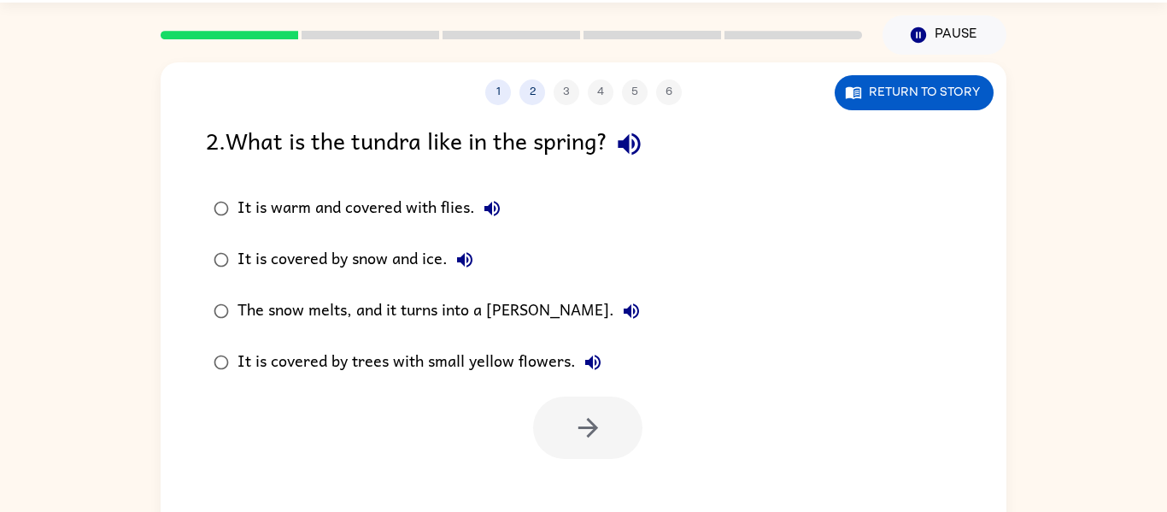
scroll to position [49, 0]
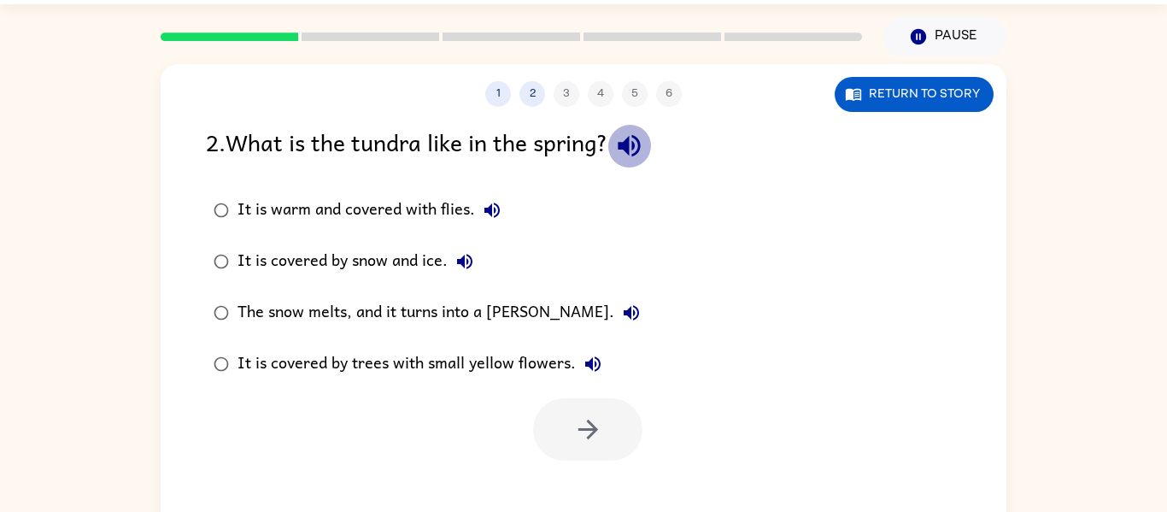
click at [626, 149] on icon "button" at bounding box center [629, 146] width 22 height 22
click at [614, 326] on button "The snow melts, and it turns into a [PERSON_NAME]." at bounding box center [631, 313] width 34 height 34
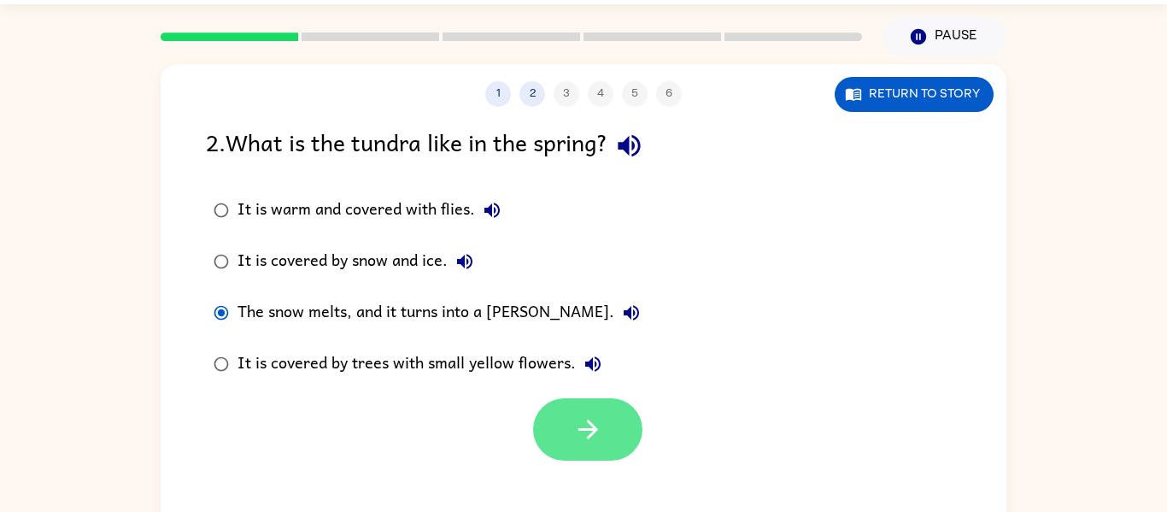
click at [573, 432] on icon "button" at bounding box center [588, 429] width 30 height 30
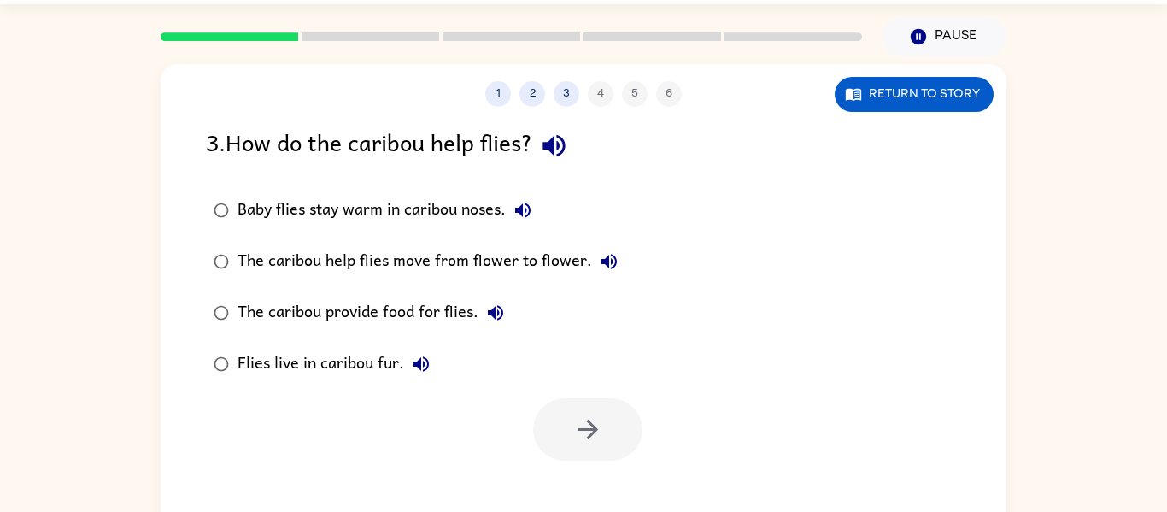
click at [569, 139] on icon "button" at bounding box center [554, 146] width 30 height 30
click at [523, 203] on icon "button" at bounding box center [523, 210] width 21 height 21
click at [441, 203] on div "Baby flies stay warm in caribou noses." at bounding box center [389, 210] width 303 height 34
click at [584, 433] on icon "button" at bounding box center [588, 429] width 30 height 30
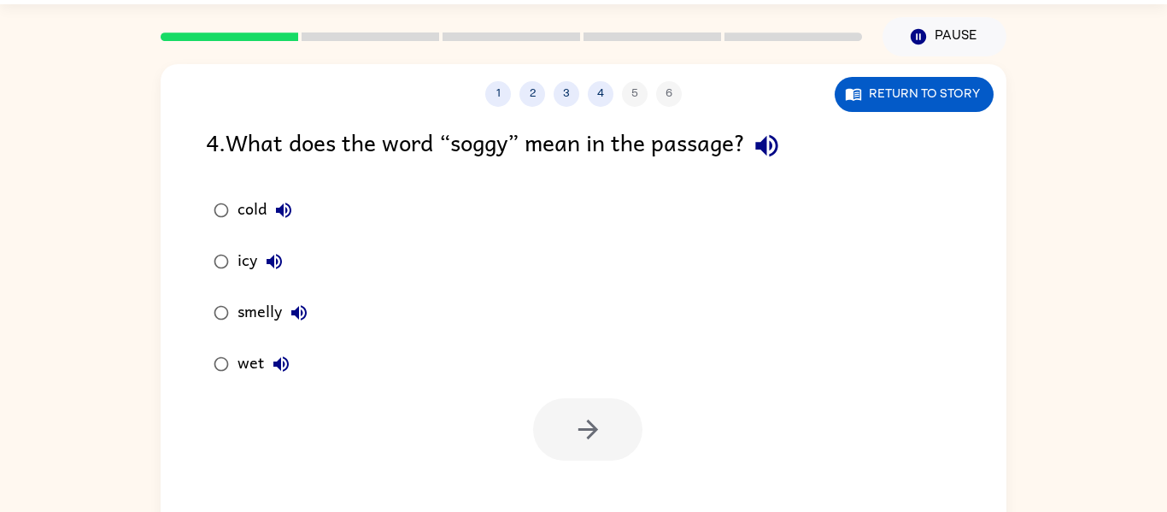
click at [292, 241] on label "icy" at bounding box center [261, 261] width 128 height 51
click at [538, 416] on button "button" at bounding box center [587, 429] width 109 height 62
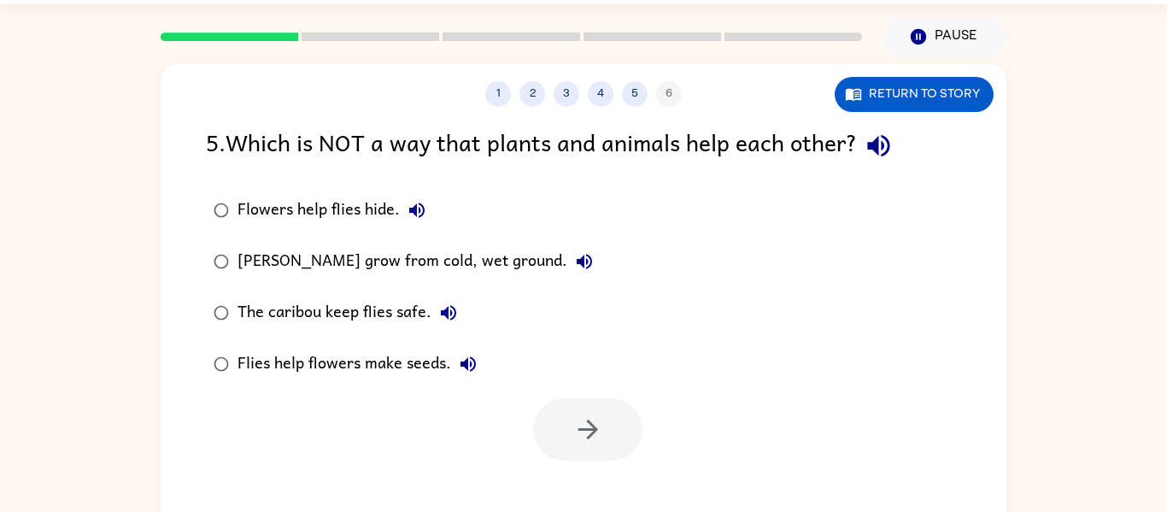
click at [538, 416] on div at bounding box center [587, 429] width 109 height 62
click at [886, 159] on icon "button" at bounding box center [879, 146] width 30 height 30
click at [567, 271] on button "[PERSON_NAME] grow from cold, wet ground." at bounding box center [584, 261] width 34 height 34
click at [502, 265] on div "[PERSON_NAME] grow from cold, wet ground." at bounding box center [420, 261] width 364 height 34
click at [562, 455] on button "button" at bounding box center [587, 429] width 109 height 62
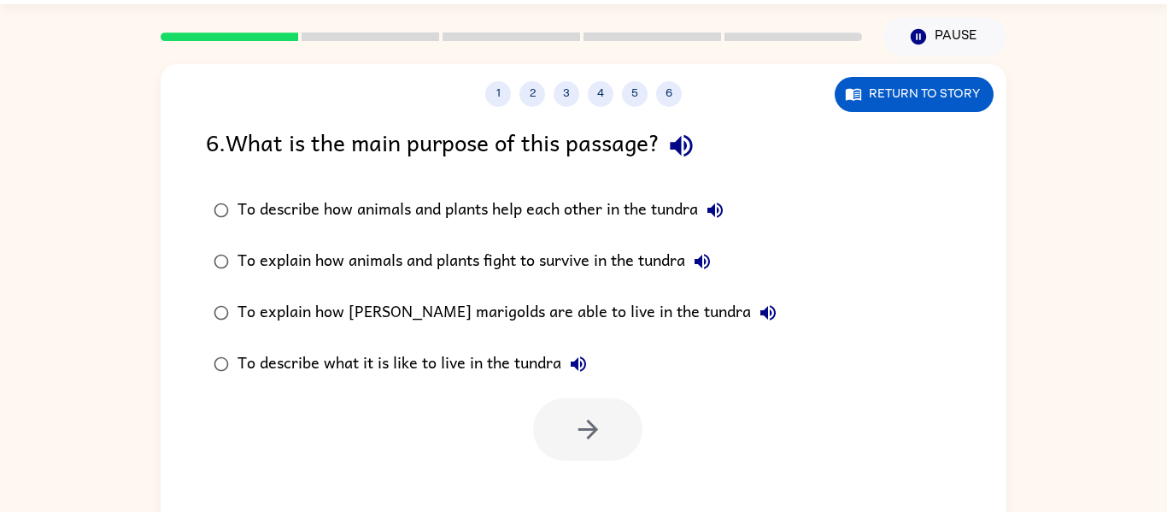
click at [708, 163] on div "6 . What is the main purpose of this passage?" at bounding box center [583, 146] width 755 height 44
click at [634, 218] on div "To describe how animals and plants help each other in the tundra" at bounding box center [485, 210] width 495 height 34
click at [594, 439] on icon "button" at bounding box center [588, 429] width 30 height 30
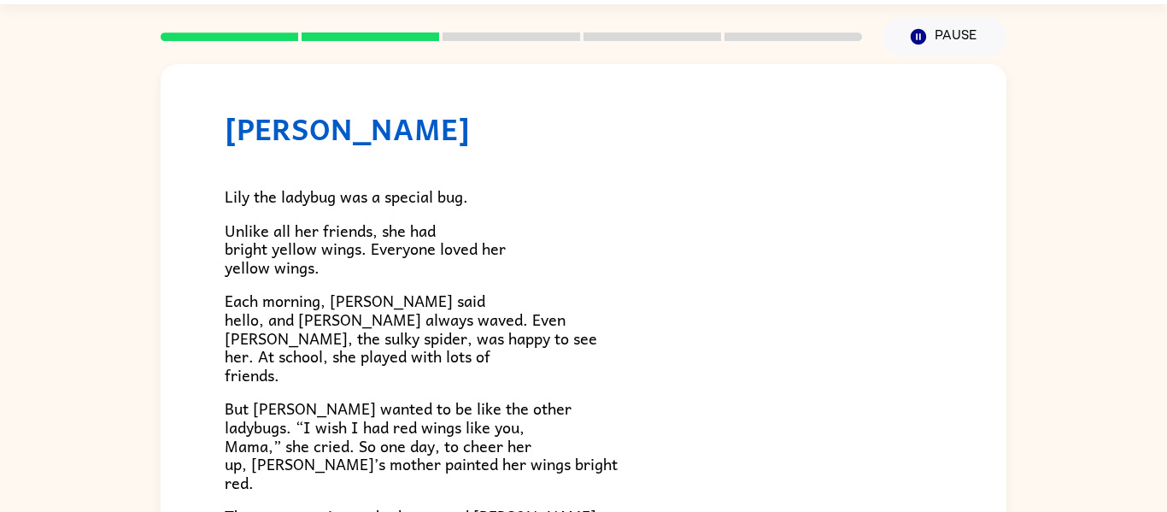
scroll to position [21, 0]
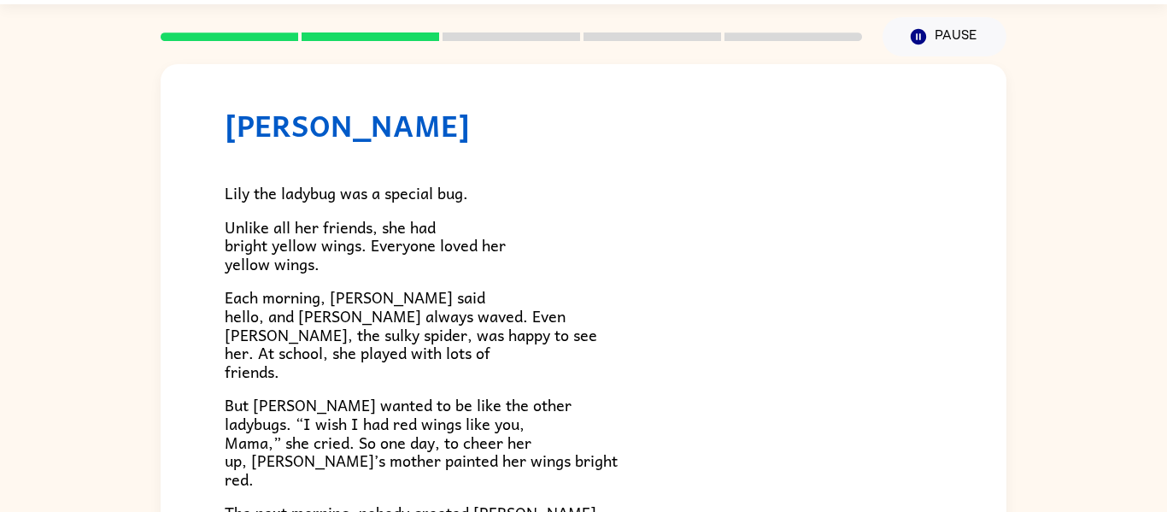
click at [435, 344] on span "Each morning, [PERSON_NAME] said hello, and [PERSON_NAME] always waved. Even [P…" at bounding box center [411, 334] width 373 height 98
click at [316, 391] on div "Lily the ladybug was a special bug. Unlike all her friends, she had bright yell…" at bounding box center [584, 492] width 718 height 699
click at [285, 395] on span "But [PERSON_NAME] wanted to be like the other ladybugs. “I wish I had red wings…" at bounding box center [421, 441] width 393 height 98
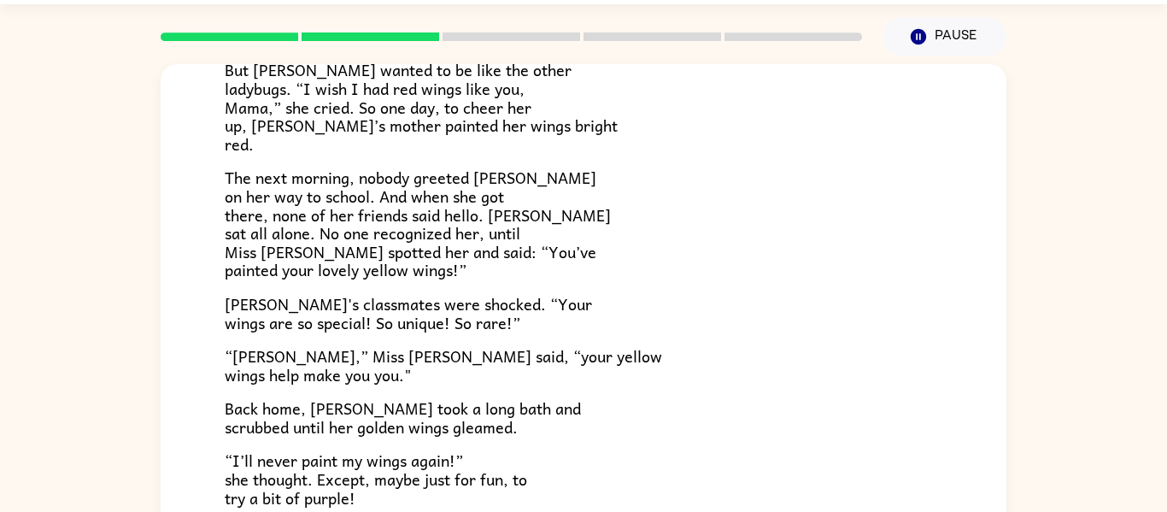
scroll to position [478, 0]
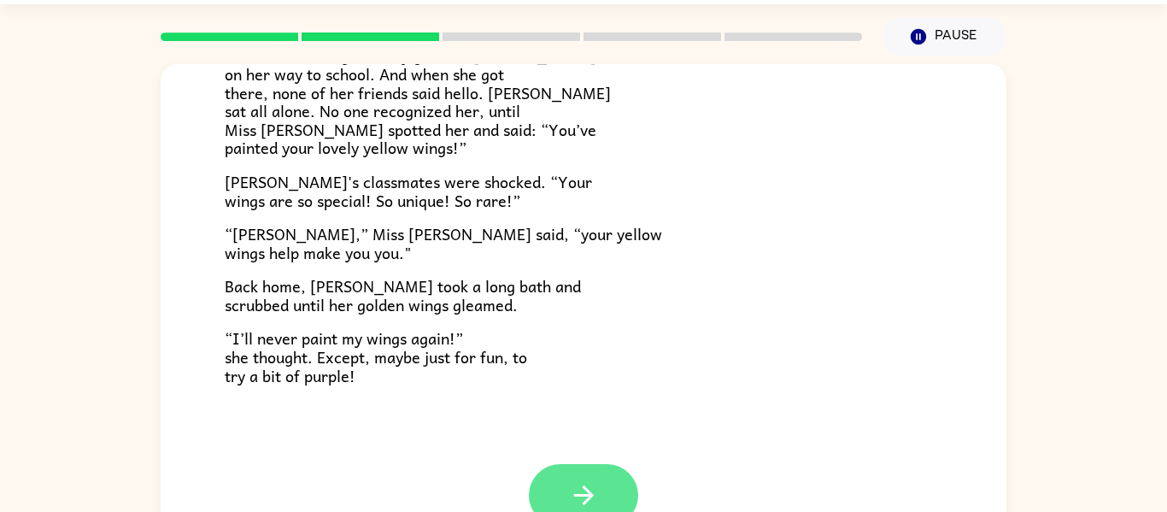
click at [569, 500] on icon "button" at bounding box center [584, 495] width 30 height 30
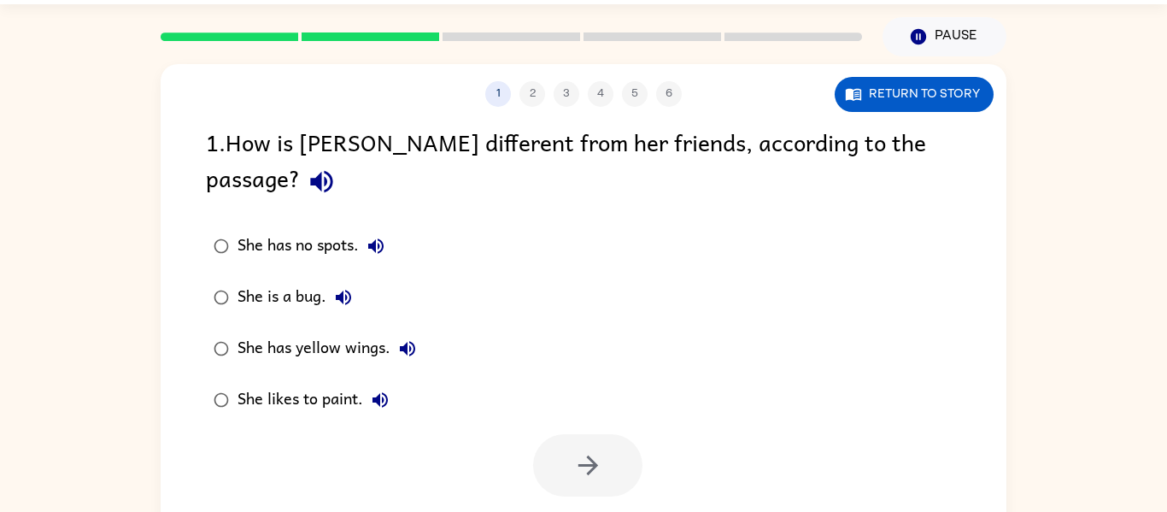
click at [332, 171] on icon "button" at bounding box center [321, 182] width 22 height 22
click at [405, 341] on icon "button" at bounding box center [407, 348] width 15 height 15
click at [249, 332] on div "She has yellow wings." at bounding box center [331, 349] width 187 height 34
click at [562, 434] on button "button" at bounding box center [587, 465] width 109 height 62
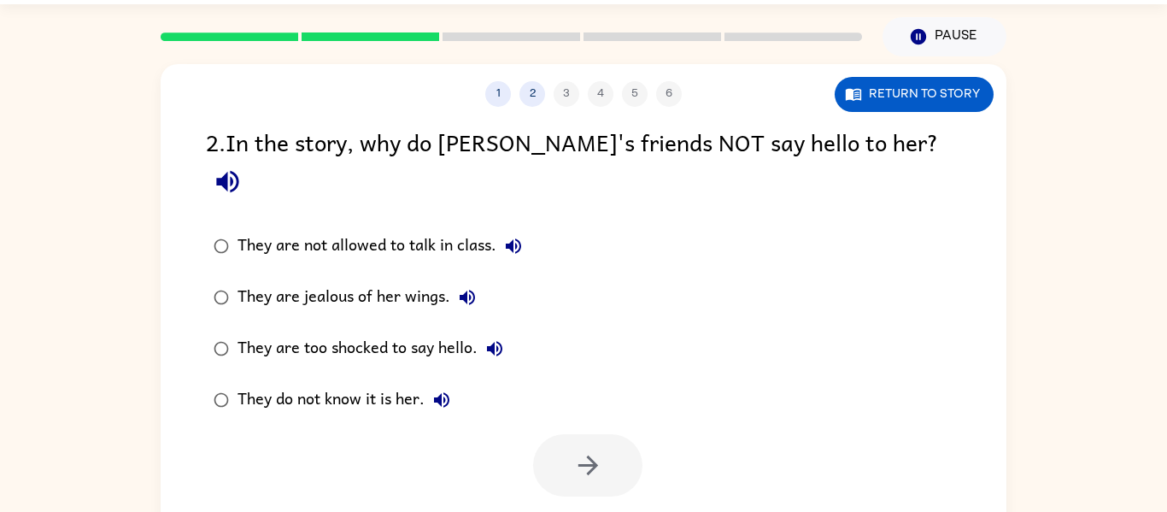
click at [375, 383] on div "They do not know it is her." at bounding box center [348, 400] width 221 height 34
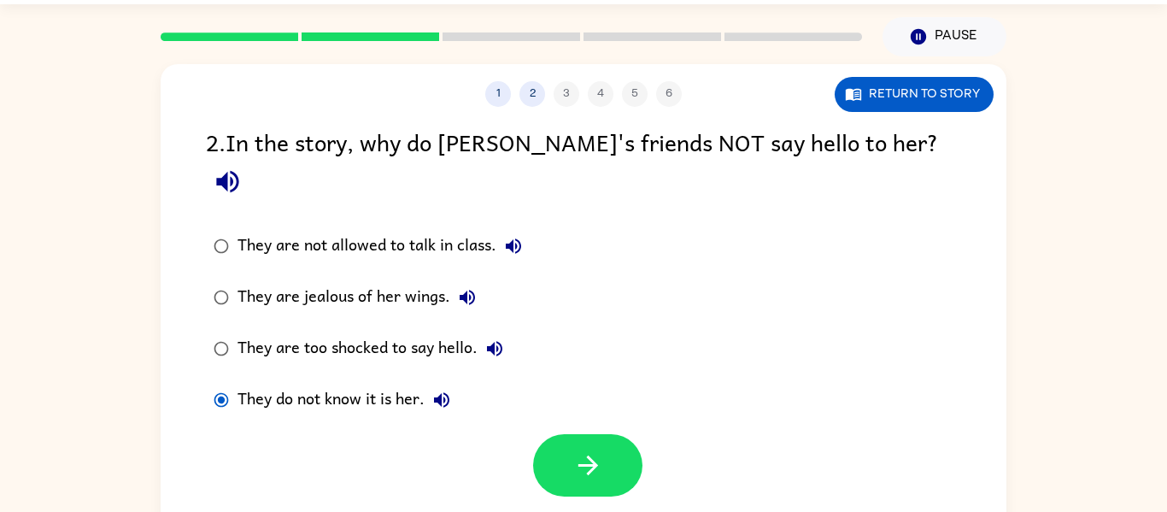
click at [531, 426] on div at bounding box center [584, 461] width 846 height 71
click at [578, 450] on icon "button" at bounding box center [588, 465] width 30 height 30
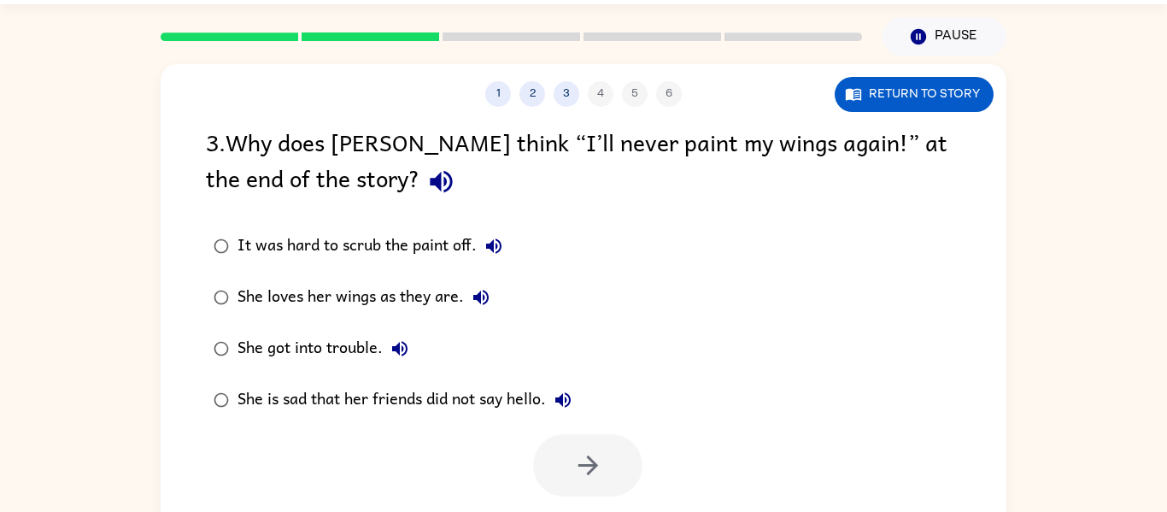
click at [430, 185] on icon "button" at bounding box center [441, 182] width 22 height 22
click at [447, 409] on div "She is sad that her friends did not say hello." at bounding box center [409, 400] width 343 height 34
click at [567, 461] on button "button" at bounding box center [587, 465] width 109 height 62
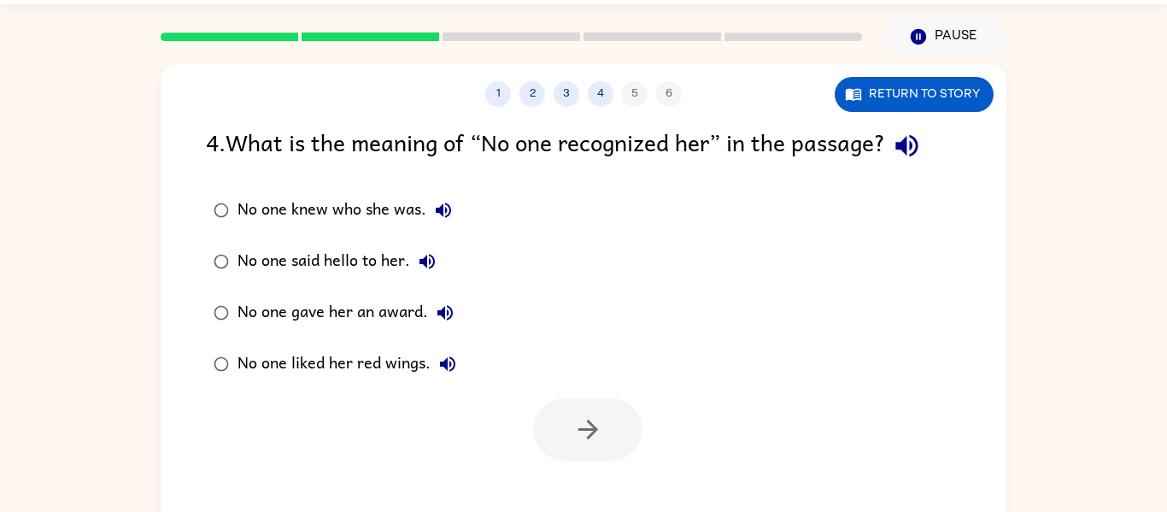
click at [401, 208] on div "No one knew who she was." at bounding box center [349, 210] width 223 height 34
click at [578, 421] on icon "button" at bounding box center [588, 429] width 30 height 30
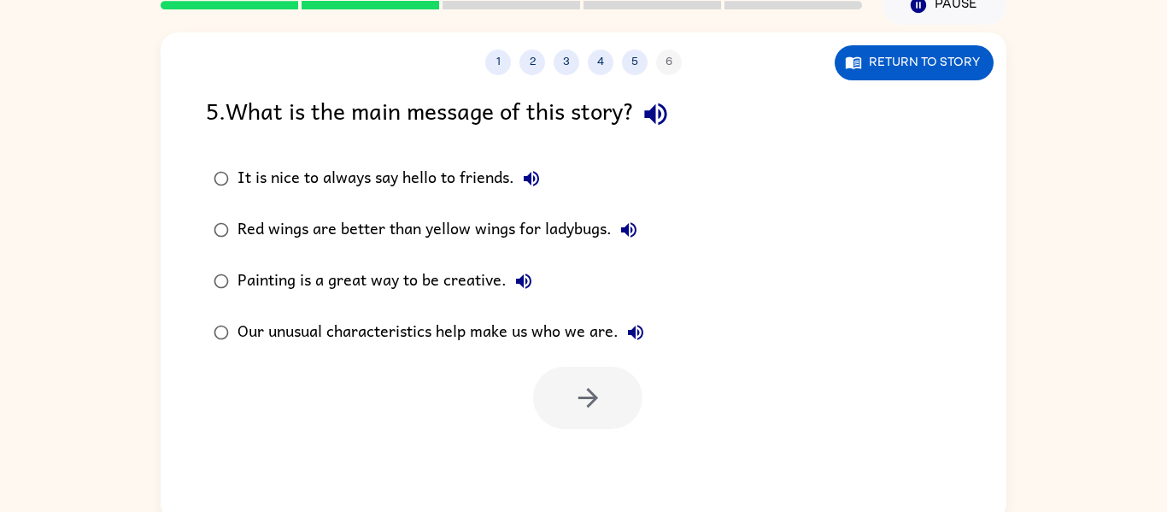
scroll to position [89, 0]
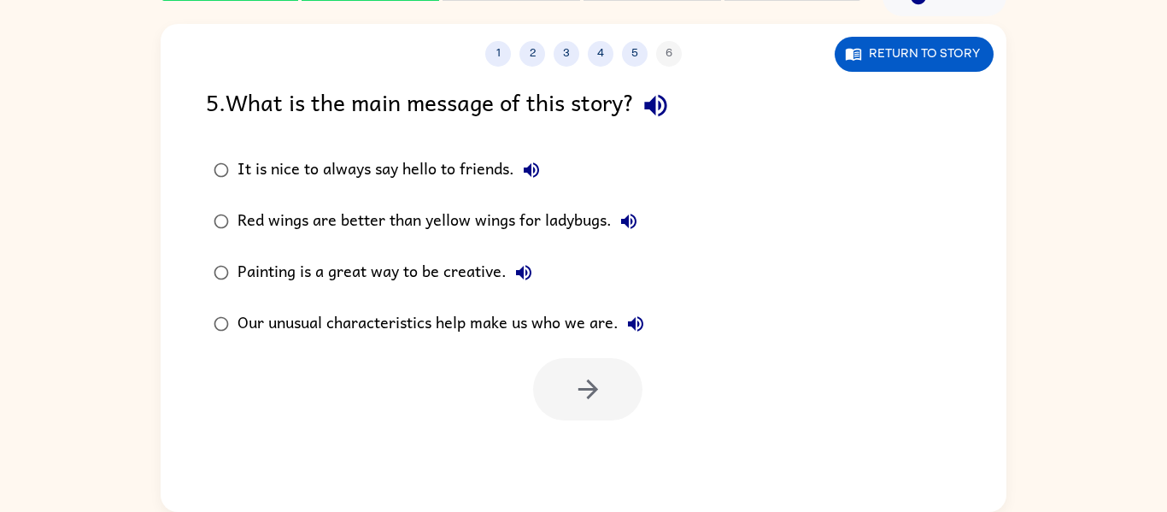
click at [420, 321] on div "Our unusual characteristics help make us who we are." at bounding box center [445, 324] width 415 height 34
click at [558, 379] on button "button" at bounding box center [587, 389] width 109 height 62
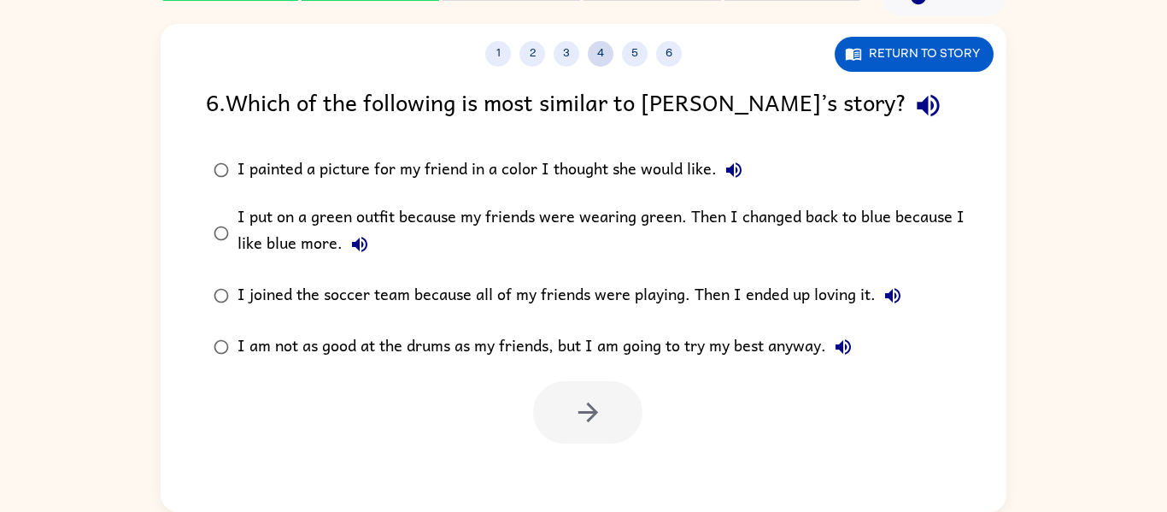
click at [602, 56] on button "4" at bounding box center [601, 54] width 26 height 26
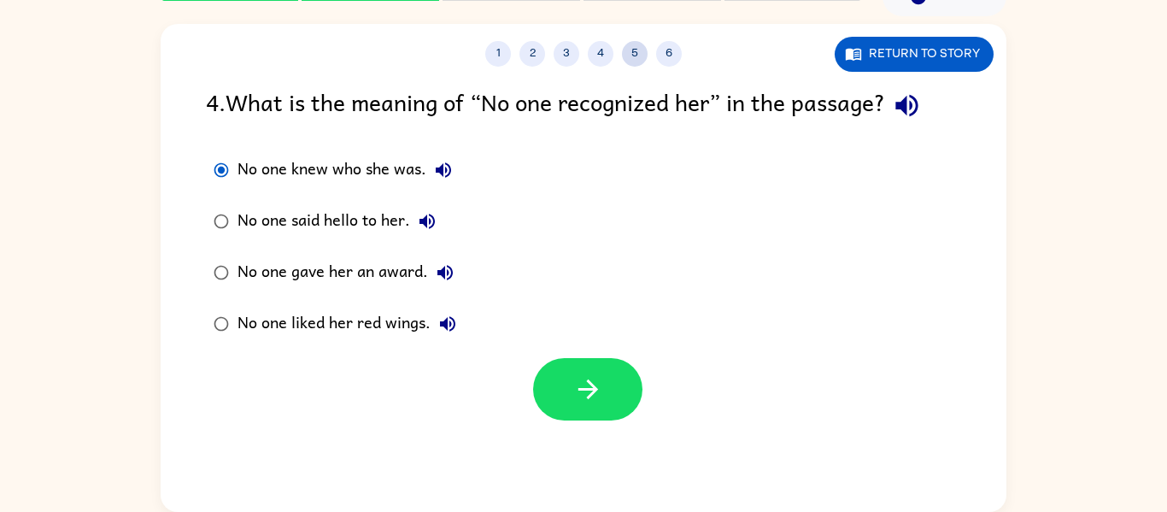
click at [644, 47] on button "5" at bounding box center [635, 54] width 26 height 26
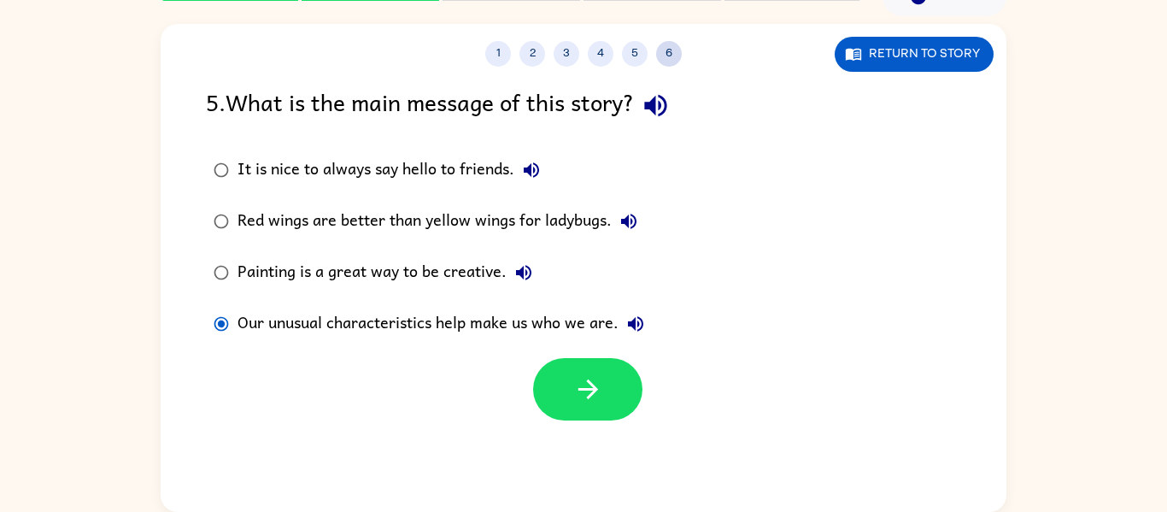
click at [664, 50] on button "6" at bounding box center [669, 54] width 26 height 26
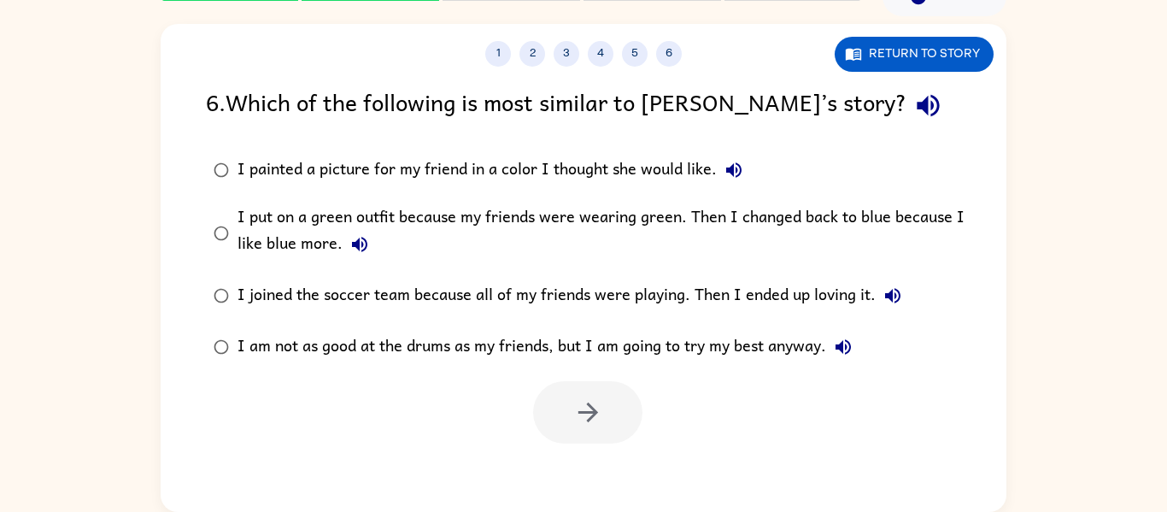
click at [917, 107] on icon "button" at bounding box center [928, 106] width 22 height 22
click at [732, 172] on icon "button" at bounding box center [733, 169] width 15 height 15
click at [362, 255] on button "I put on a green outfit because my friends were wearing green. Then I changed b…" at bounding box center [360, 244] width 34 height 34
click at [887, 297] on icon "button" at bounding box center [892, 295] width 15 height 15
click at [863, 352] on label "I am not as good at the drums as my friends, but I am going to try my best anyw…" at bounding box center [595, 346] width 796 height 51
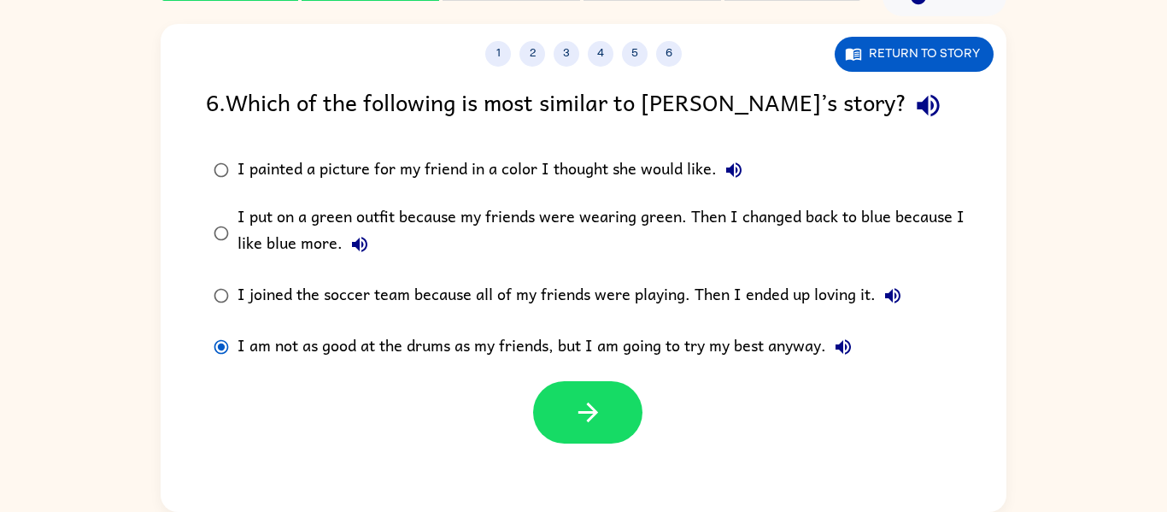
click at [863, 347] on label "I am not as good at the drums as my friends, but I am going to try my best anyw…" at bounding box center [595, 346] width 796 height 51
click at [854, 350] on icon "button" at bounding box center [843, 347] width 21 height 21
click at [364, 244] on icon "button" at bounding box center [360, 244] width 21 height 21
click at [564, 385] on button "button" at bounding box center [587, 412] width 109 height 62
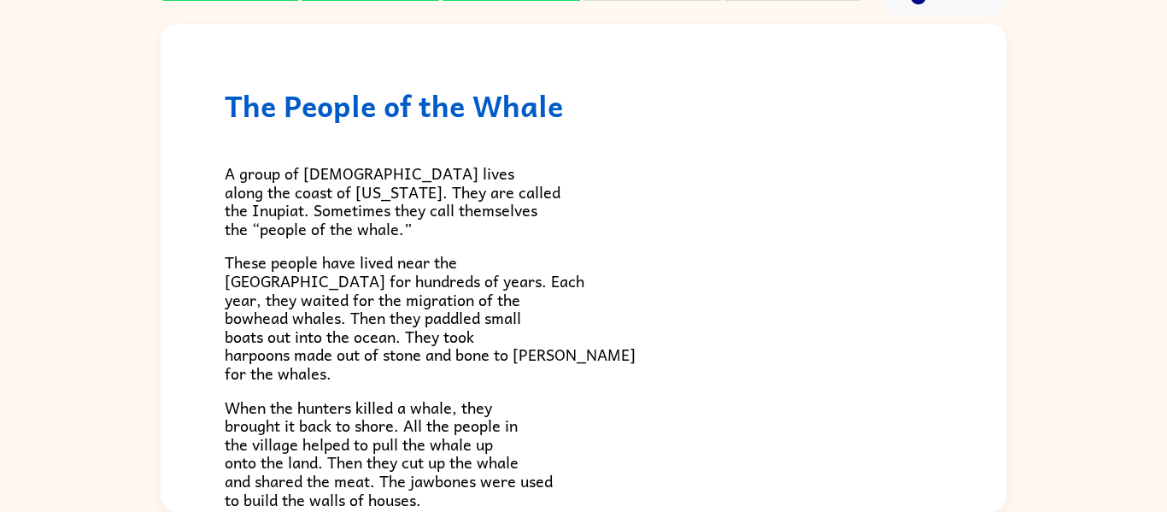
click at [223, 235] on div "The People of the Whale A group of [DEMOGRAPHIC_DATA] lives along the coast of …" at bounding box center [584, 512] width 846 height 976
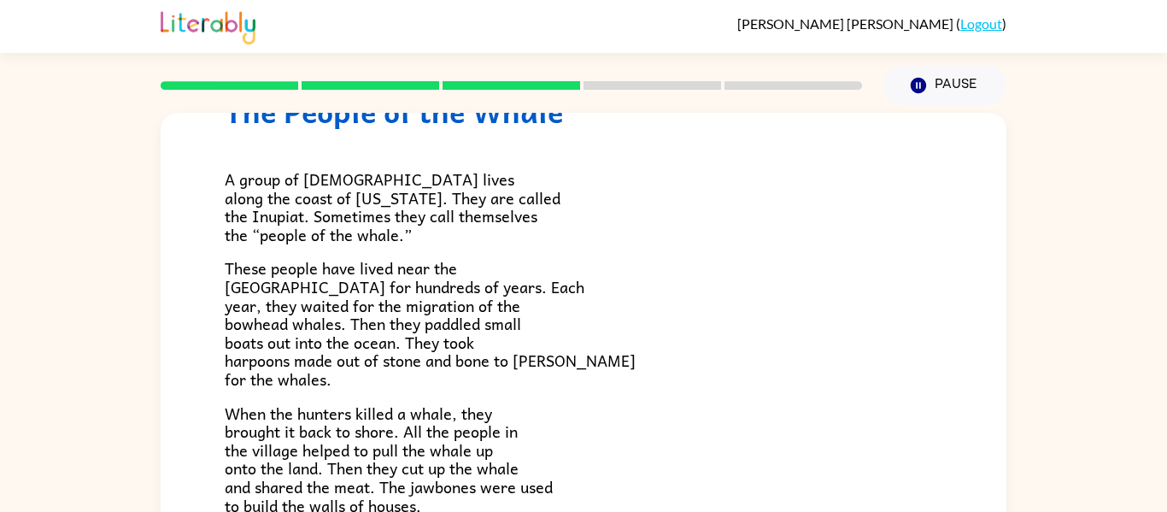
scroll to position [87, 0]
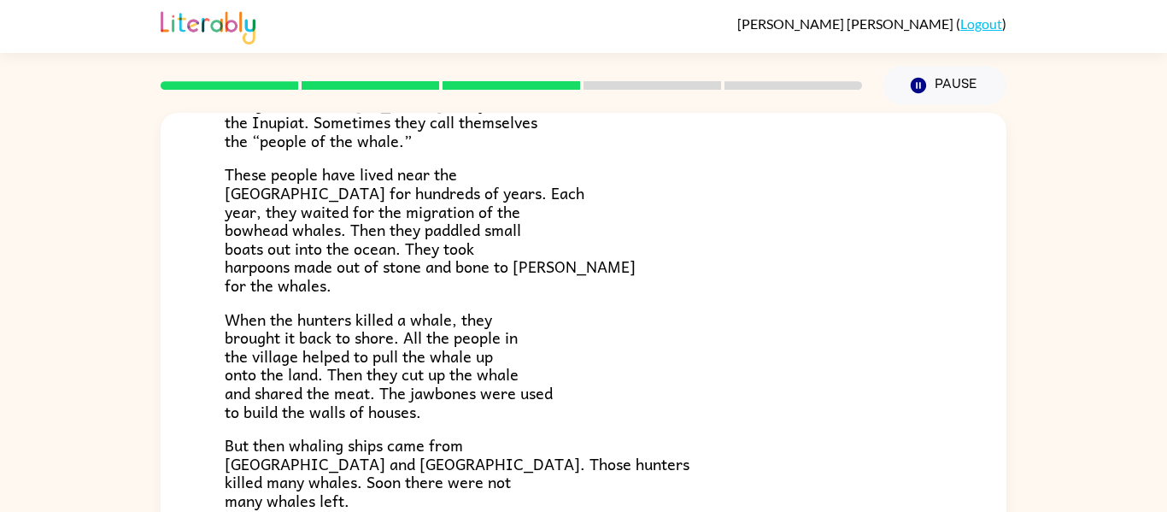
click at [537, 481] on p "But then whaling ships came from [GEOGRAPHIC_DATA] and [GEOGRAPHIC_DATA]. Those…" at bounding box center [584, 472] width 718 height 73
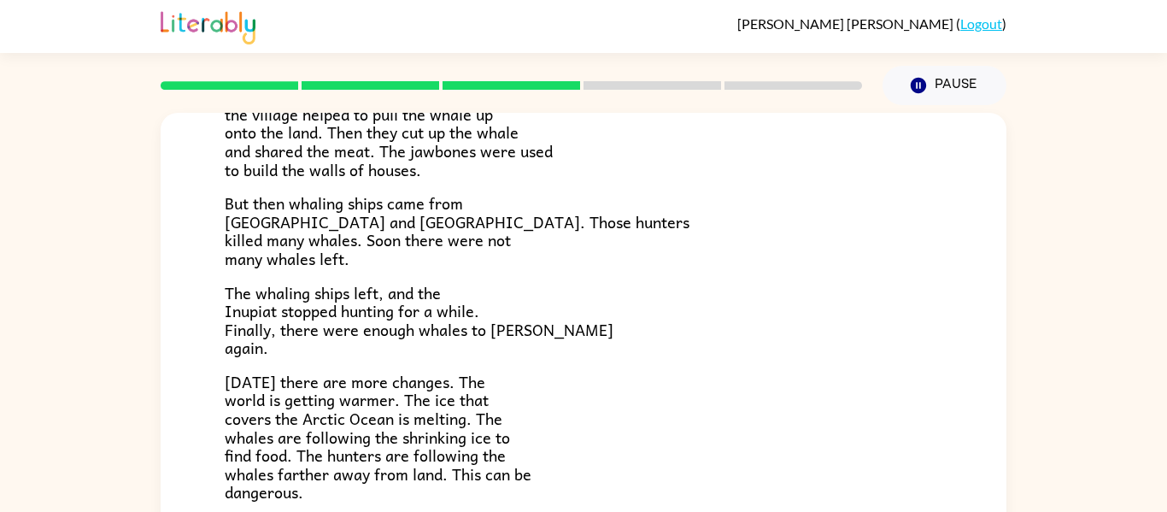
scroll to position [576, 0]
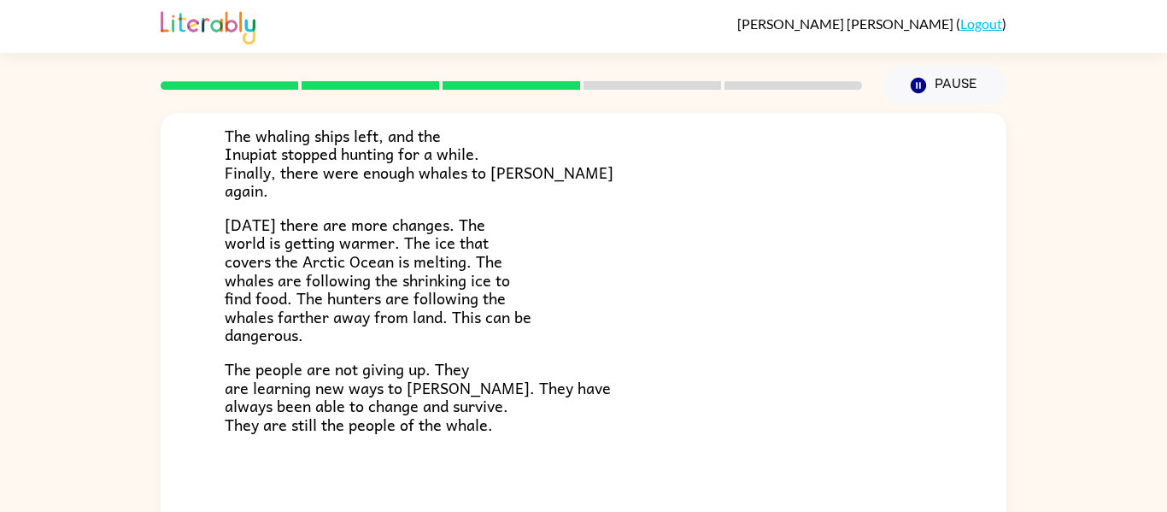
click at [348, 356] on span "The people are not giving up. They are learning new ways to [PERSON_NAME]. They…" at bounding box center [418, 396] width 386 height 80
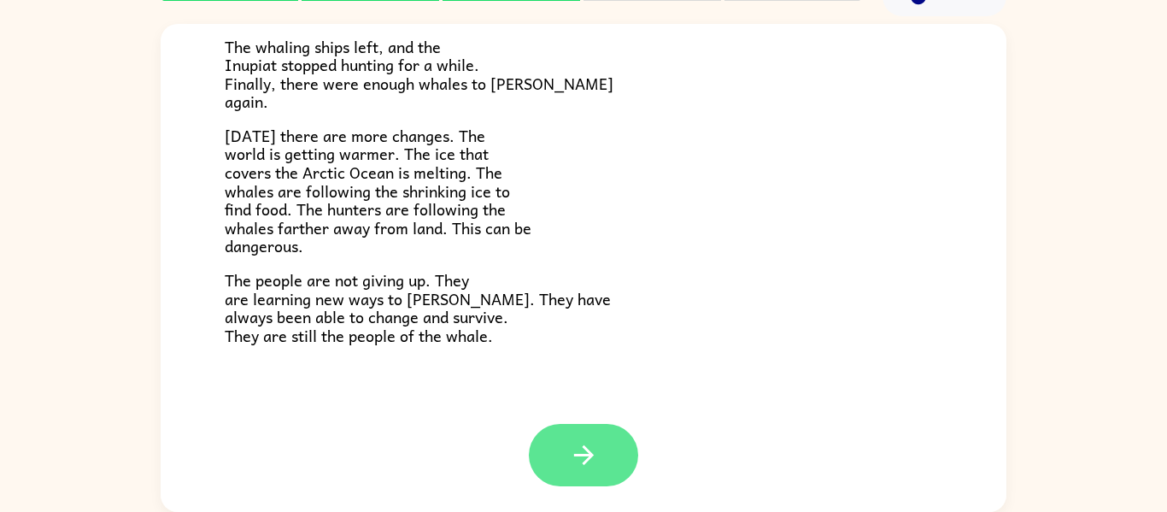
click at [574, 482] on button "button" at bounding box center [583, 455] width 109 height 62
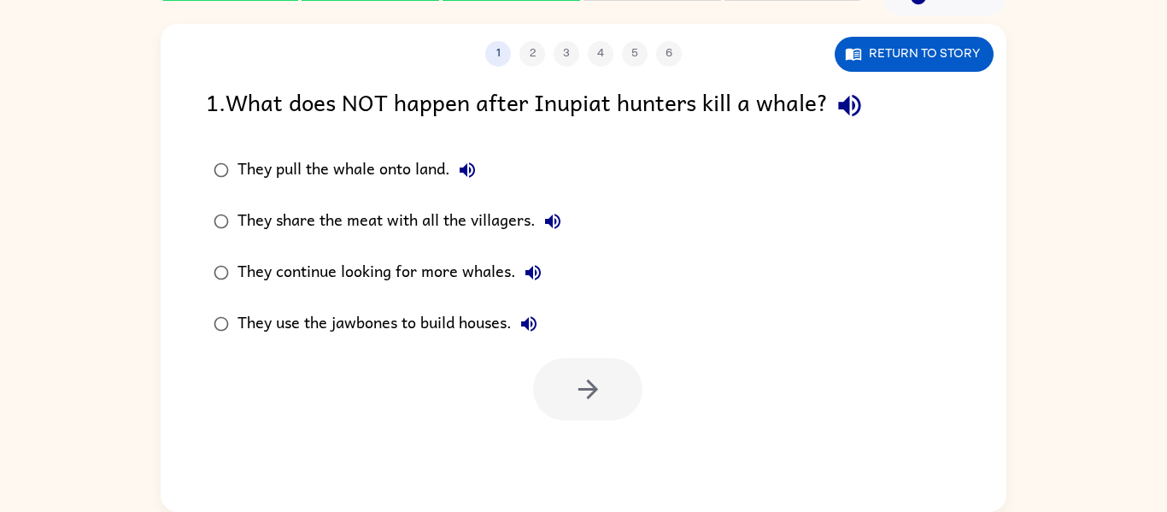
scroll to position [0, 0]
click at [872, 99] on button "button" at bounding box center [850, 106] width 44 height 44
click at [535, 335] on button "They use the jawbones to build houses." at bounding box center [529, 324] width 34 height 34
click at [543, 276] on icon "button" at bounding box center [533, 272] width 21 height 21
click at [274, 270] on div "They continue looking for more whales." at bounding box center [394, 273] width 313 height 34
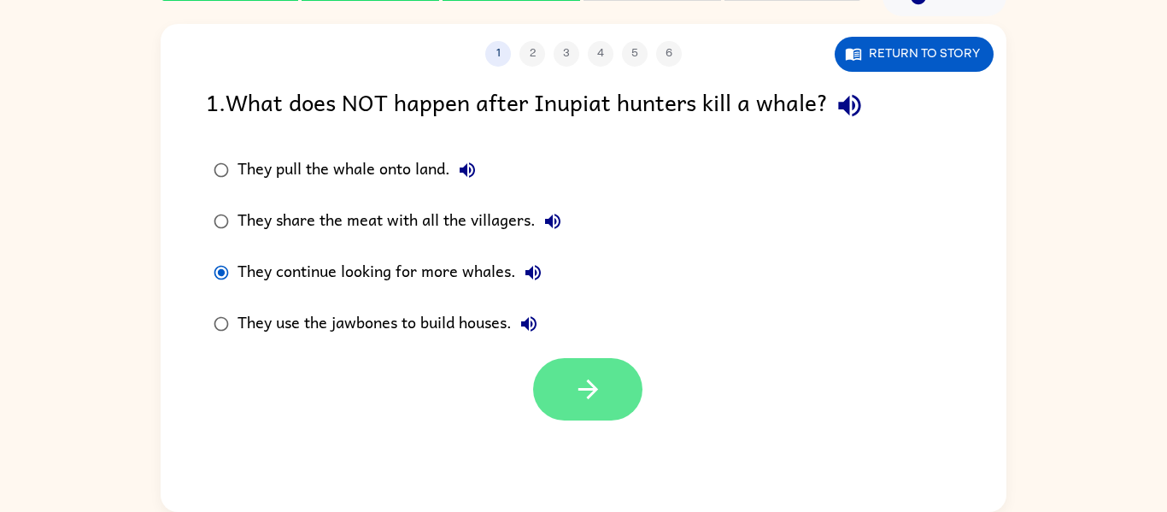
click at [611, 371] on button "button" at bounding box center [587, 389] width 109 height 62
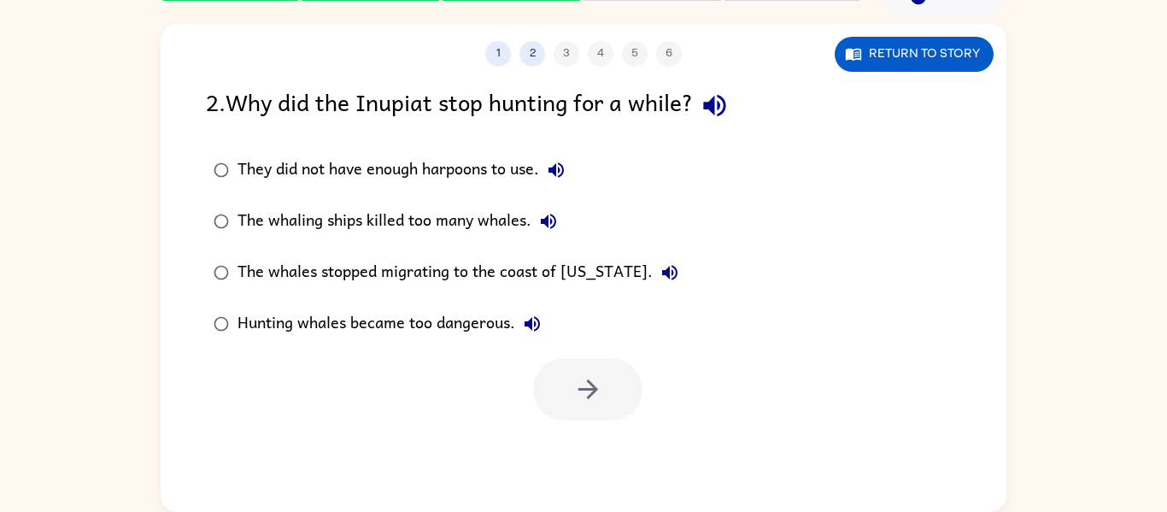
click at [250, 228] on div "The whaling ships killed too many whales." at bounding box center [402, 221] width 328 height 34
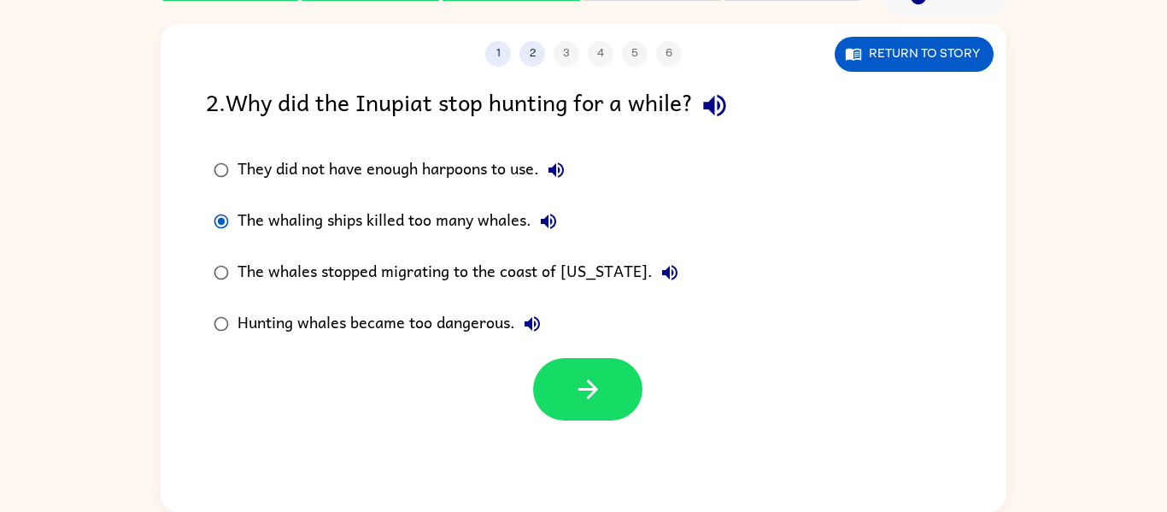
click at [341, 279] on div "The whales stopped migrating to the coast of [US_STATE]." at bounding box center [463, 273] width 450 height 34
click at [635, 393] on button "button" at bounding box center [587, 389] width 109 height 62
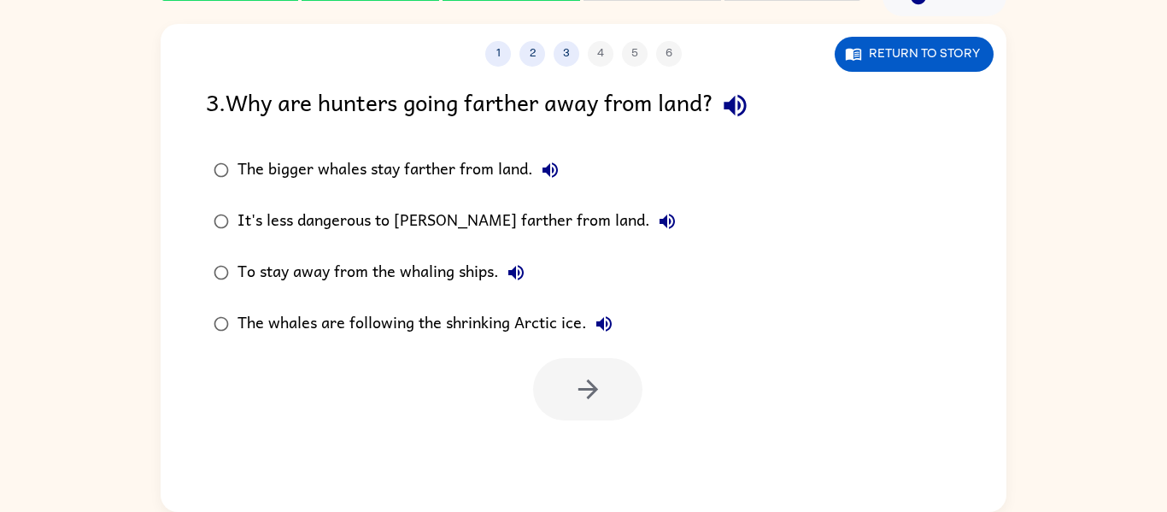
click at [367, 318] on div "The whales are following the shrinking Arctic ice." at bounding box center [430, 324] width 384 height 34
click at [558, 406] on button "button" at bounding box center [587, 389] width 109 height 62
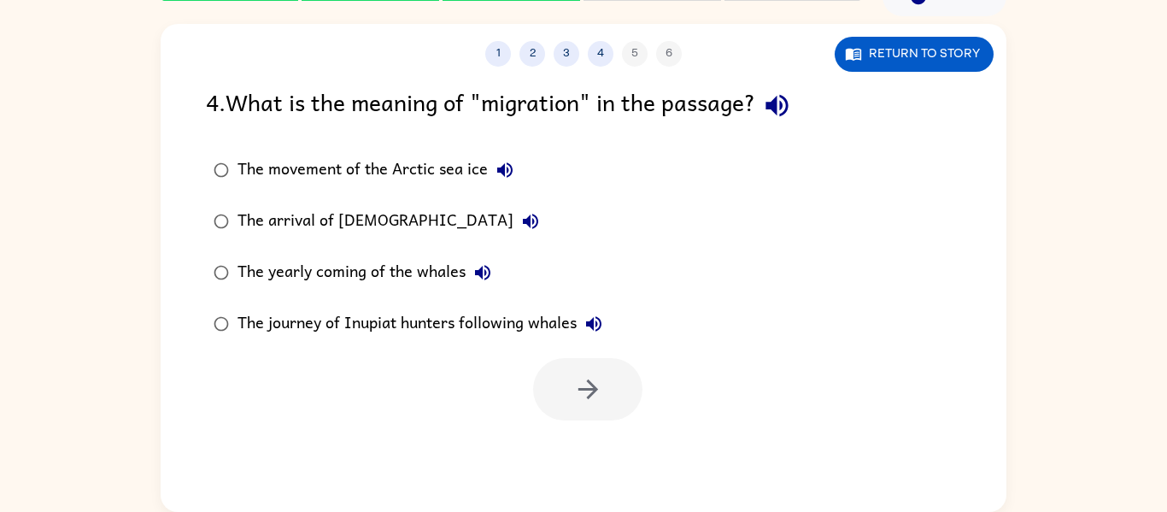
click at [299, 320] on div "The journey of Inupiat hunters following whales" at bounding box center [424, 324] width 373 height 34
click at [603, 406] on button "button" at bounding box center [587, 389] width 109 height 62
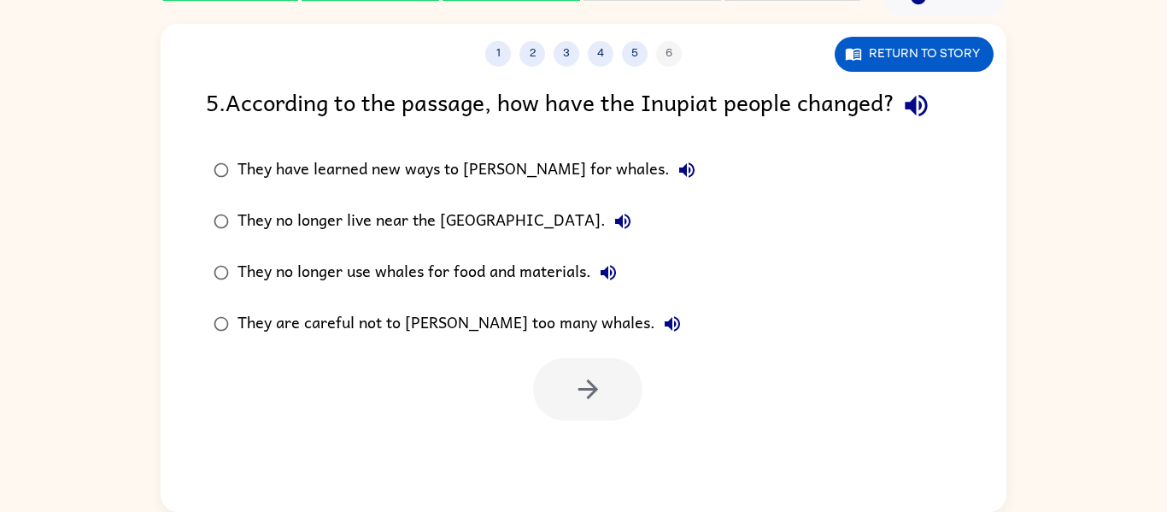
click at [357, 168] on div "They have learned new ways to [PERSON_NAME] for whales." at bounding box center [471, 170] width 467 height 34
click at [606, 411] on button "button" at bounding box center [587, 389] width 109 height 62
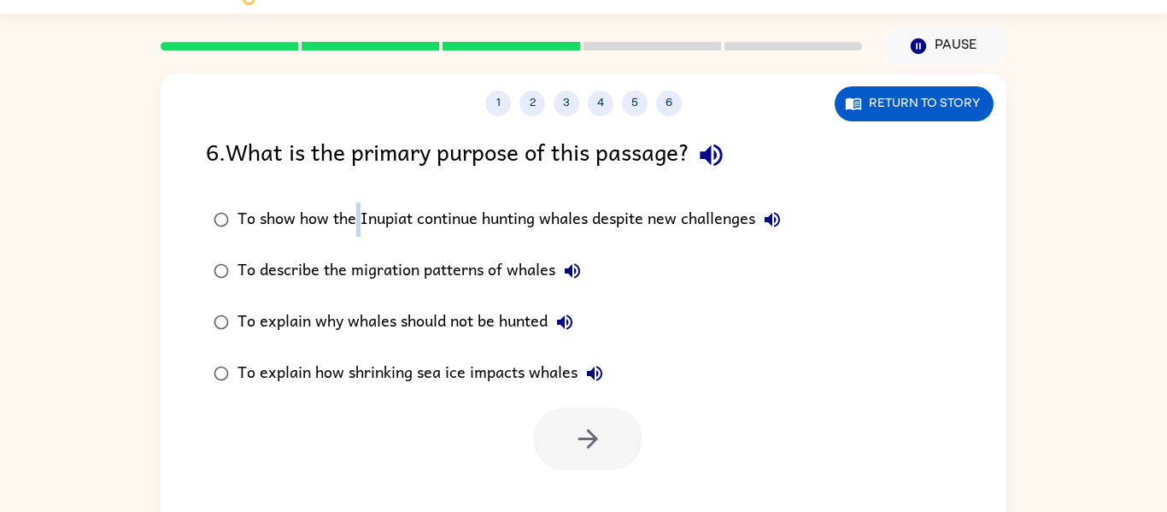
scroll to position [44, 0]
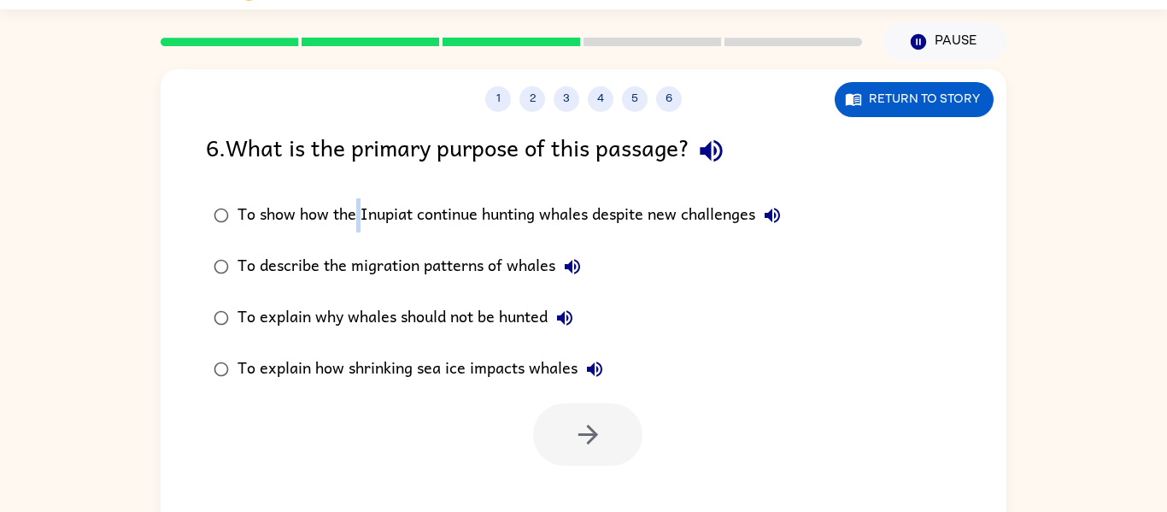
click at [720, 150] on icon "button" at bounding box center [711, 151] width 30 height 30
click at [620, 222] on div "To show how the Inupiat continue hunting whales despite new challenges" at bounding box center [514, 215] width 552 height 34
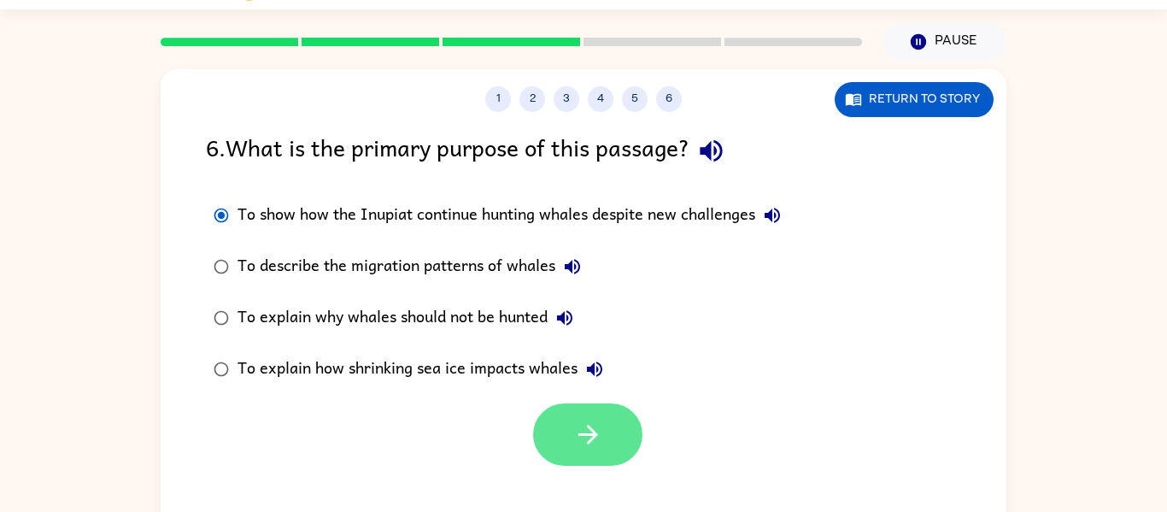
click at [596, 435] on icon "button" at bounding box center [588, 435] width 20 height 20
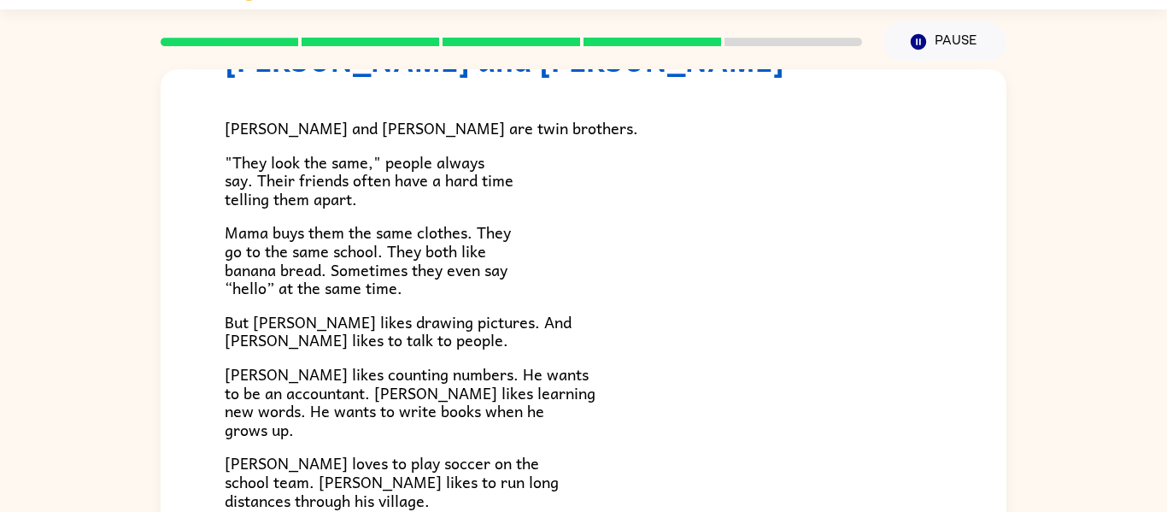
scroll to position [86, 0]
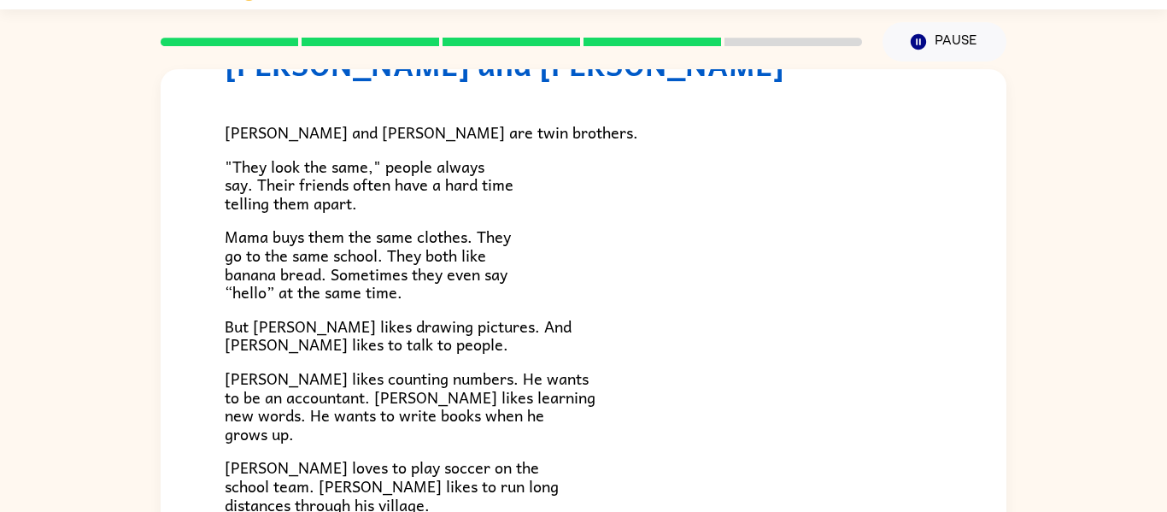
click at [425, 331] on span "But [PERSON_NAME] likes drawing pictures. And [PERSON_NAME] likes to talk to pe…" at bounding box center [398, 336] width 347 height 44
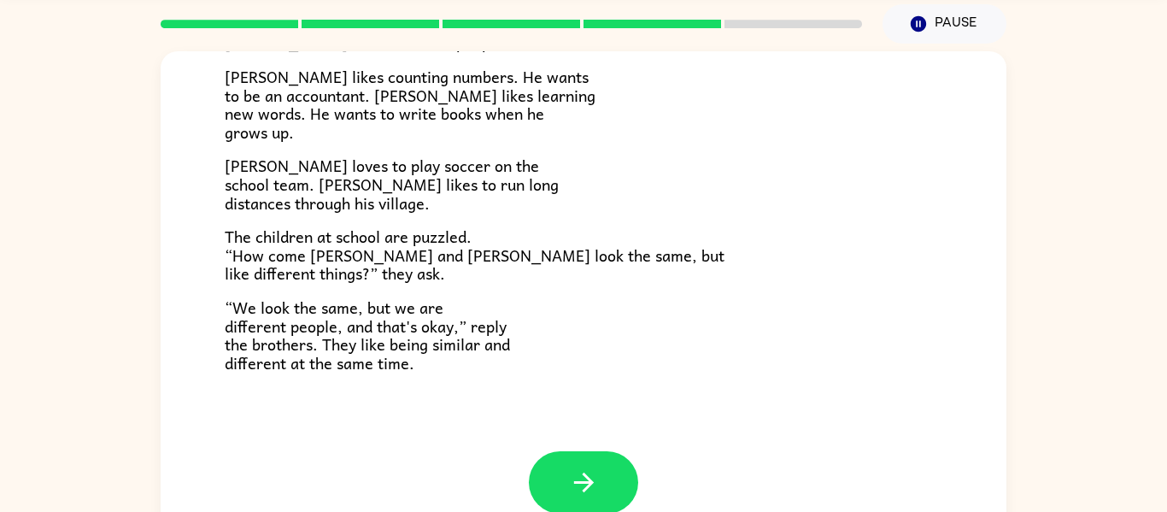
scroll to position [76, 0]
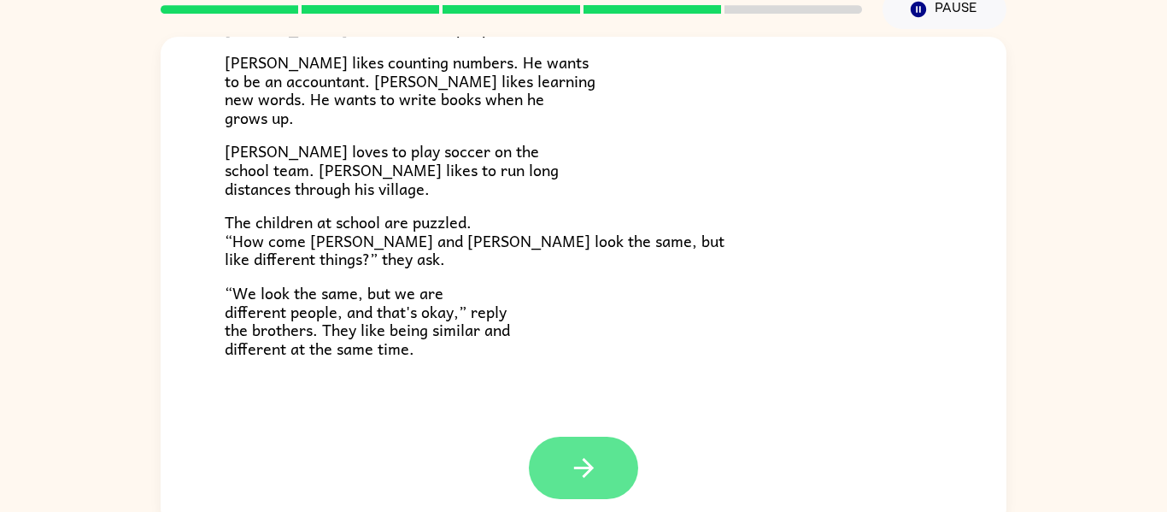
click at [585, 489] on button "button" at bounding box center [583, 468] width 109 height 62
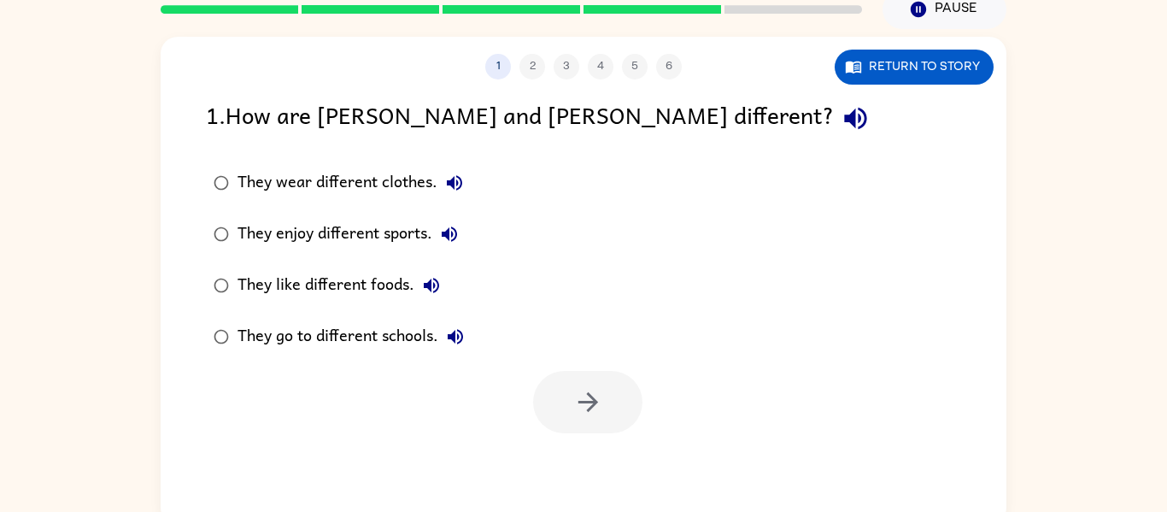
scroll to position [0, 0]
click at [834, 126] on button "button" at bounding box center [856, 119] width 44 height 44
click at [366, 180] on div "They wear different clothes." at bounding box center [355, 183] width 234 height 34
click at [320, 238] on div "They enjoy different sports." at bounding box center [352, 234] width 229 height 34
click at [596, 388] on icon "button" at bounding box center [588, 402] width 30 height 30
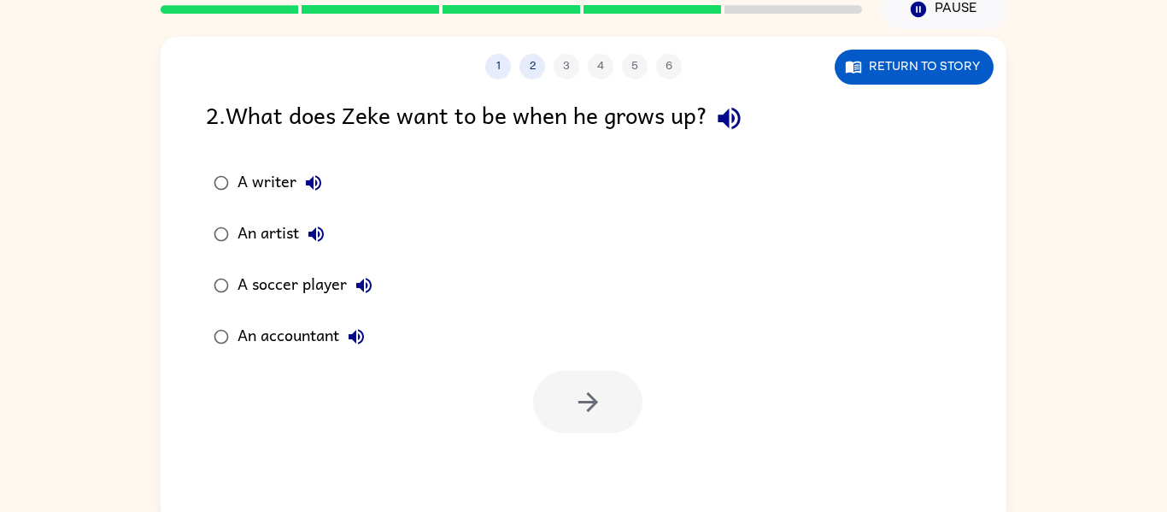
click at [318, 169] on button "A writer" at bounding box center [314, 183] width 34 height 34
click at [258, 175] on div "A writer" at bounding box center [284, 183] width 93 height 34
click at [575, 397] on icon "button" at bounding box center [588, 402] width 30 height 30
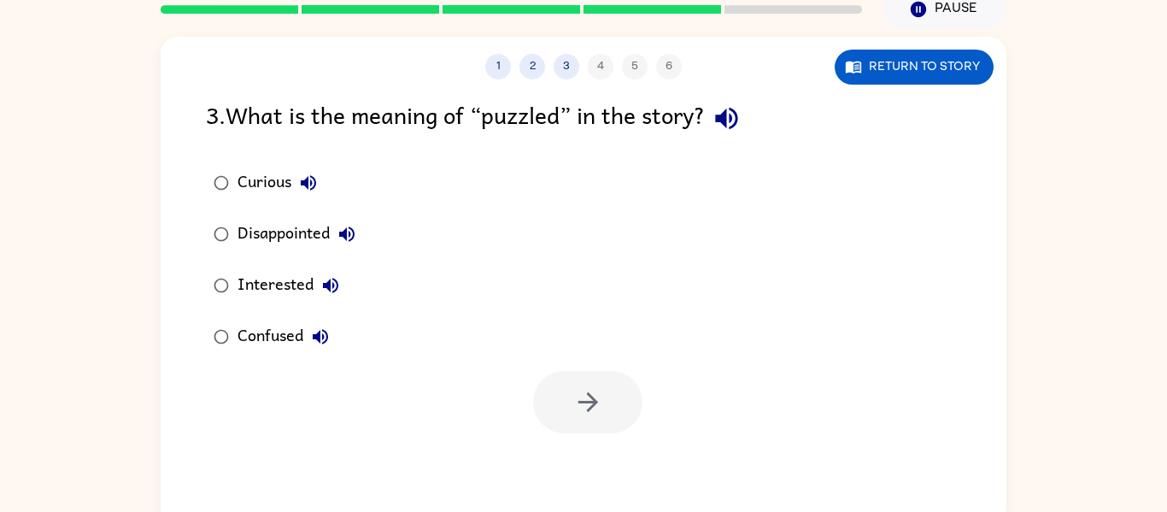
click at [239, 337] on div "Confused" at bounding box center [288, 337] width 100 height 34
click at [555, 409] on button "button" at bounding box center [587, 402] width 109 height 62
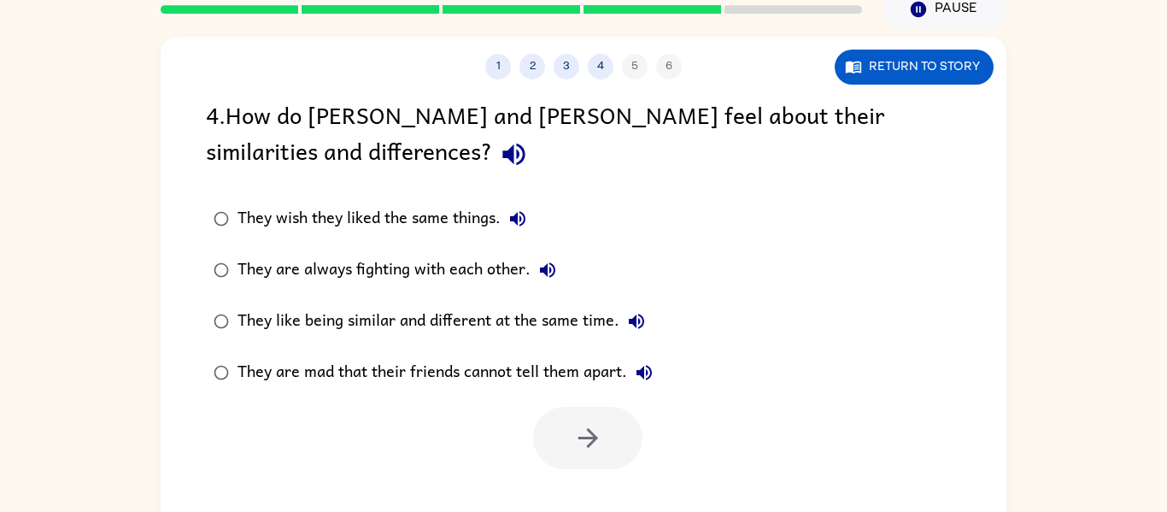
click at [499, 144] on icon "button" at bounding box center [514, 154] width 30 height 30
click at [431, 327] on div "They like being similar and different at the same time." at bounding box center [446, 321] width 416 height 34
click at [600, 447] on icon "button" at bounding box center [588, 438] width 30 height 30
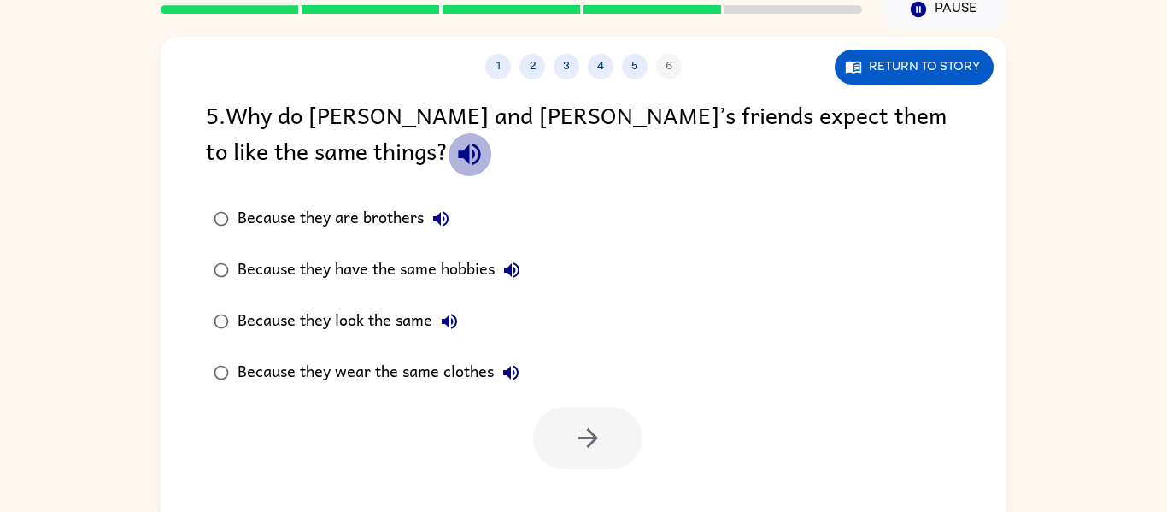
click at [455, 148] on icon "button" at bounding box center [470, 154] width 30 height 30
click at [441, 326] on icon "button" at bounding box center [449, 321] width 21 height 21
click at [340, 285] on div "Because they have the same hobbies" at bounding box center [383, 270] width 291 height 34
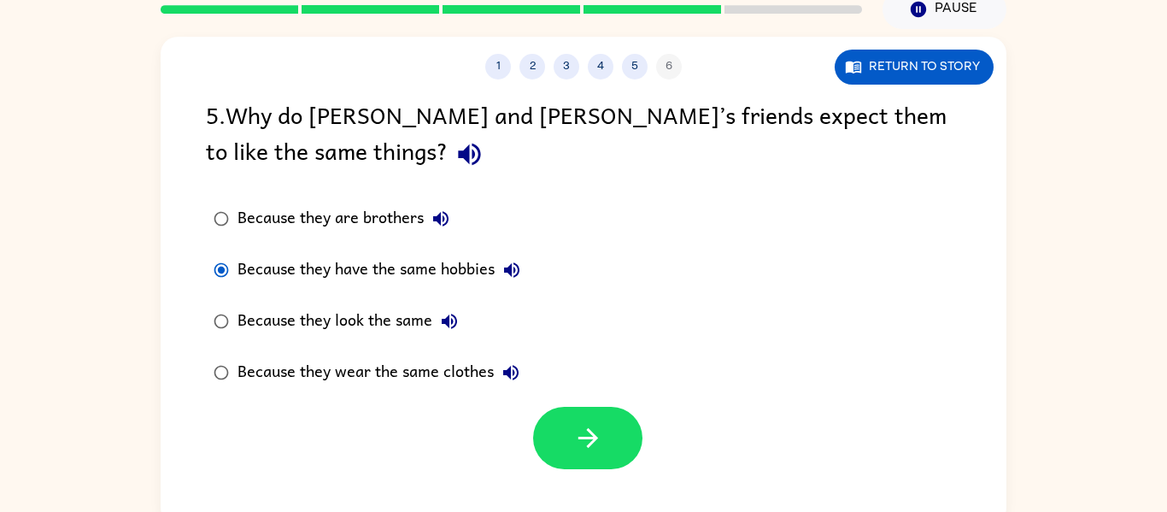
click at [371, 337] on div "Because they look the same" at bounding box center [352, 321] width 229 height 34
click at [632, 437] on button "button" at bounding box center [587, 438] width 109 height 62
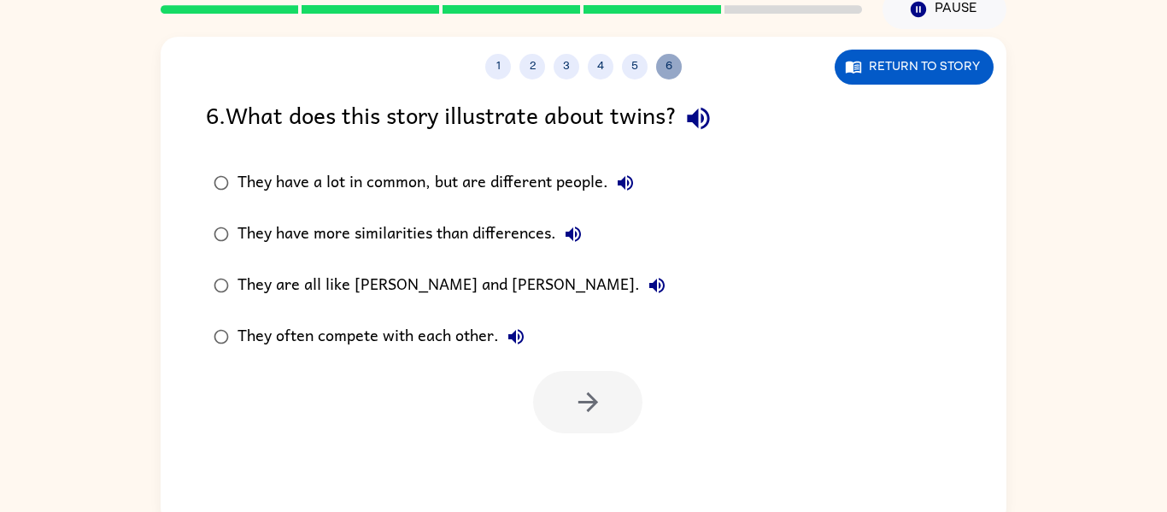
click at [662, 68] on button "6" at bounding box center [669, 67] width 26 height 26
click at [636, 69] on button "5" at bounding box center [635, 67] width 26 height 26
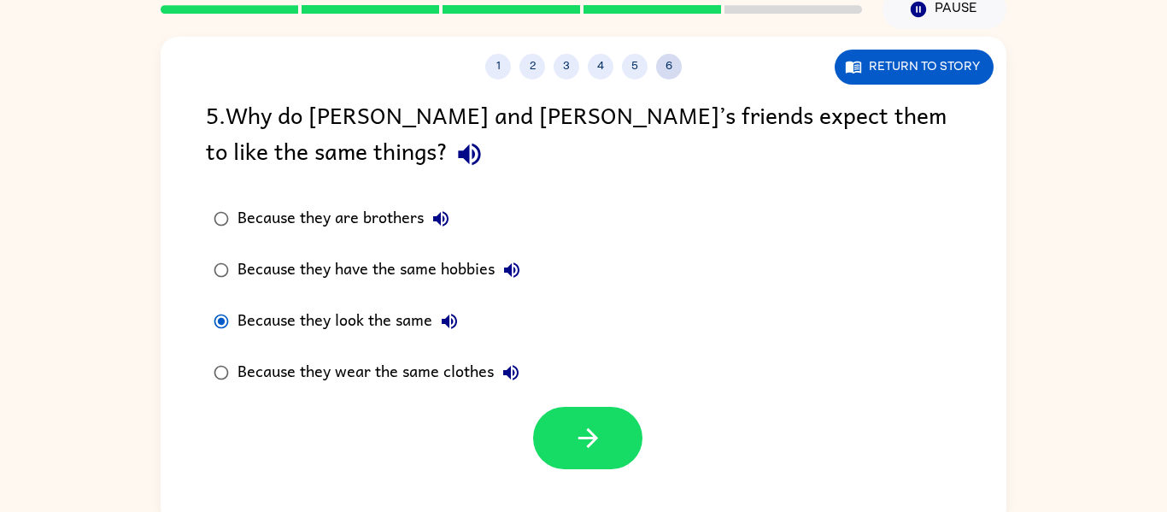
click at [661, 73] on button "6" at bounding box center [669, 67] width 26 height 26
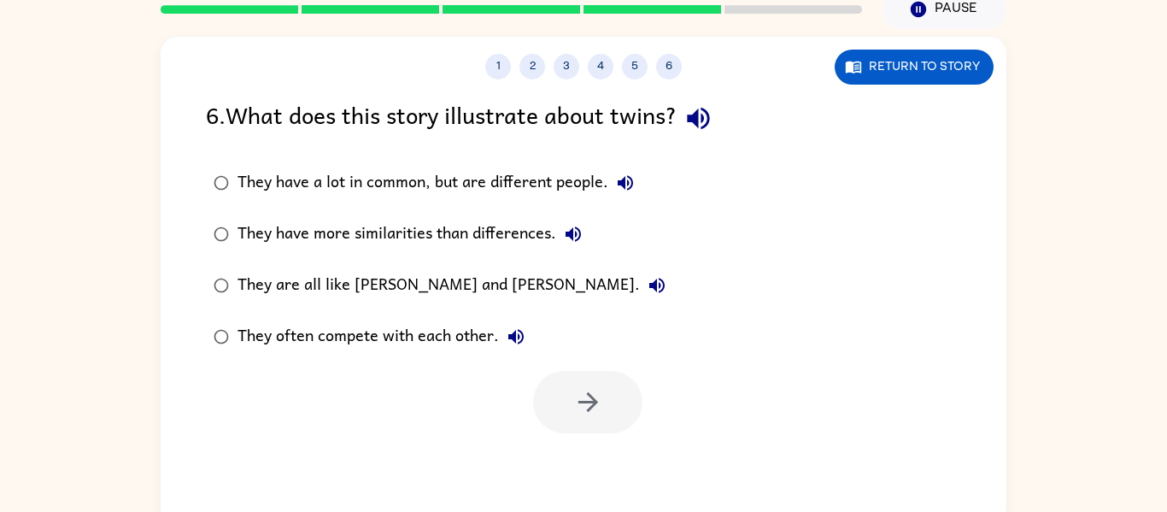
click at [436, 181] on div "They have a lot in common, but are different people." at bounding box center [440, 183] width 405 height 34
click at [426, 291] on div "They are all like [PERSON_NAME] and [PERSON_NAME]." at bounding box center [456, 285] width 437 height 34
click at [477, 235] on div "They have more similarities than differences." at bounding box center [414, 234] width 353 height 34
click at [594, 379] on button "button" at bounding box center [587, 402] width 109 height 62
